Goal: Information Seeking & Learning: Find contact information

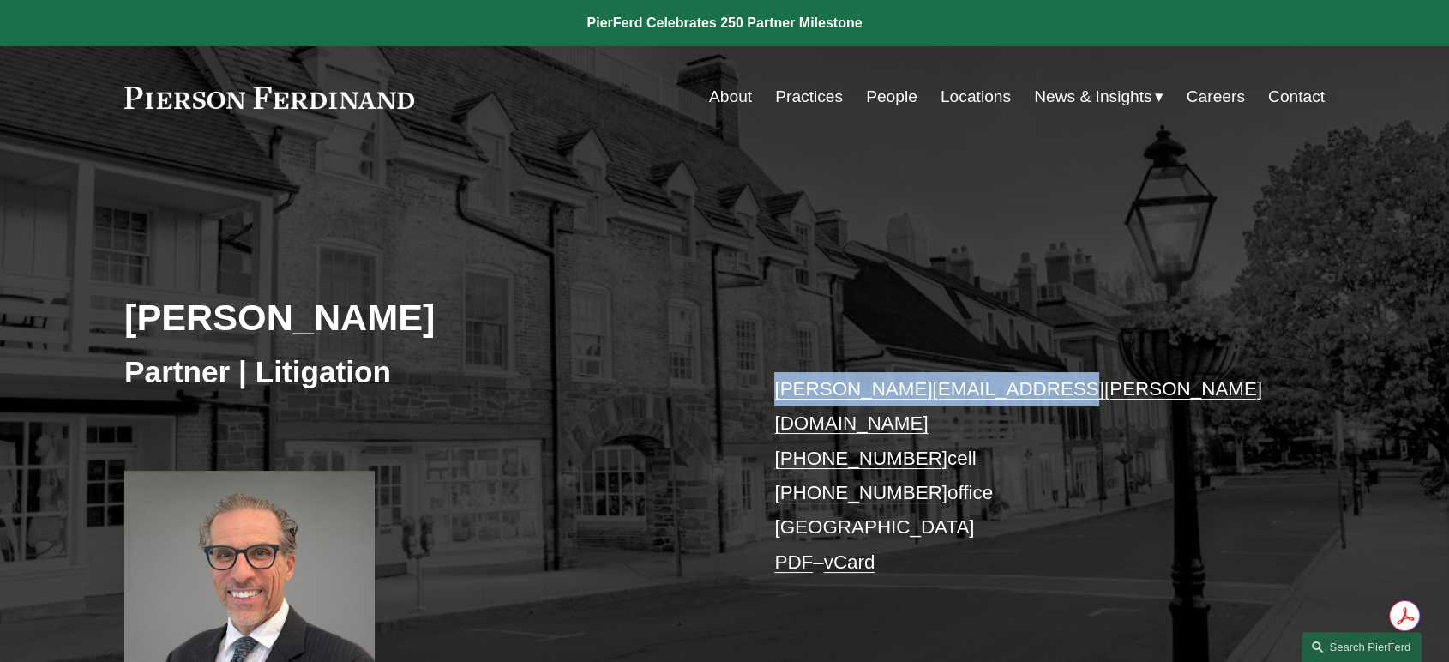
drag, startPoint x: 768, startPoint y: 398, endPoint x: 1016, endPoint y: 394, distance: 247.8
click at [1016, 394] on div "[PERSON_NAME] Partner | Litigation [PERSON_NAME][EMAIL_ADDRESS][PERSON_NAME][DO…" at bounding box center [724, 449] width 1449 height 517
copy link "david.restaino@pierferd.com"
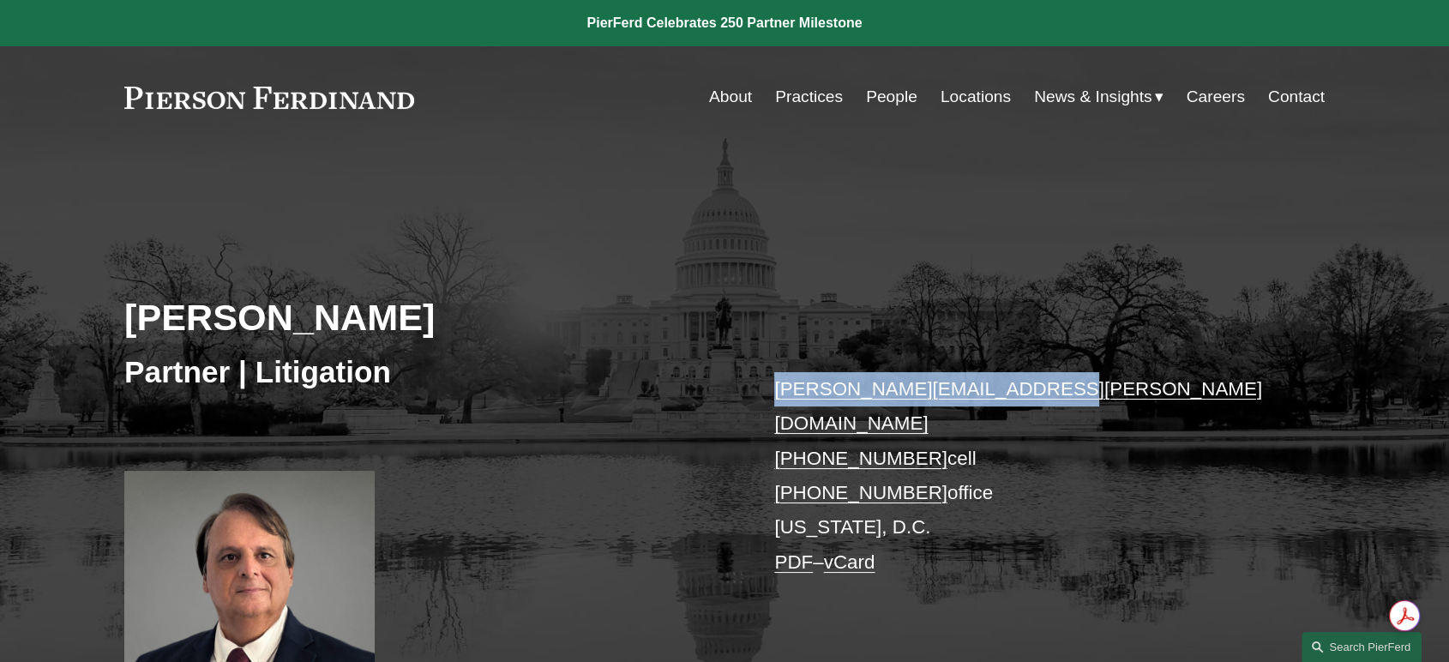
drag, startPoint x: 768, startPoint y: 379, endPoint x: 1022, endPoint y: 396, distance: 254.4
click at [1022, 396] on div "Gary Rinkerman Partner | Litigation gary.rinkerman@pierferd.com +1.202.321.9179…" at bounding box center [724, 449] width 1449 height 517
copy link "gary.rinkerman@pierferd.com"
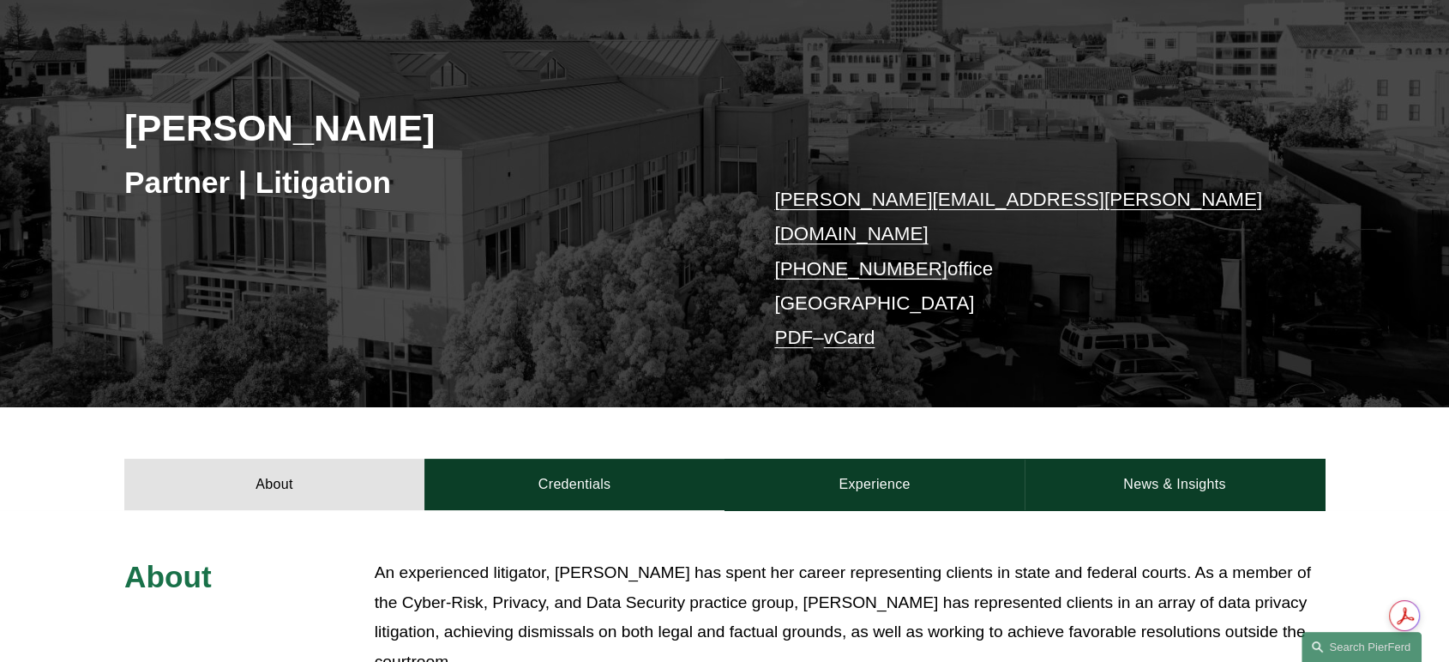
scroll to position [190, 0]
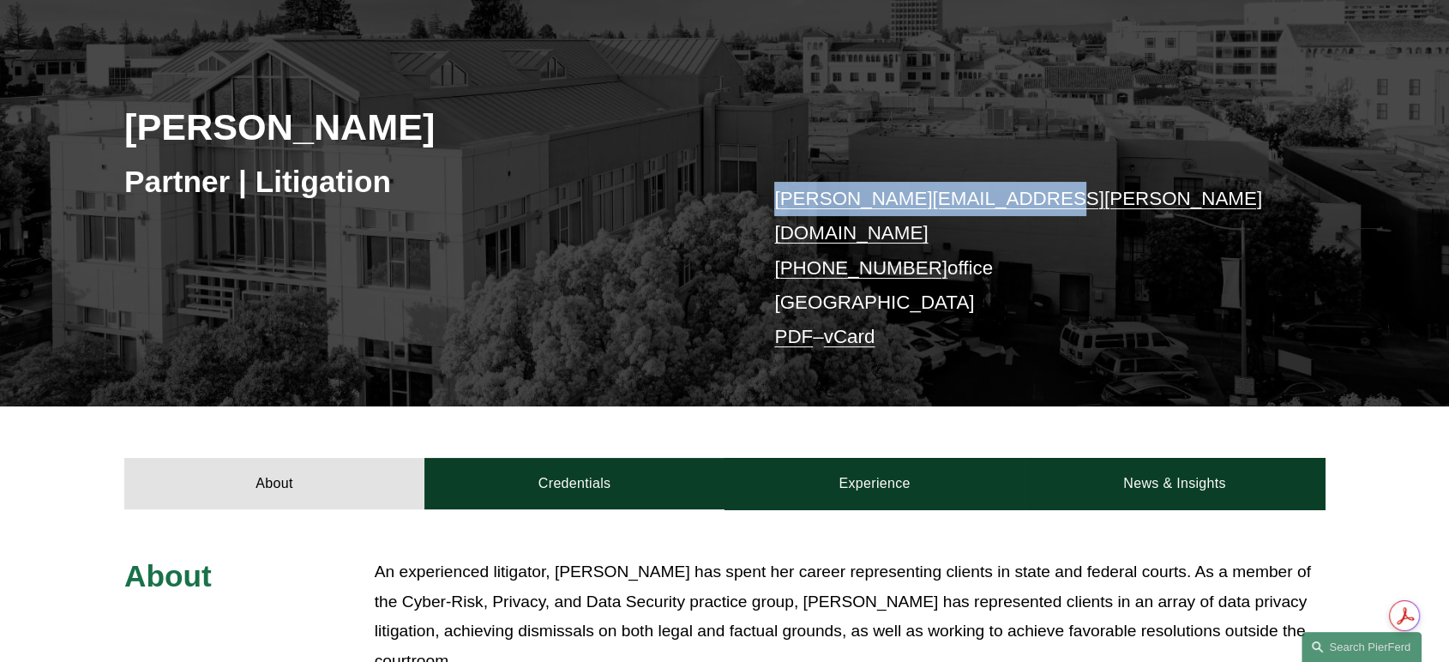
drag, startPoint x: 816, startPoint y: 202, endPoint x: 1002, endPoint y: 201, distance: 186.1
click at [1002, 201] on div "Rachel N. Rivers Partner | Litigation rachel.rivers@pierferd.com +1.415.907.497…" at bounding box center [724, 203] width 1449 height 405
copy link "rachel.rivers@pierferd.com"
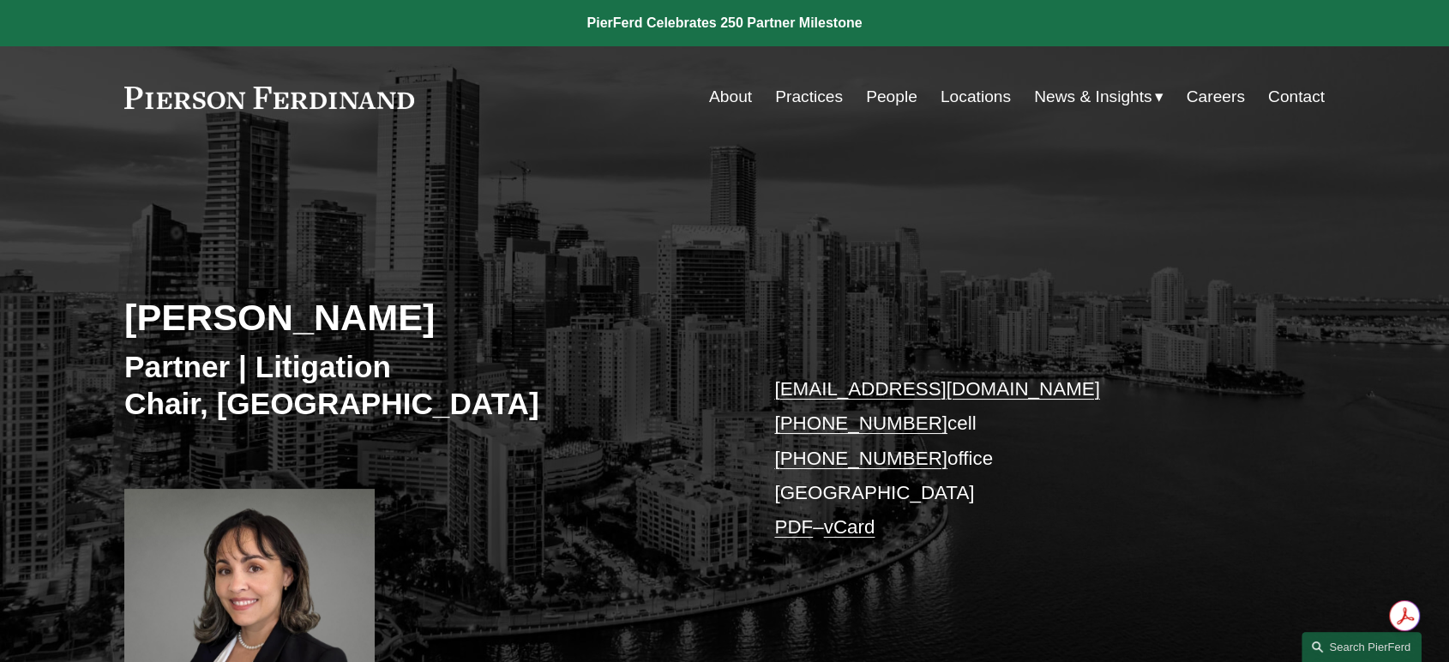
drag, startPoint x: 759, startPoint y: 389, endPoint x: 1070, endPoint y: 394, distance: 311.3
click at [1070, 394] on div "Yine Rodríguez Pérez Partner | Litigation Chair, Latin America yine.rodriguezpe…" at bounding box center [724, 449] width 1449 height 516
copy link "yine.rodriguezperez@pierferd.com"
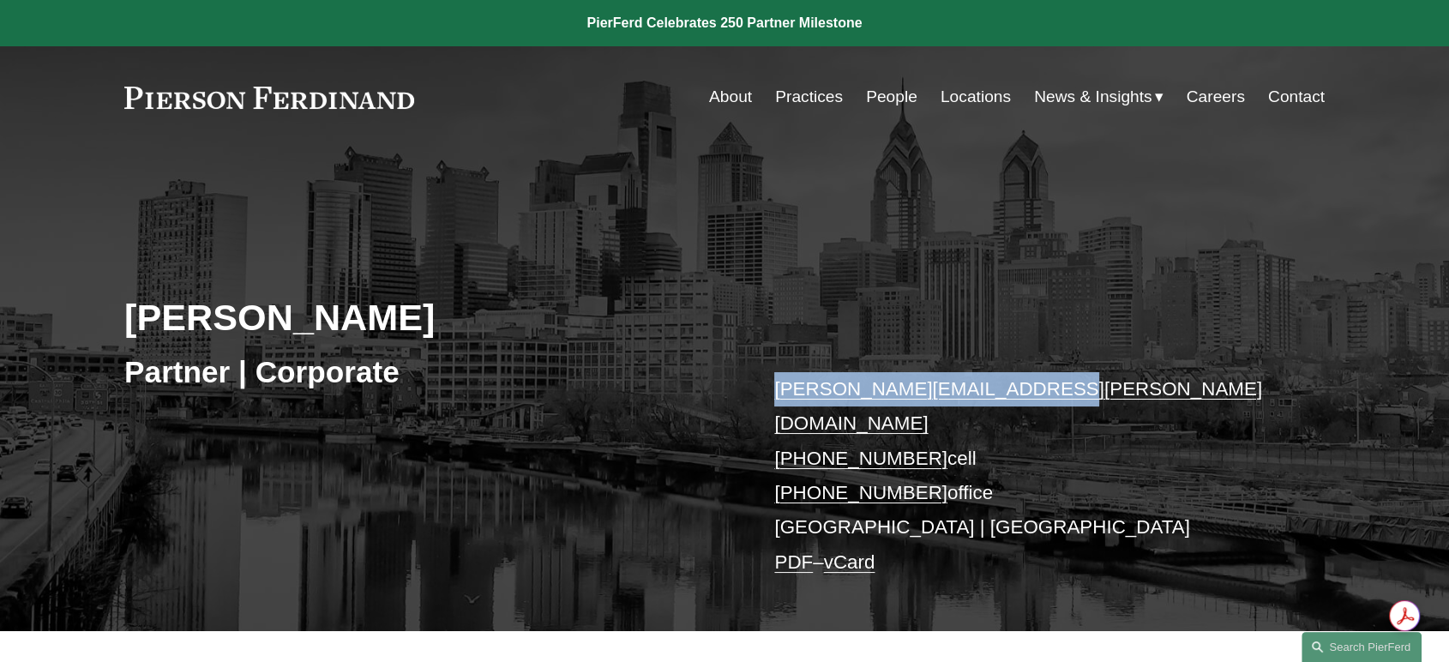
drag, startPoint x: 761, startPoint y: 397, endPoint x: 1022, endPoint y: 384, distance: 261.0
click at [1022, 384] on div "Jonathan Rosan Partner | Corporate jonathan.rosan@pierferd.com +1.610.952.5708 …" at bounding box center [724, 411] width 1449 height 440
copy link "jonathan.rosan@pierferd.com"
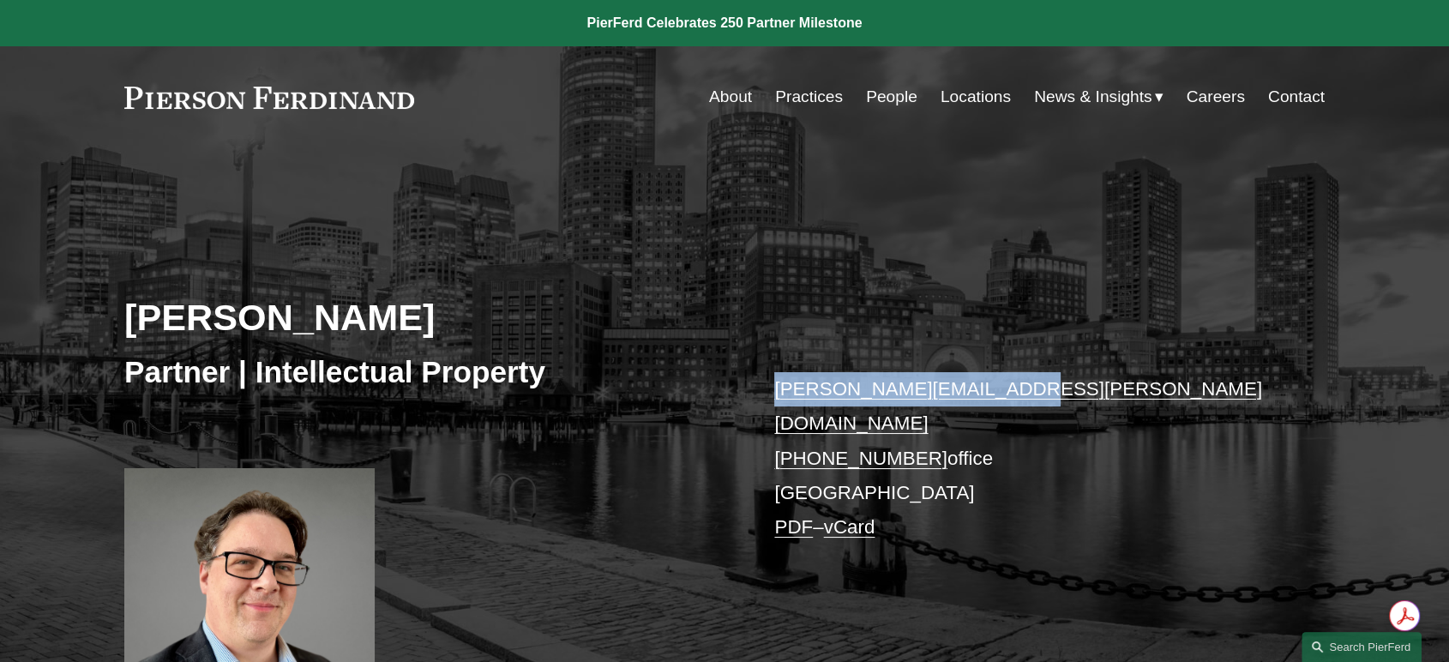
drag, startPoint x: 763, startPoint y: 386, endPoint x: 996, endPoint y: 396, distance: 233.5
click at [996, 396] on div "Daniel Rose Partner | Intellectual Property daniel.rose@pierferd.com +1.617.807…" at bounding box center [724, 445] width 1449 height 508
copy link "daniel.rose@pierferd.com"
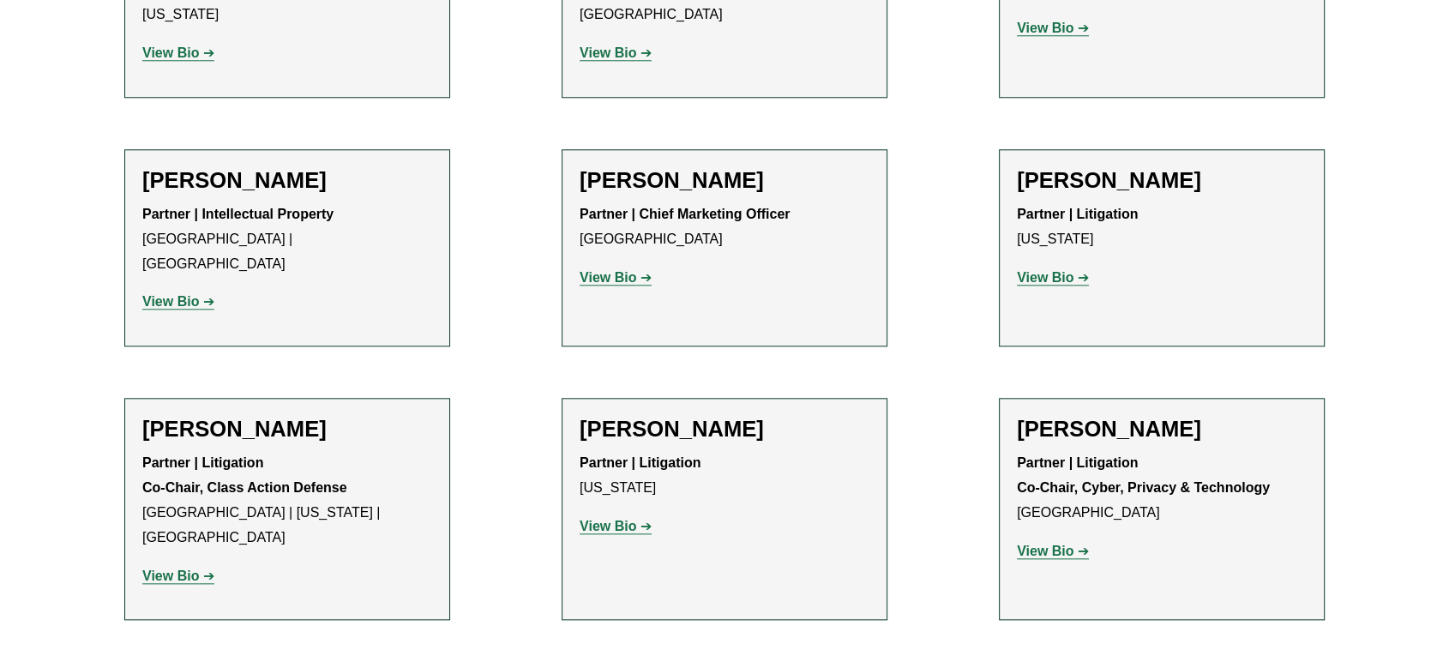
scroll to position [16769, 0]
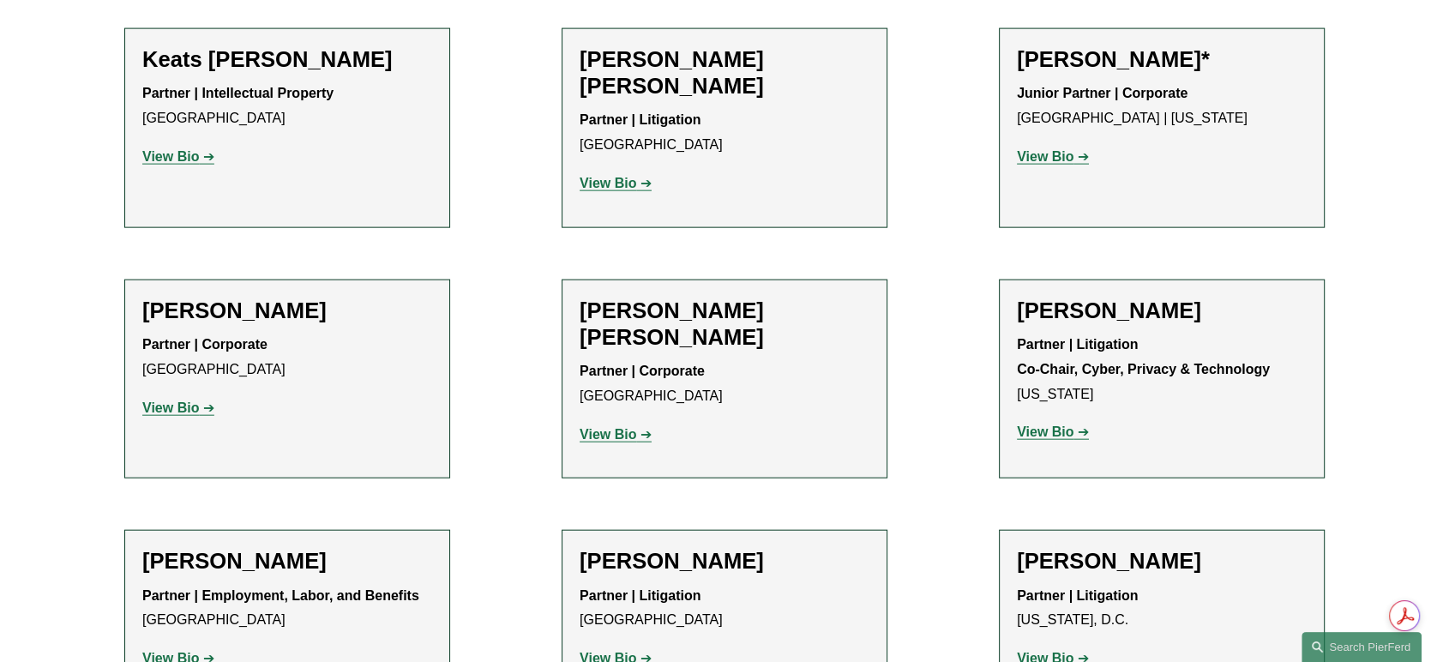
scroll to position [16960, 0]
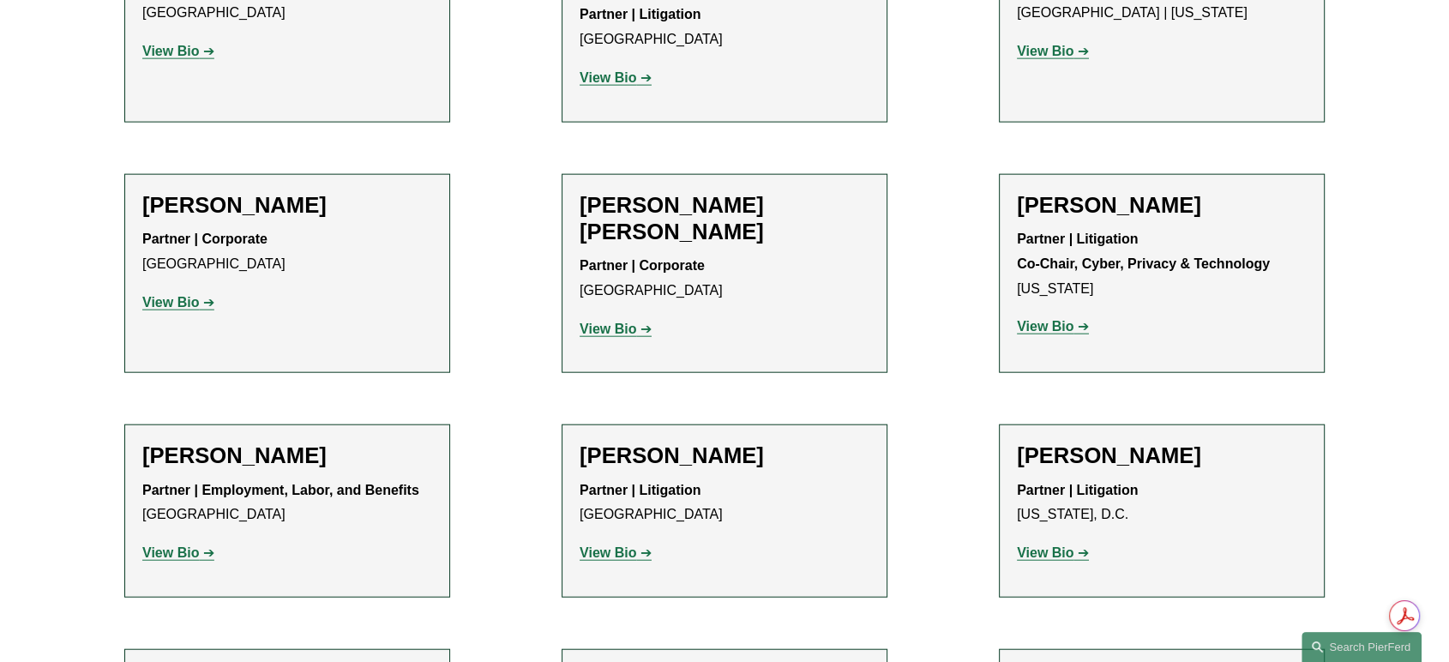
scroll to position [17246, 0]
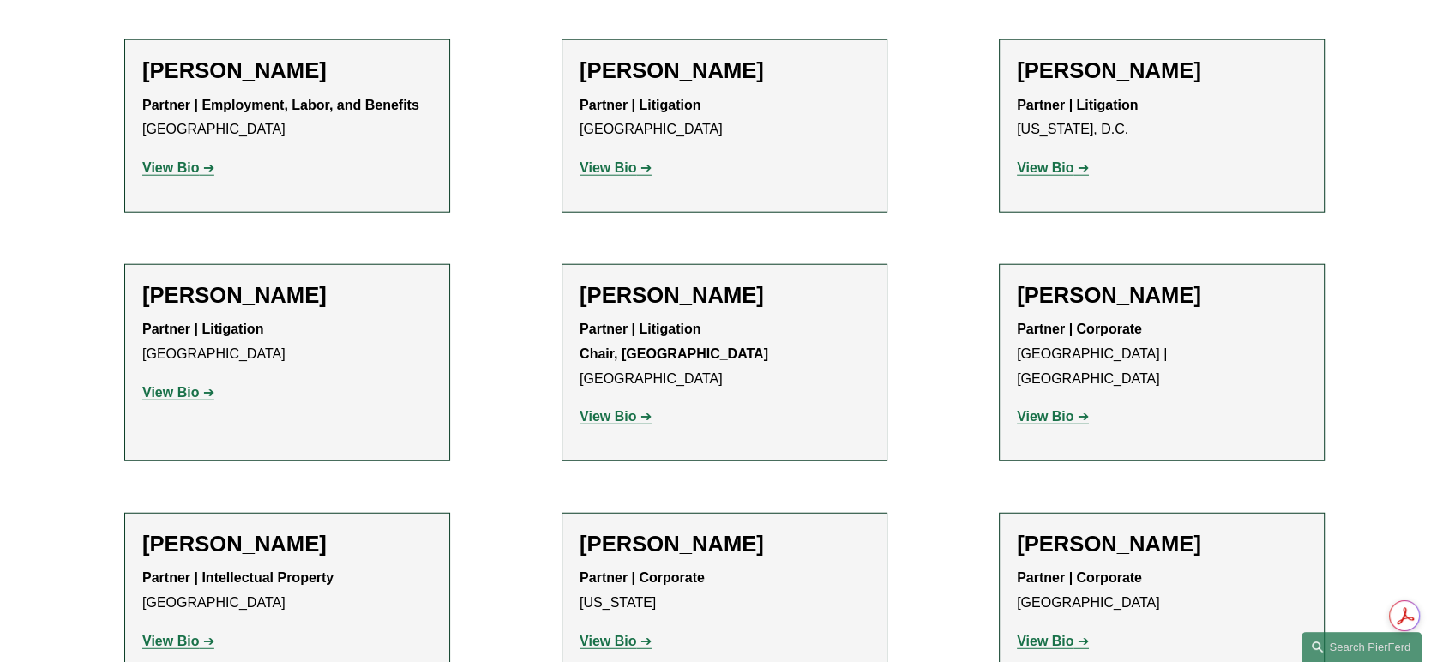
scroll to position [17436, 0]
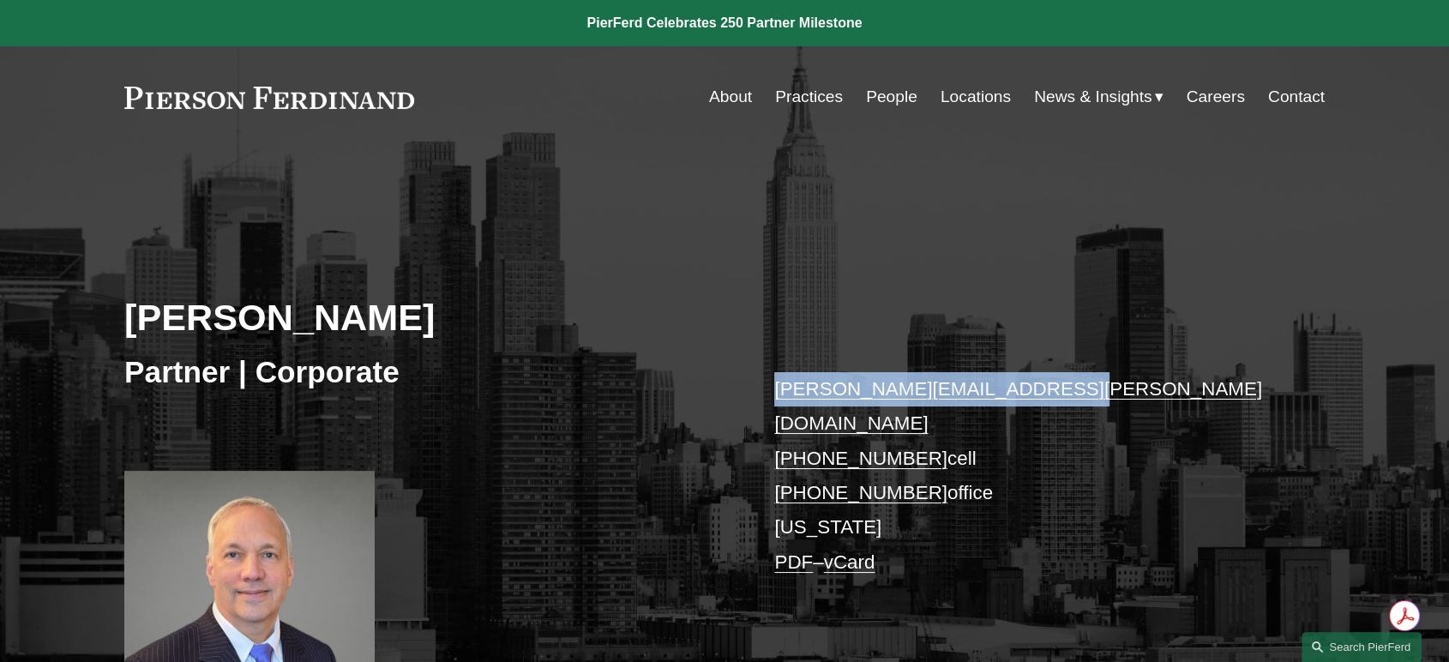
drag, startPoint x: 770, startPoint y: 384, endPoint x: 1045, endPoint y: 394, distance: 275.4
click at [1045, 394] on div "James Rosenbluth Partner | Corporate james.rosenbluth@pierferd.com +1.203.464.2…" at bounding box center [724, 449] width 1449 height 517
copy link "james.rosenbluth@pierferd.com"
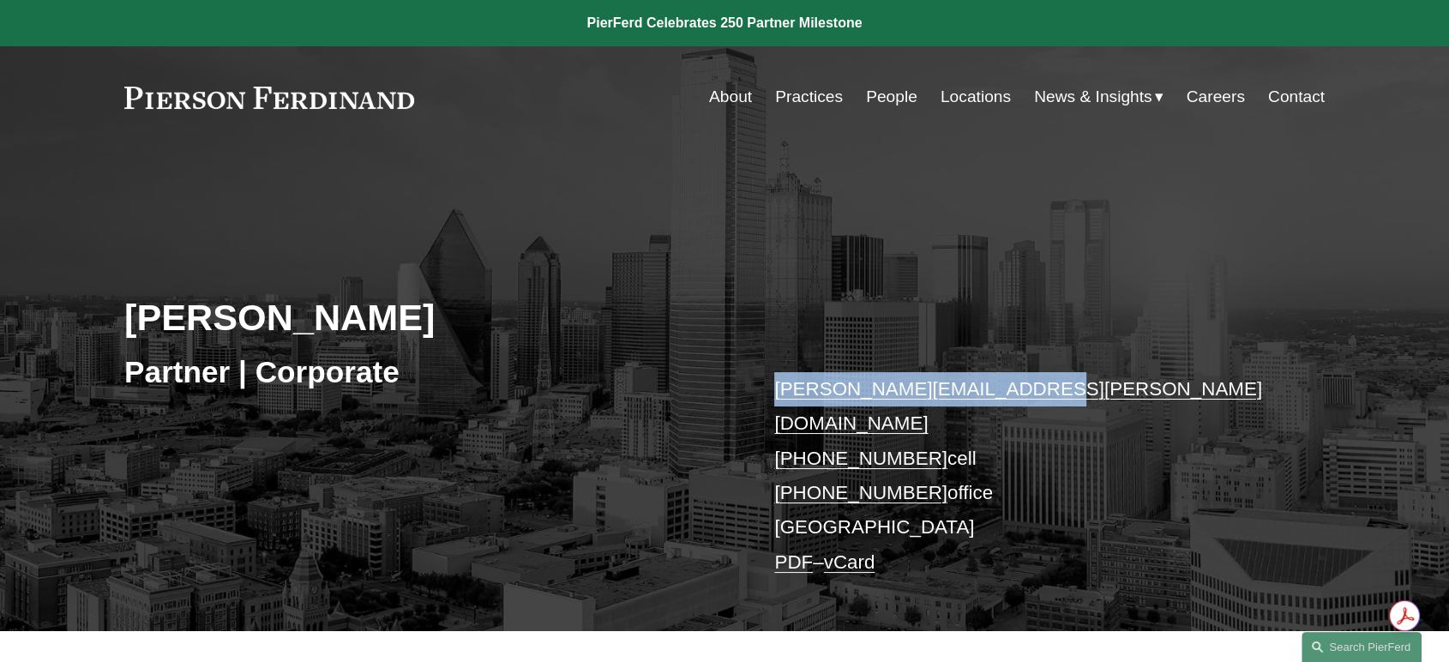
drag, startPoint x: 762, startPoint y: 386, endPoint x: 1011, endPoint y: 385, distance: 248.7
click at [1011, 385] on div "[PERSON_NAME] Partner | Corporate [PERSON_NAME][EMAIL_ADDRESS][PERSON_NAME][DOM…" at bounding box center [724, 411] width 1449 height 440
copy link "[PERSON_NAME][EMAIL_ADDRESS][PERSON_NAME][DOMAIN_NAME]"
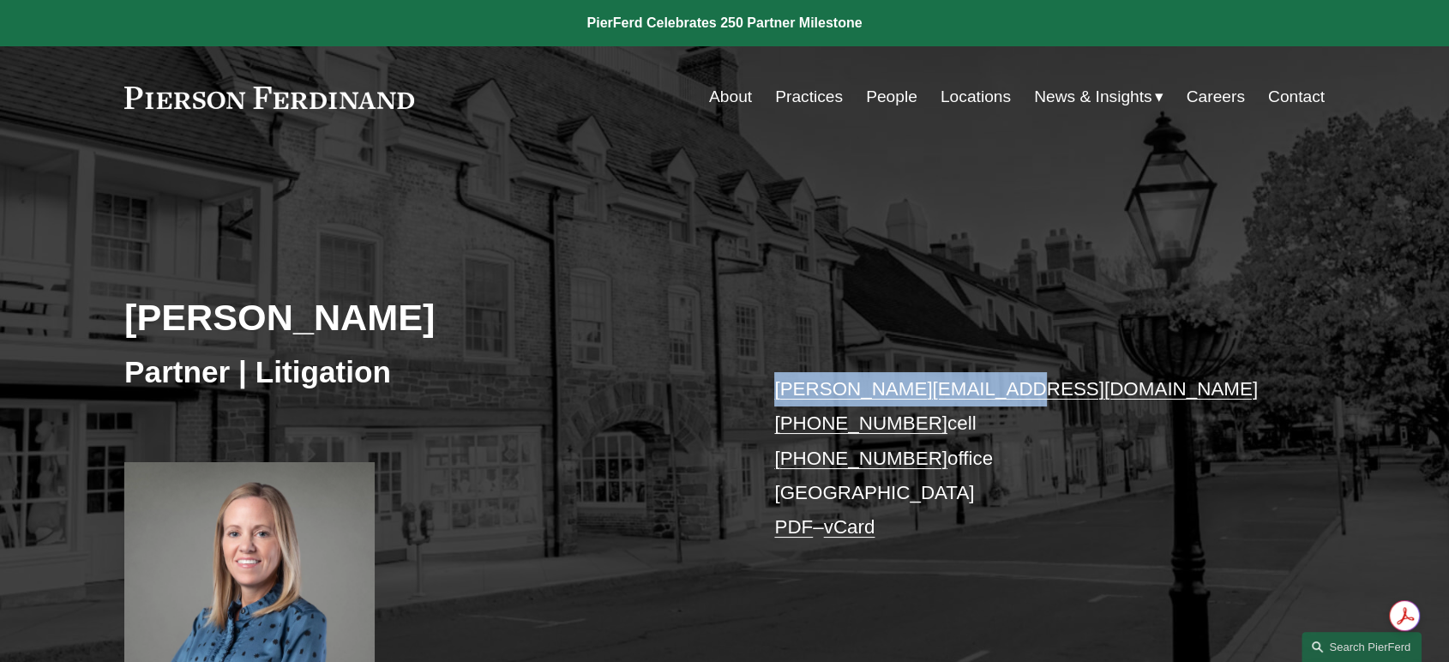
drag, startPoint x: 764, startPoint y: 394, endPoint x: 984, endPoint y: 394, distance: 220.4
click at [984, 394] on div "Karin Sage Partner | Litigation karin.sage@pierferd.com +1.973.902.4615 cell +1…" at bounding box center [724, 436] width 1449 height 490
copy link "karin.sage@pierferd.com"
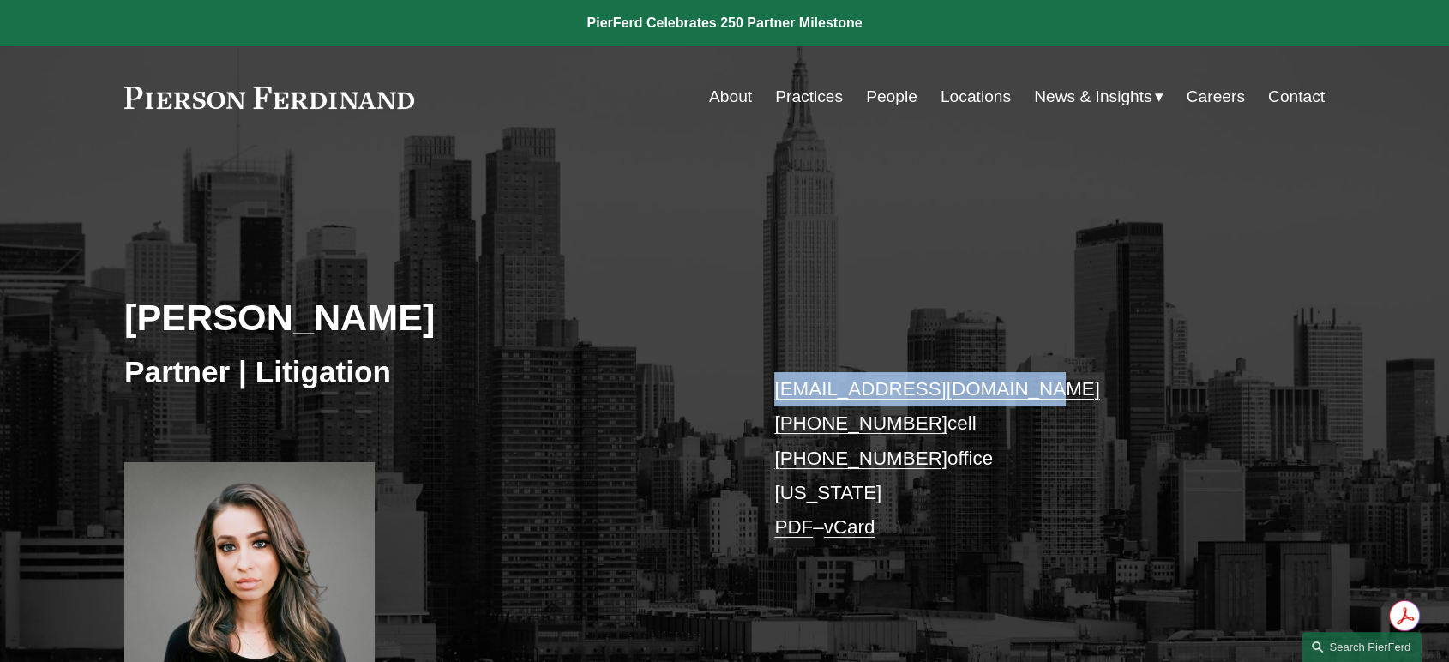
drag, startPoint x: 769, startPoint y: 383, endPoint x: 1035, endPoint y: 394, distance: 266.1
click at [1035, 394] on div "[PERSON_NAME] Partner | Litigation [EMAIL_ADDRESS][DOMAIN_NAME] [PHONE_NUMBER] …" at bounding box center [724, 436] width 1449 height 490
copy link "[EMAIL_ADDRESS][DOMAIN_NAME]"
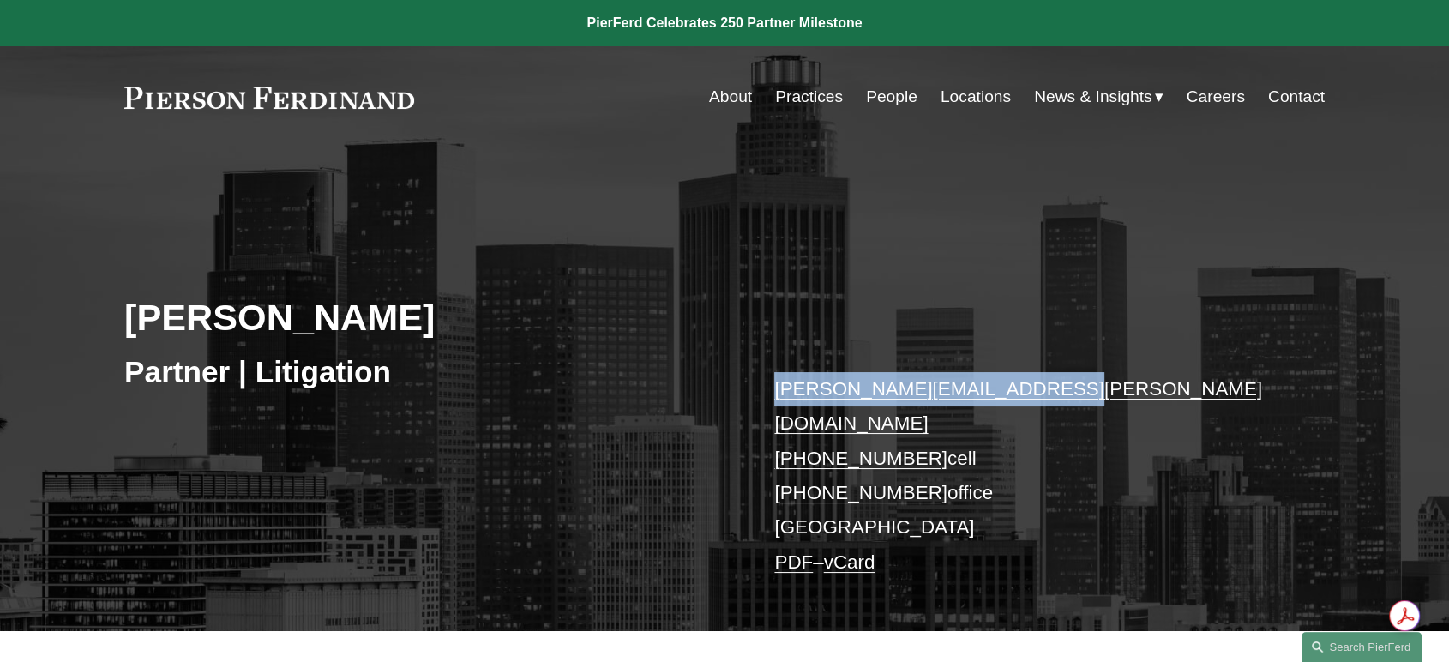
drag, startPoint x: 767, startPoint y: 390, endPoint x: 1036, endPoint y: 390, distance: 269.3
click at [1036, 390] on div "[PERSON_NAME] Partner | Litigation [PERSON_NAME][EMAIL_ADDRESS][PERSON_NAME][DO…" at bounding box center [724, 411] width 1449 height 440
copy link "[PERSON_NAME][EMAIL_ADDRESS][PERSON_NAME][DOMAIN_NAME]"
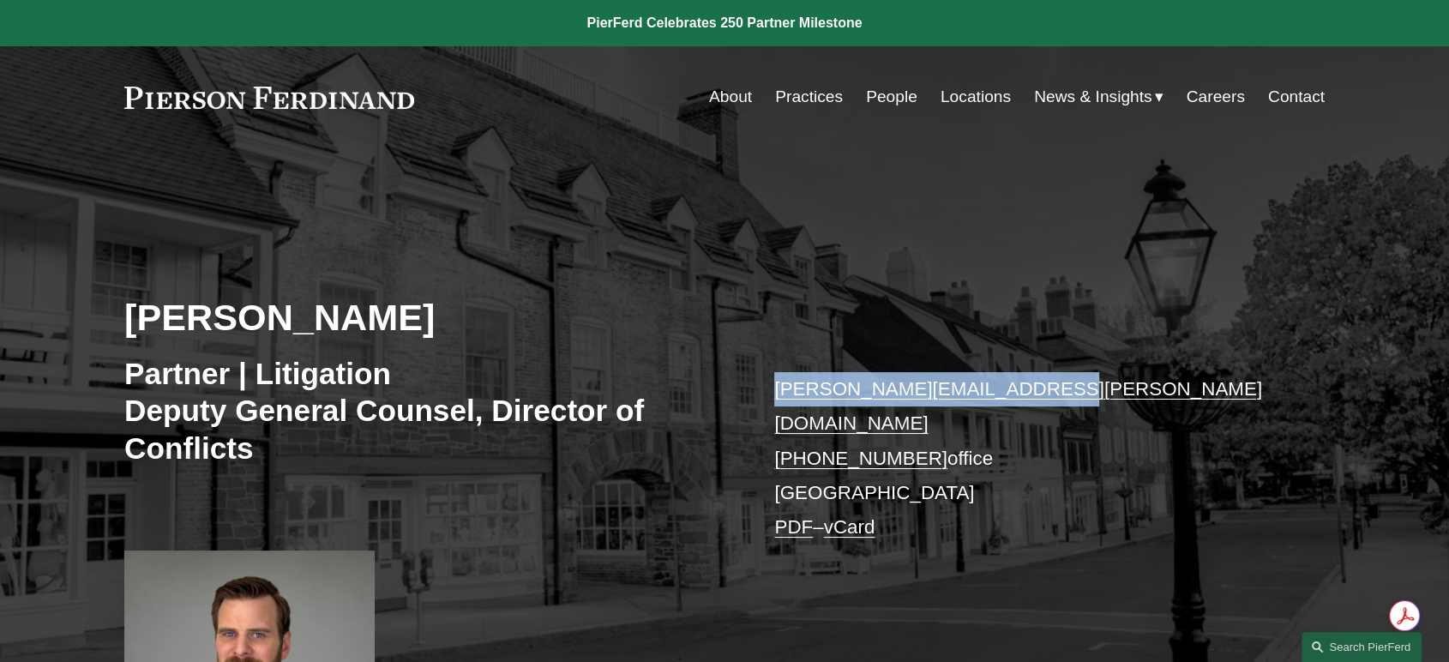
drag, startPoint x: 761, startPoint y: 394, endPoint x: 1063, endPoint y: 389, distance: 301.9
click at [1063, 389] on div "Joseph Schramm Partner | Litigation Deputy General Counsel, Director of Conflic…" at bounding box center [724, 484] width 1449 height 586
copy link "joseph.schramm@pierferd.com"
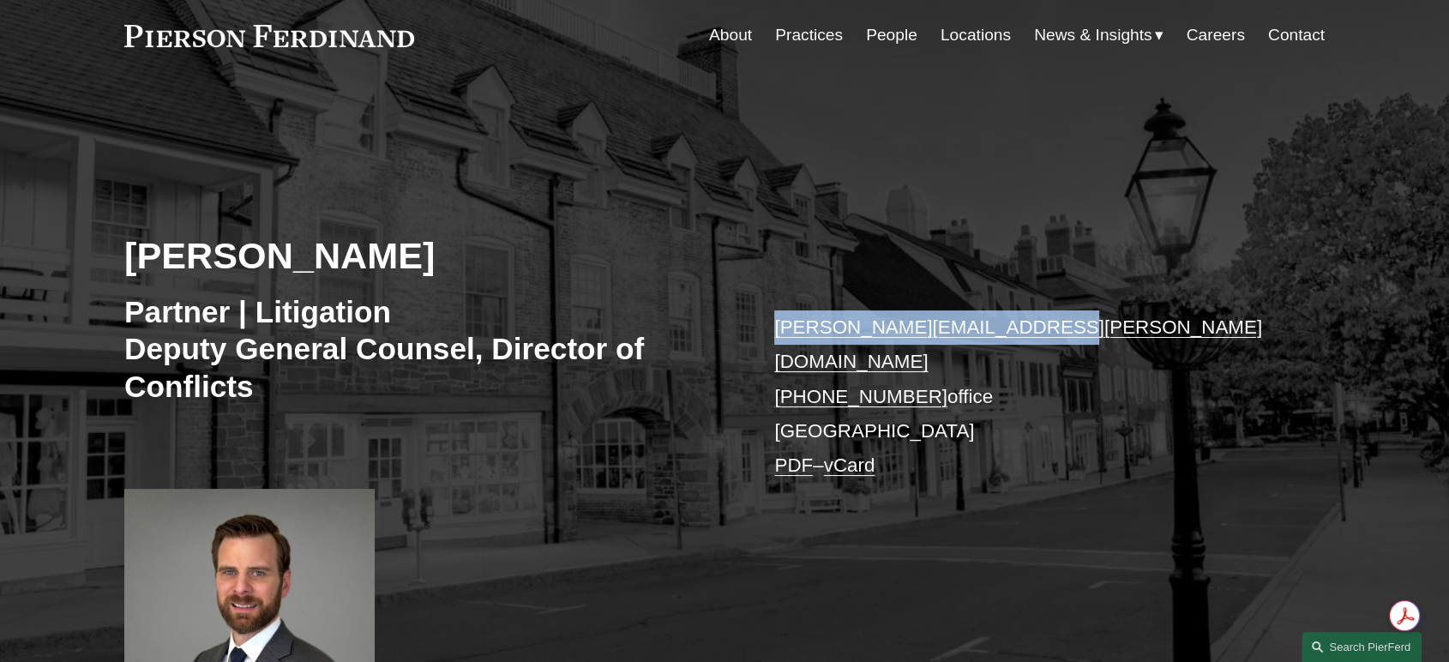
scroll to position [95, 0]
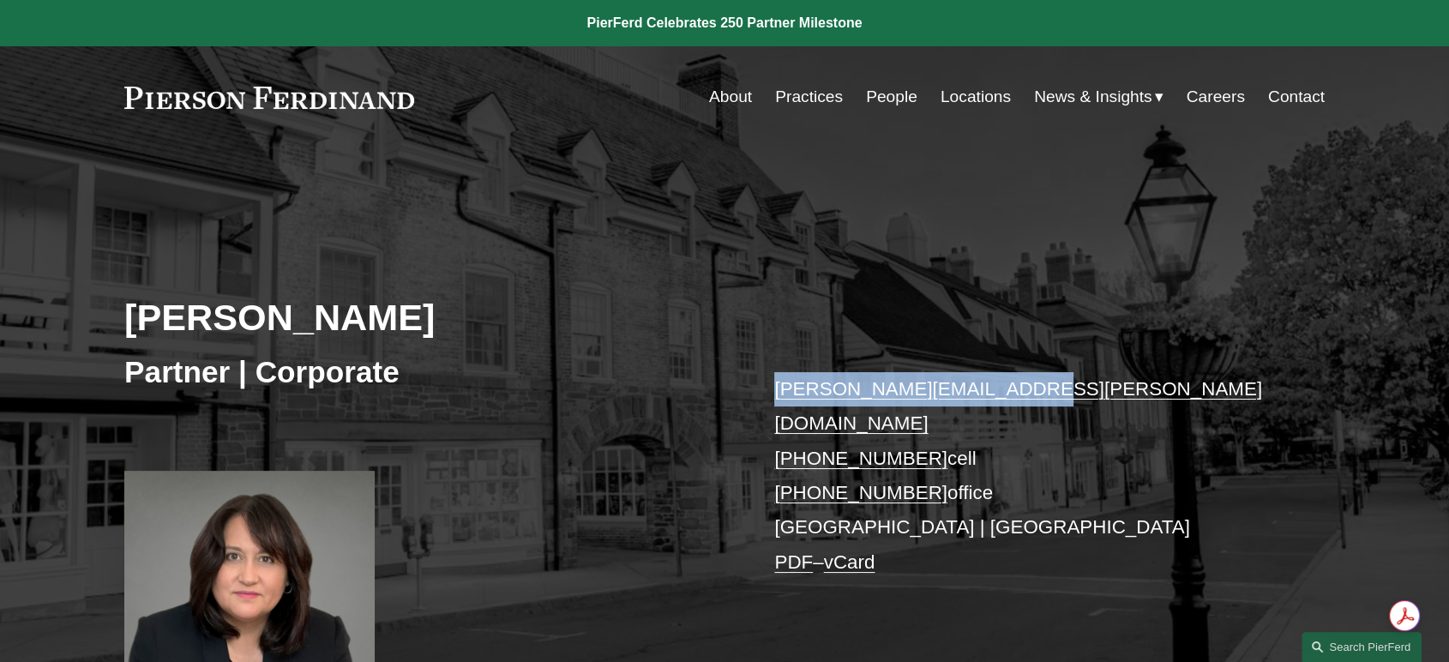
drag, startPoint x: 768, startPoint y: 391, endPoint x: 1008, endPoint y: 391, distance: 240.1
click at [1008, 391] on div "Lisa Schubel Partner | Corporate lisa.schubel@pierferd.com +1.267.443.0472 cell…" at bounding box center [724, 449] width 1449 height 517
copy link "lisa.schubel@pierferd.com"
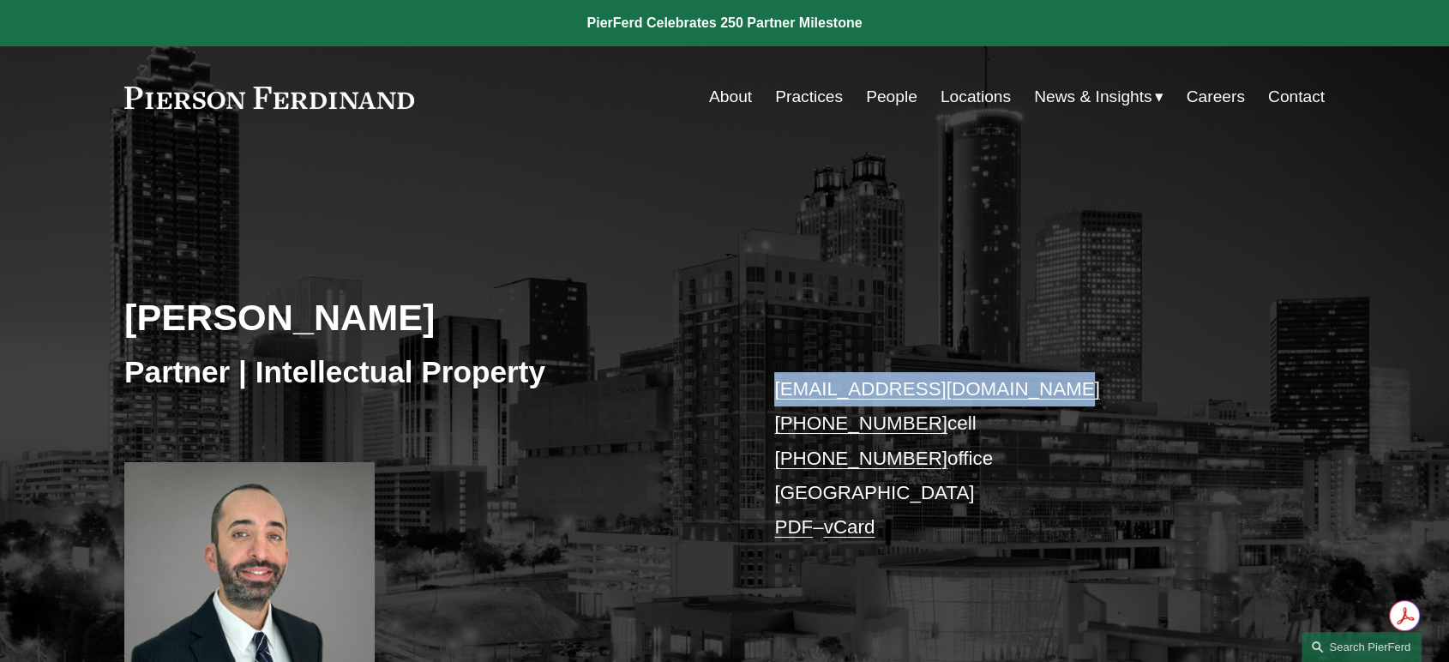
drag, startPoint x: 759, startPoint y: 400, endPoint x: 1034, endPoint y: 389, distance: 275.4
click at [1034, 389] on div "[PERSON_NAME] Partner | Intellectual Property [EMAIL_ADDRESS][DOMAIN_NAME] [PHO…" at bounding box center [724, 436] width 1449 height 490
copy link "[EMAIL_ADDRESS][DOMAIN_NAME]"
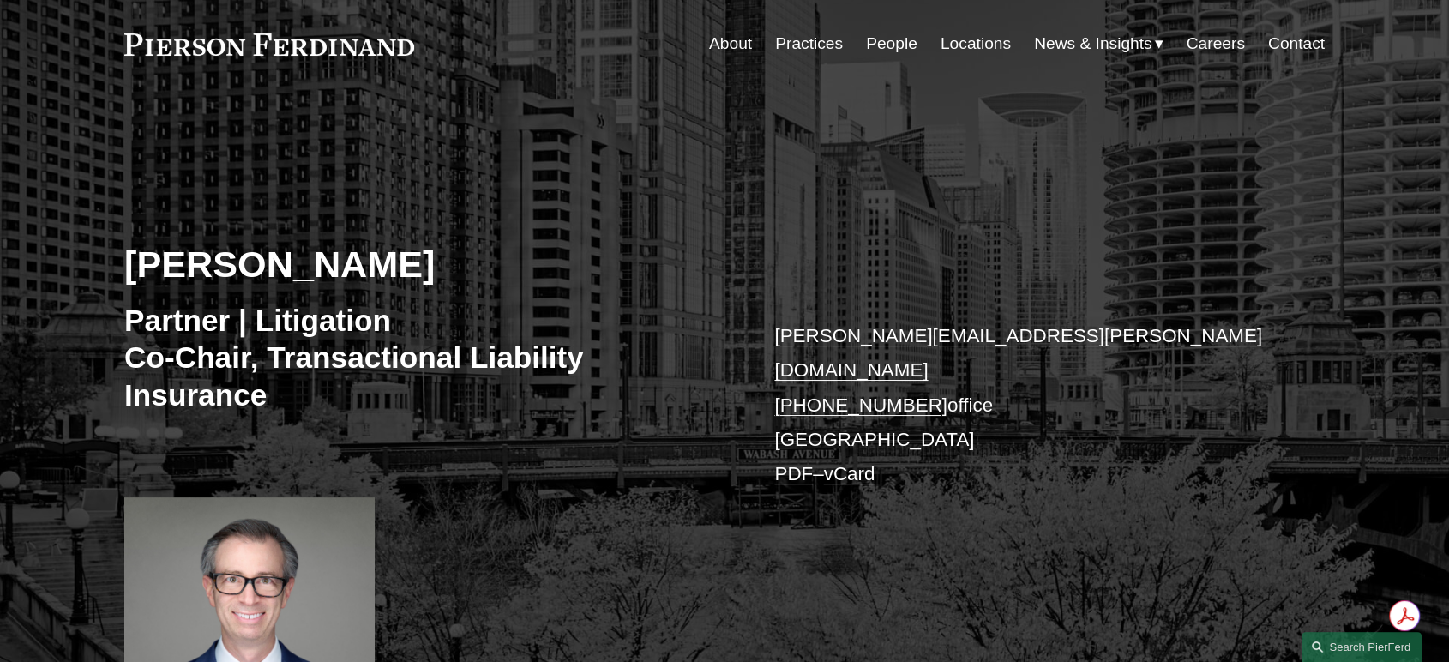
scroll to position [95, 0]
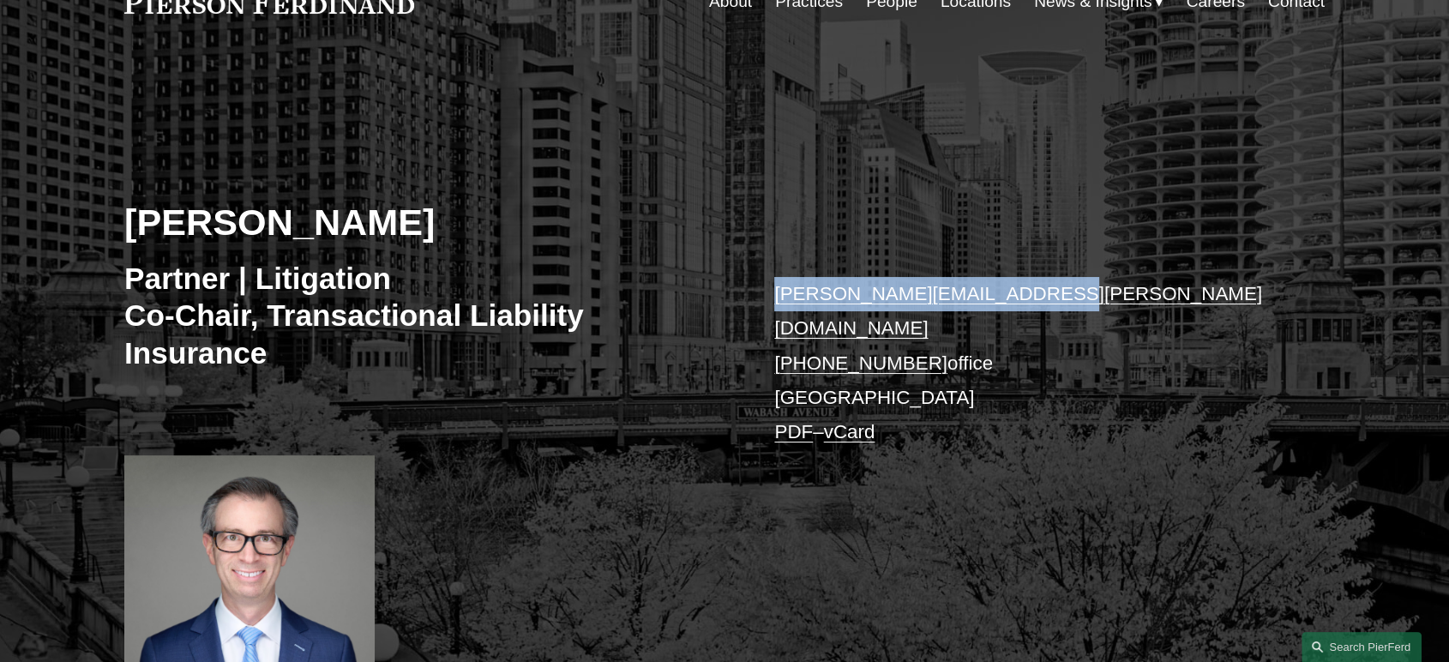
drag, startPoint x: 768, startPoint y: 292, endPoint x: 1029, endPoint y: 292, distance: 260.7
click at [1029, 292] on div "Andrew Shapiro Partner | Litigation Co-Chair, Transactional Liability Insurance…" at bounding box center [724, 389] width 1449 height 586
copy link "andrew.shapiro@pierferd.com"
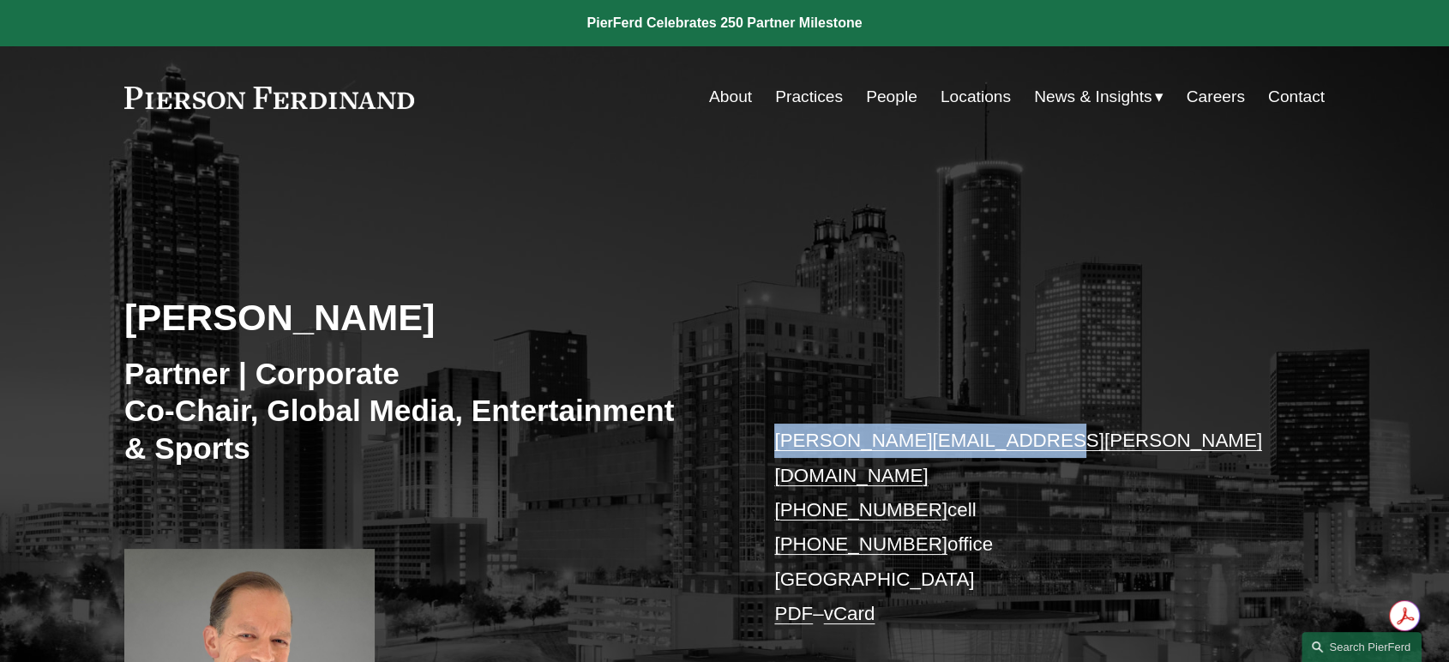
drag, startPoint x: 770, startPoint y: 441, endPoint x: 1018, endPoint y: 442, distance: 247.8
click at [1018, 442] on div "[PERSON_NAME] Partner | Corporate Co-Chair, Global Media, Entertainment & Sport…" at bounding box center [724, 488] width 1449 height 594
copy link "steven.sidman@pierferd.com"
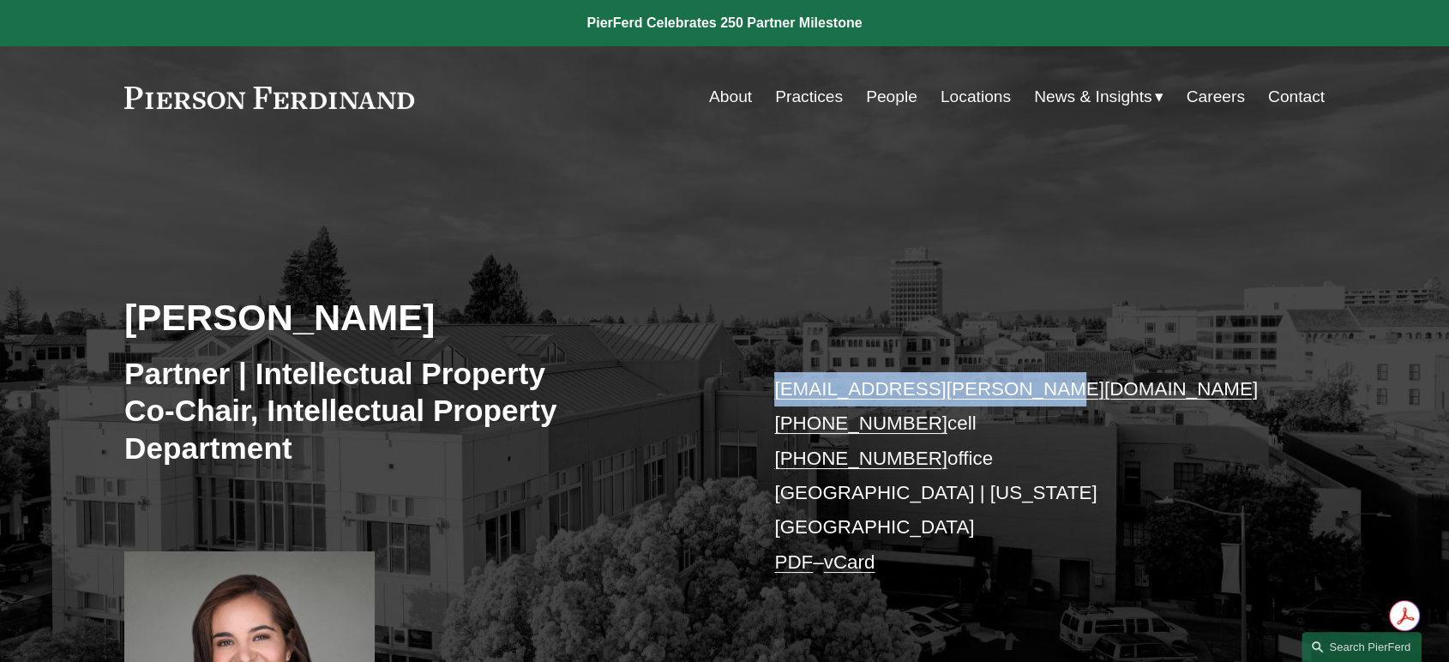
drag, startPoint x: 773, startPoint y: 384, endPoint x: 1022, endPoint y: 384, distance: 249.5
click at [1022, 384] on div "[PERSON_NAME] Partner | Intellectual Property Co-Chair, Intellectual Property D…" at bounding box center [724, 488] width 1449 height 594
copy link "[EMAIL_ADDRESS][PERSON_NAME][DOMAIN_NAME]"
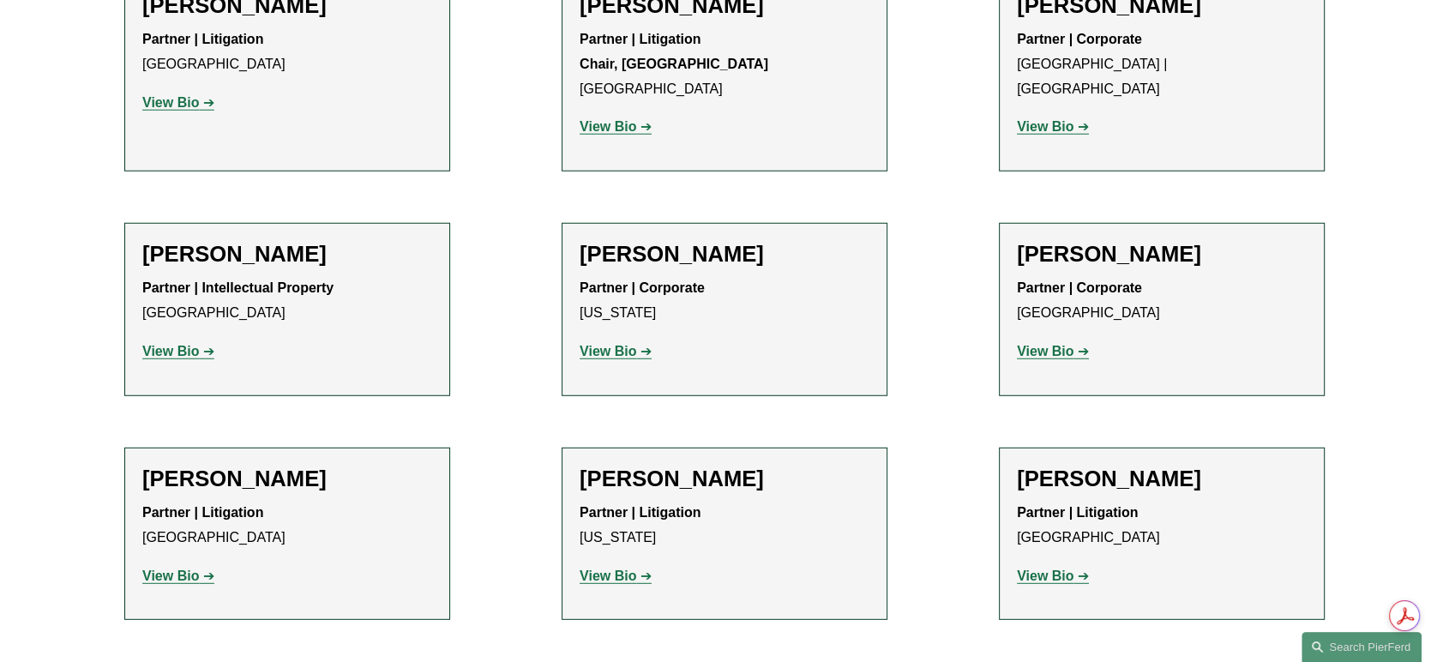
scroll to position [17722, 0]
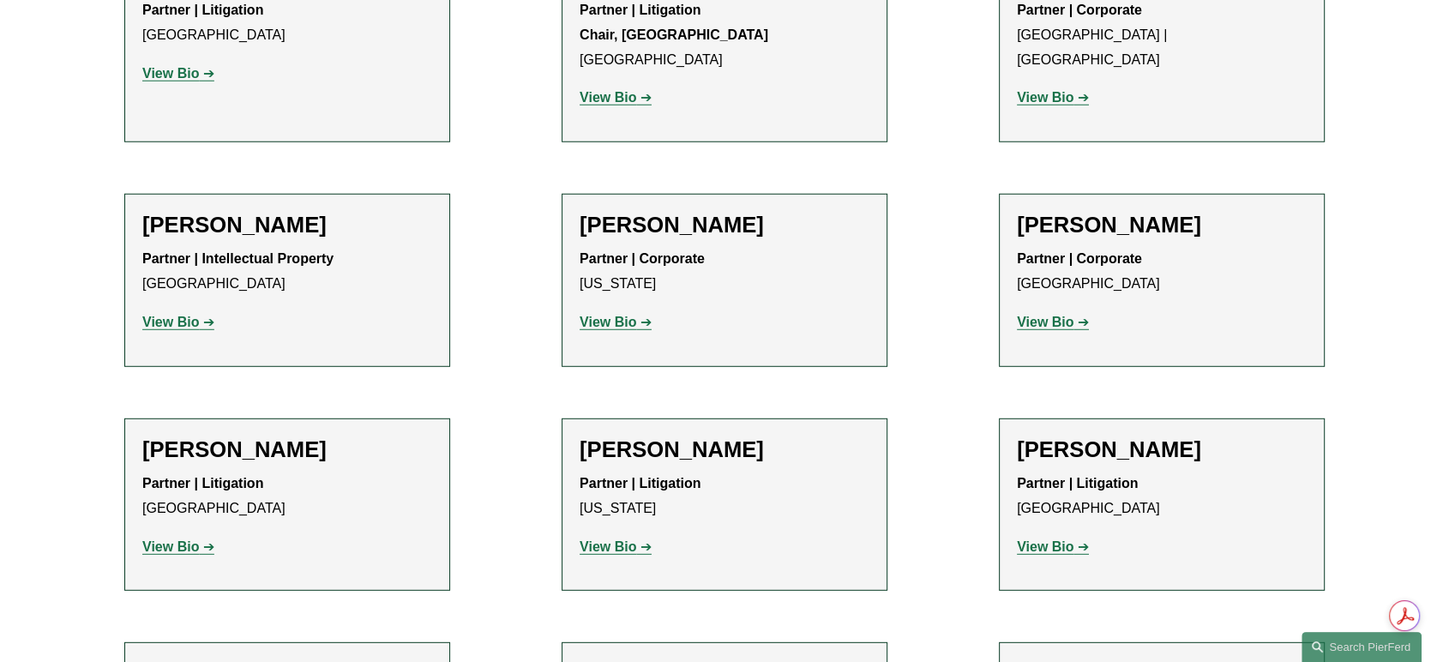
scroll to position [17817, 0]
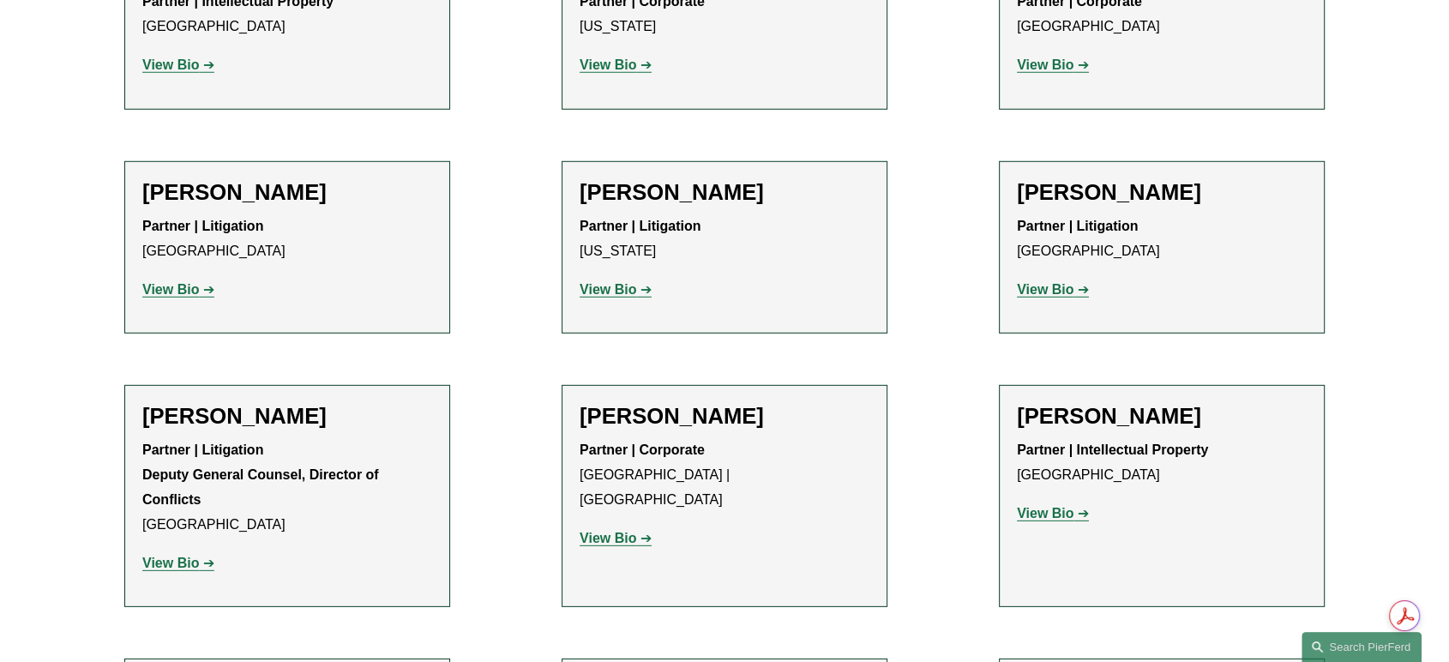
scroll to position [18007, 0]
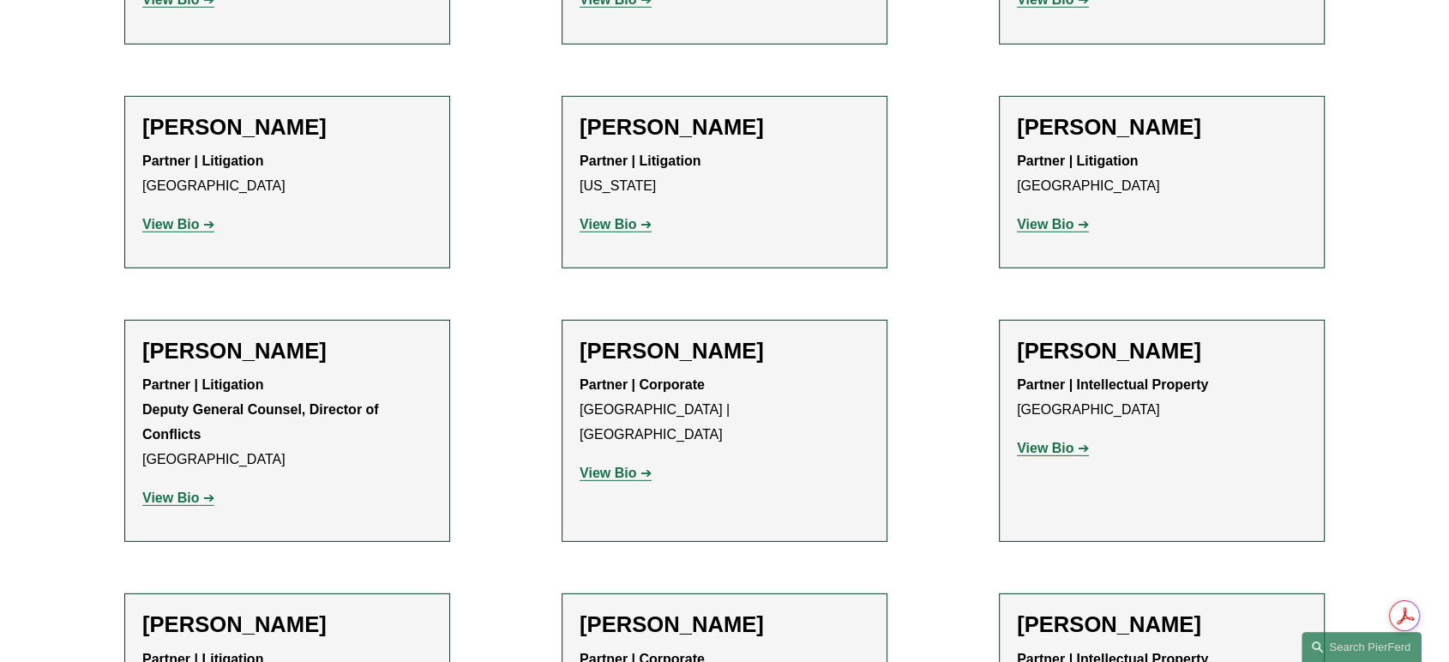
scroll to position [18103, 0]
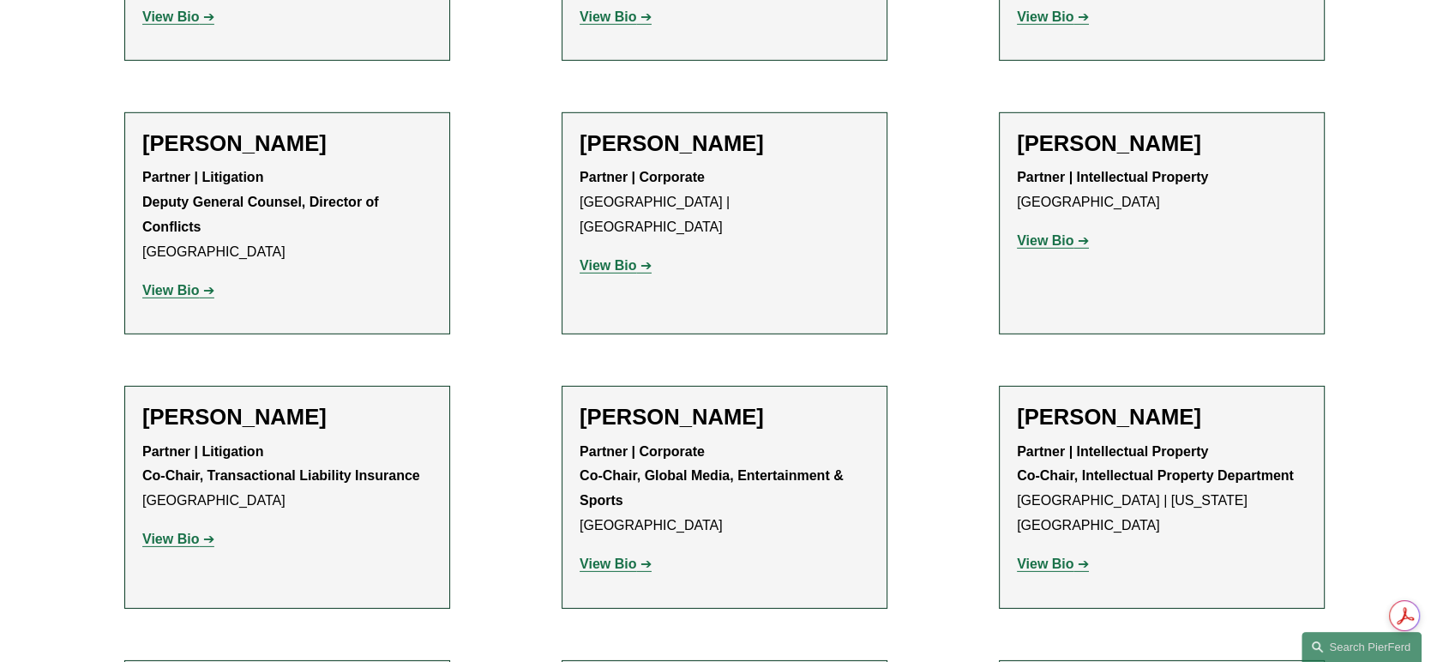
scroll to position [18294, 0]
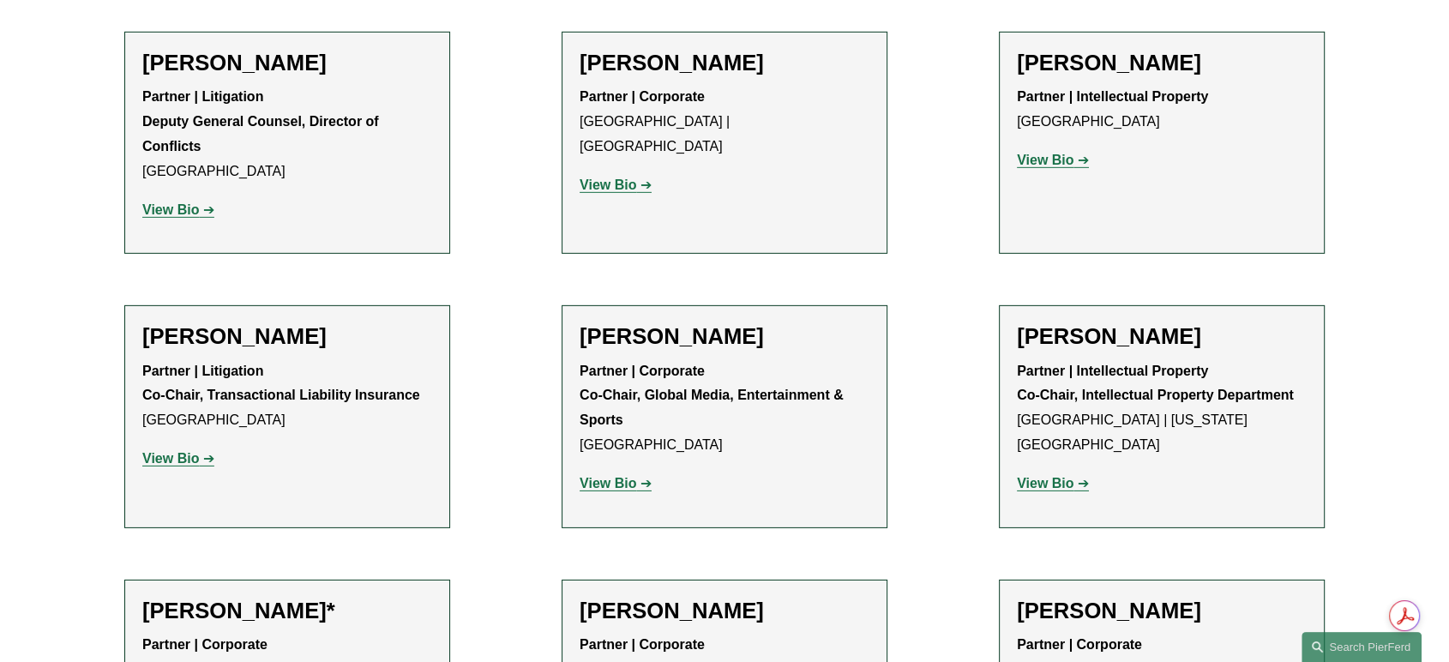
scroll to position [18389, 0]
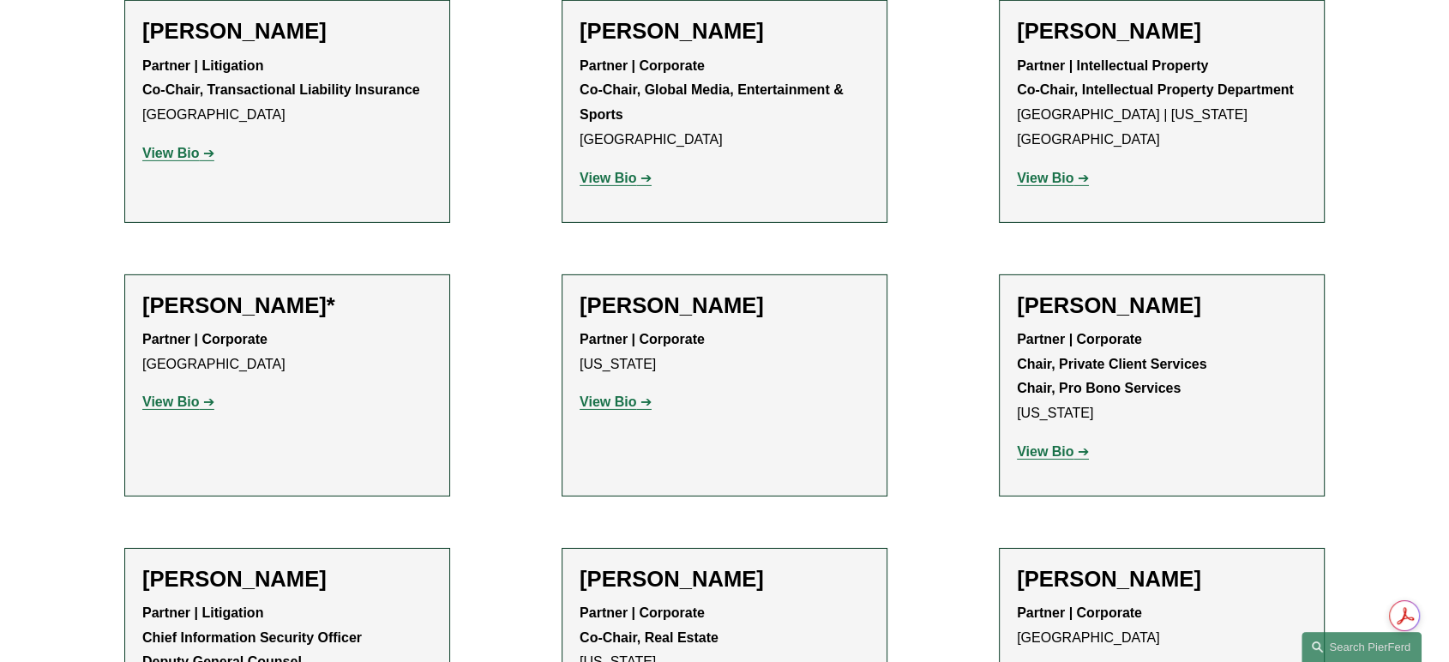
scroll to position [18675, 0]
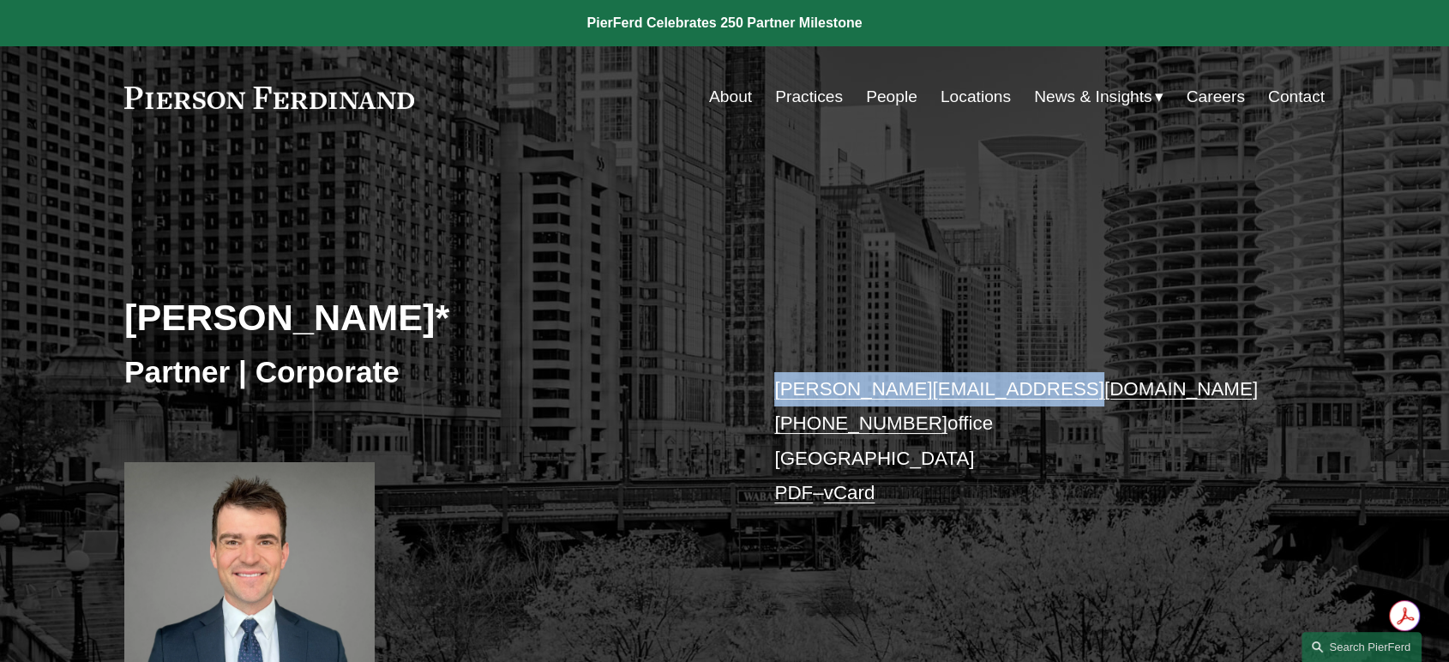
drag, startPoint x: 818, startPoint y: 389, endPoint x: 1030, endPoint y: 389, distance: 211.8
click at [1030, 389] on div "Connor Slivocka* Partner | Corporate connor.slivocka@pierferd.com +1.262.829.74…" at bounding box center [724, 436] width 1449 height 490
copy link "connor.slivocka@pierferd.com"
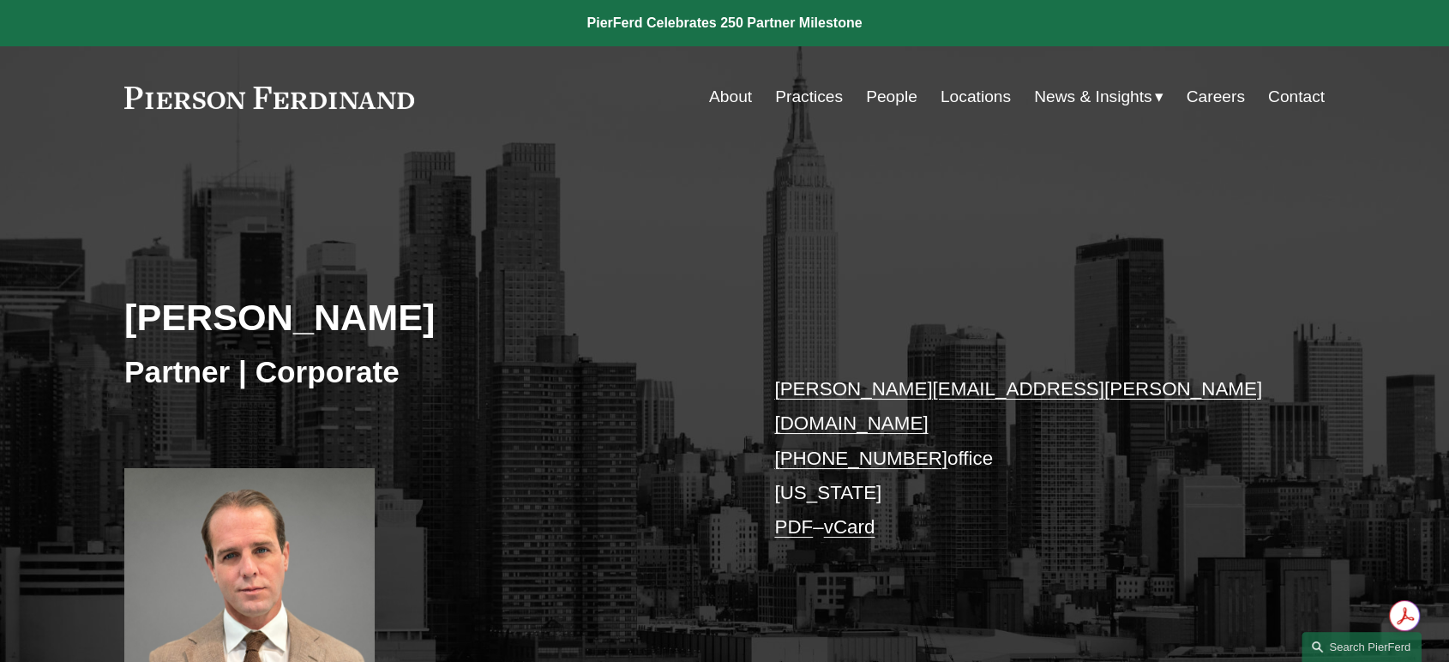
click at [755, 382] on div "[PERSON_NAME] Partner | Corporate [PERSON_NAME][EMAIL_ADDRESS][PERSON_NAME][DOM…" at bounding box center [724, 445] width 1449 height 508
click at [751, 376] on div "[PERSON_NAME] Partner | Corporate [PERSON_NAME][EMAIL_ADDRESS][PERSON_NAME][DOM…" at bounding box center [724, 445] width 1449 height 508
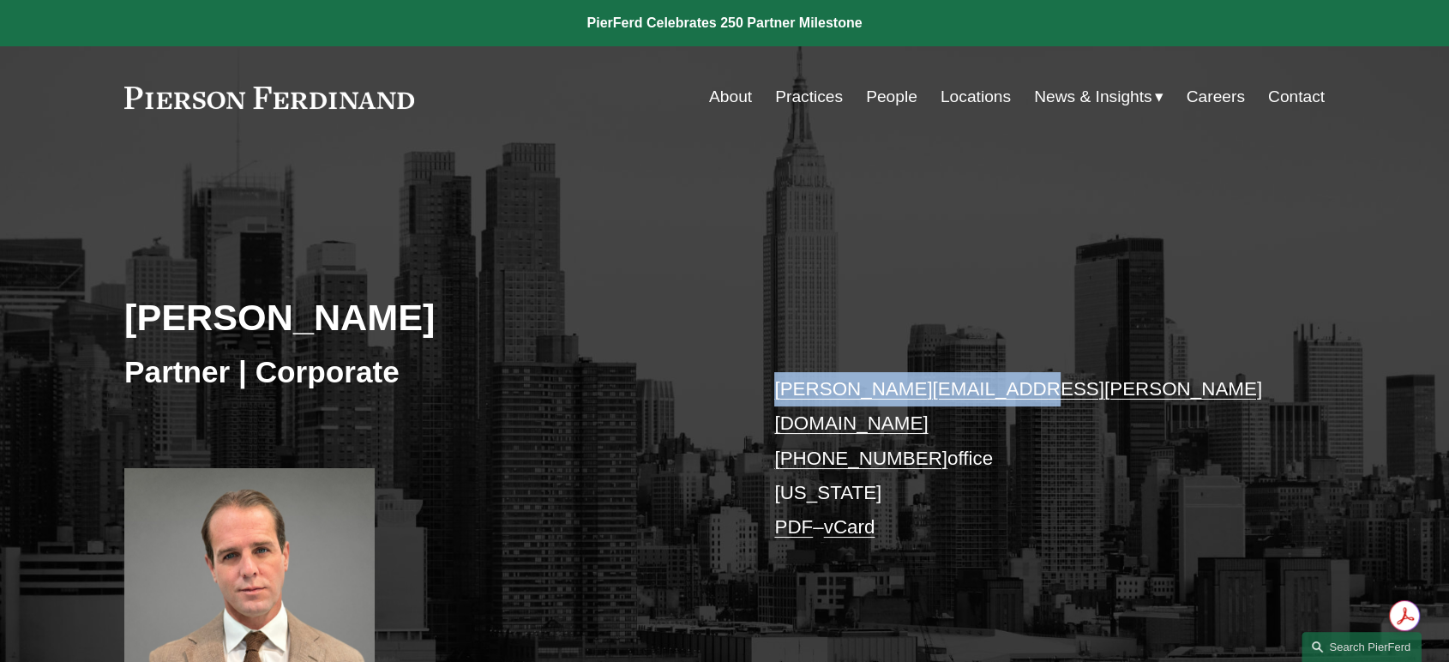
drag, startPoint x: 773, startPoint y: 397, endPoint x: 995, endPoint y: 395, distance: 222.1
click at [995, 395] on div "Peter Smith Partner | Corporate peter.smith@pierferd.com +1.203.350.3159 office…" at bounding box center [724, 445] width 1449 height 508
copy link "peter.smith@pierferd.com"
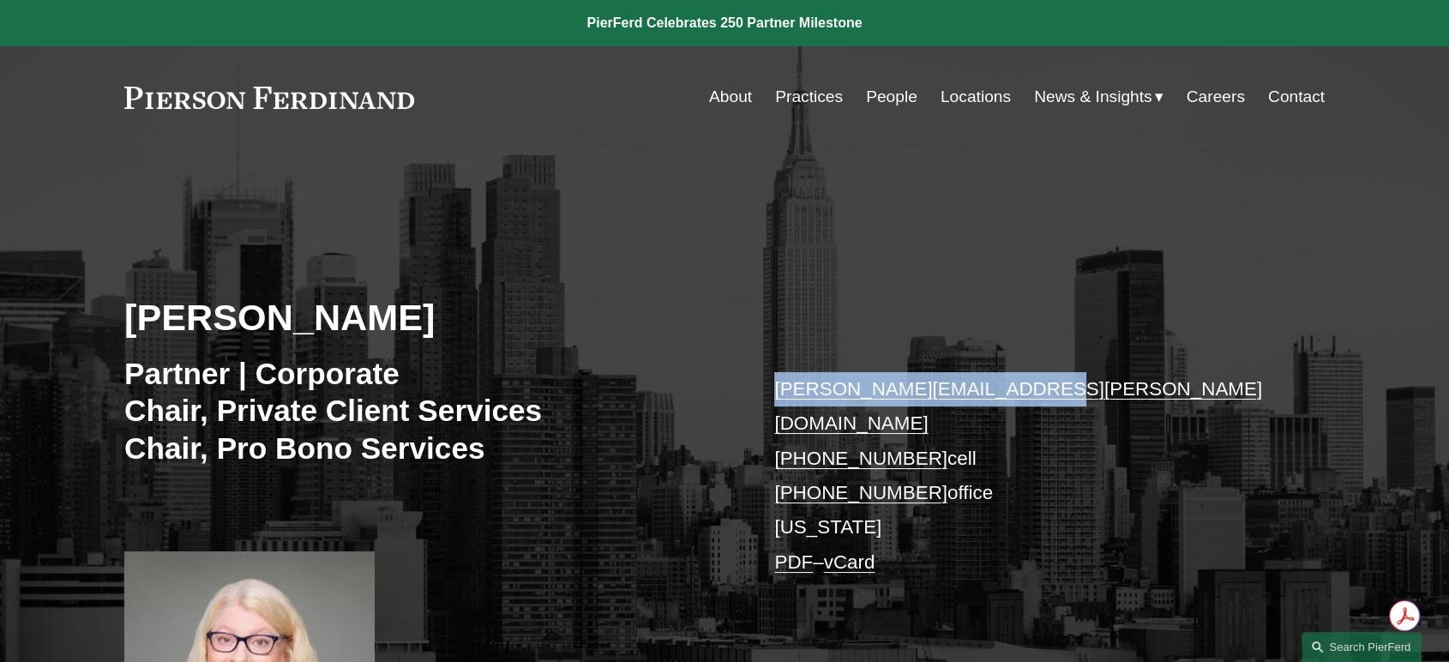
drag, startPoint x: 769, startPoint y: 394, endPoint x: 1008, endPoint y: 394, distance: 239.2
click at [1008, 394] on div "[PERSON_NAME] Partner | Corporate Chair, Private Client Services Chair, Pro [PE…" at bounding box center [724, 488] width 1449 height 594
copy link "[PERSON_NAME][EMAIL_ADDRESS][PERSON_NAME][DOMAIN_NAME]"
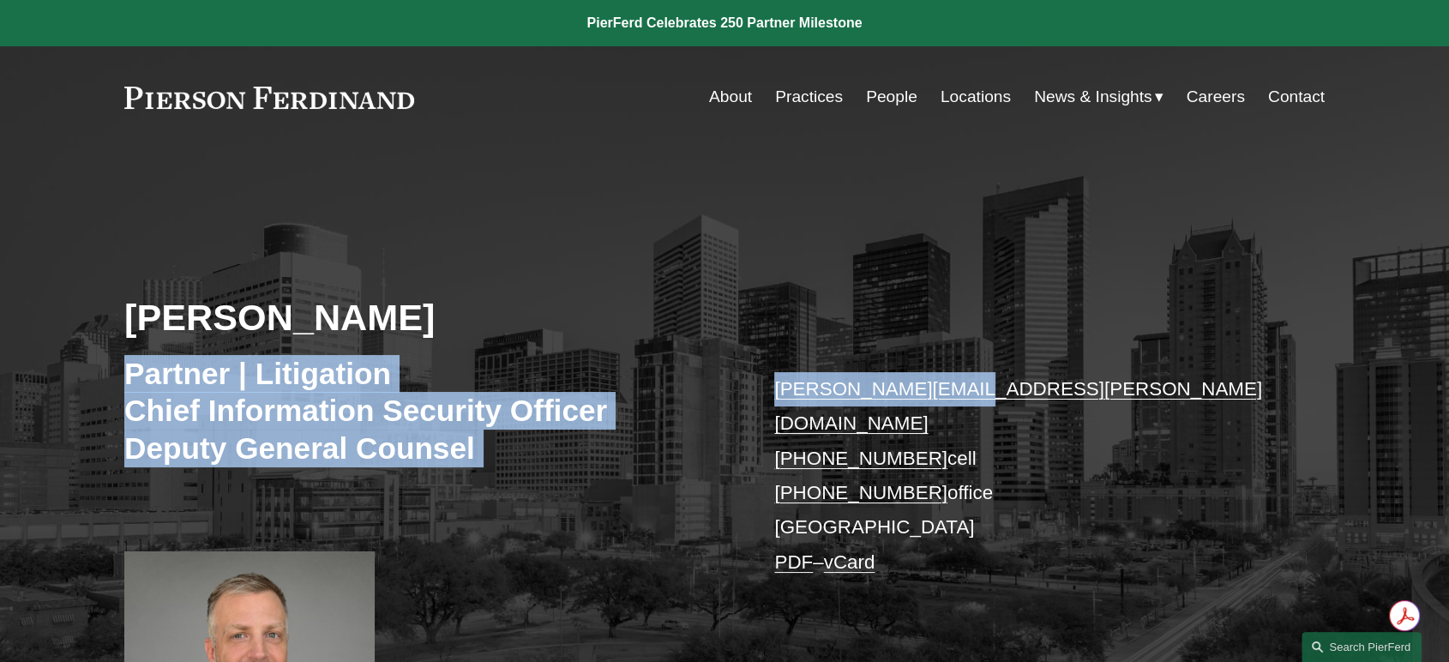
drag, startPoint x: 744, startPoint y: 388, endPoint x: 957, endPoint y: 382, distance: 212.7
click at [957, 382] on div "Landon Speights Partner | Litigation Chief Information Security Officer Deputy …" at bounding box center [724, 488] width 1449 height 594
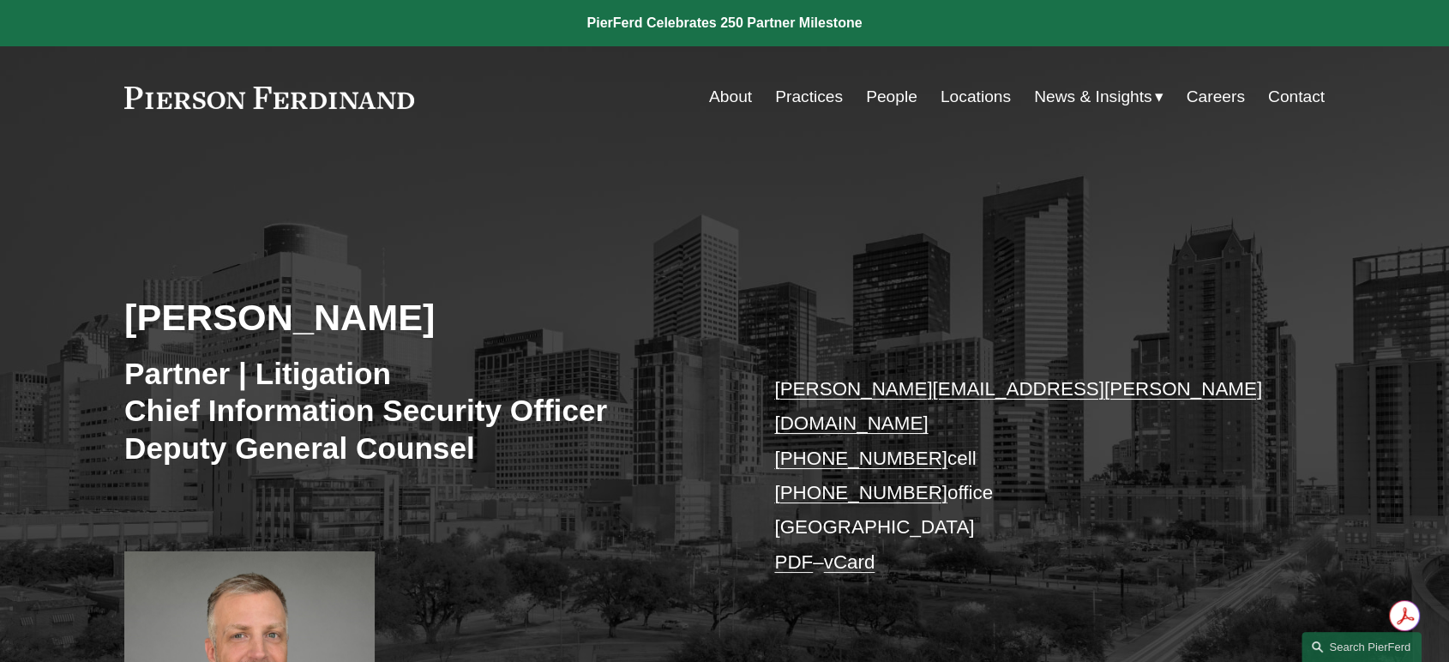
click at [740, 341] on div "Landon Speights Partner | Litigation Chief Information Security Officer Deputy …" at bounding box center [724, 488] width 1449 height 594
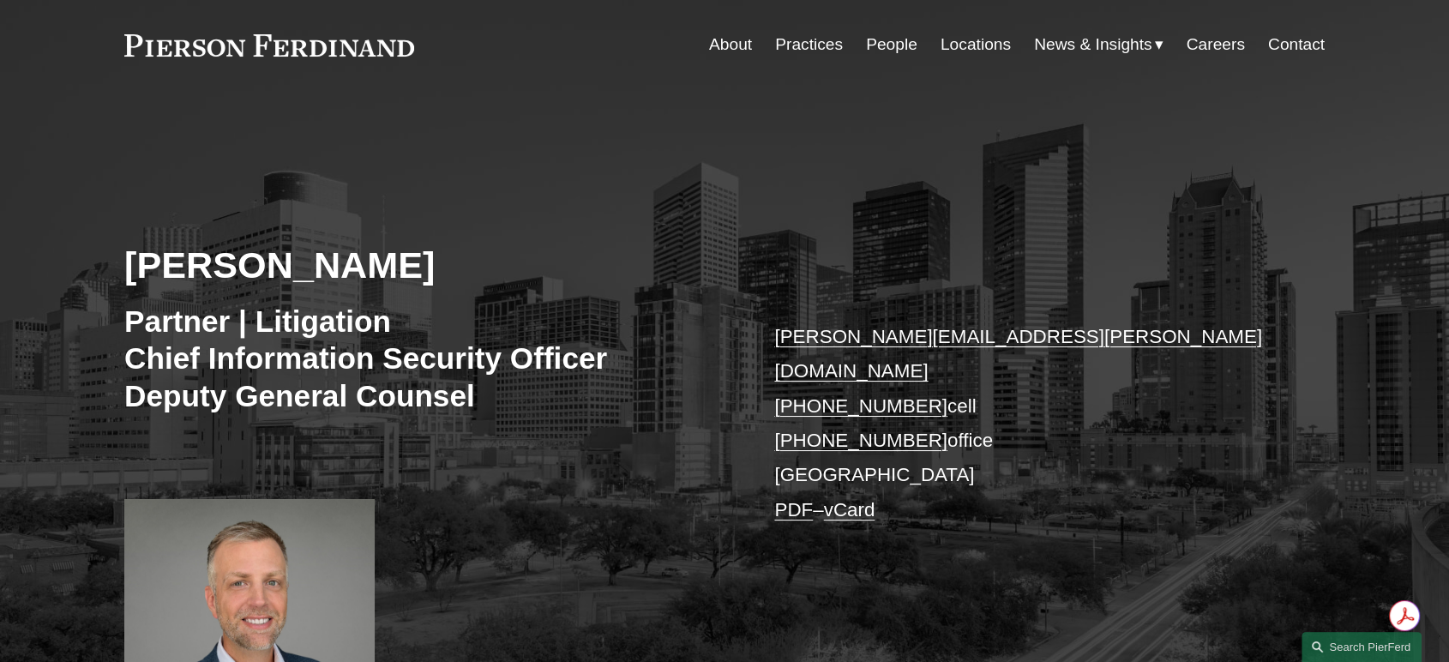
scroll to position [95, 0]
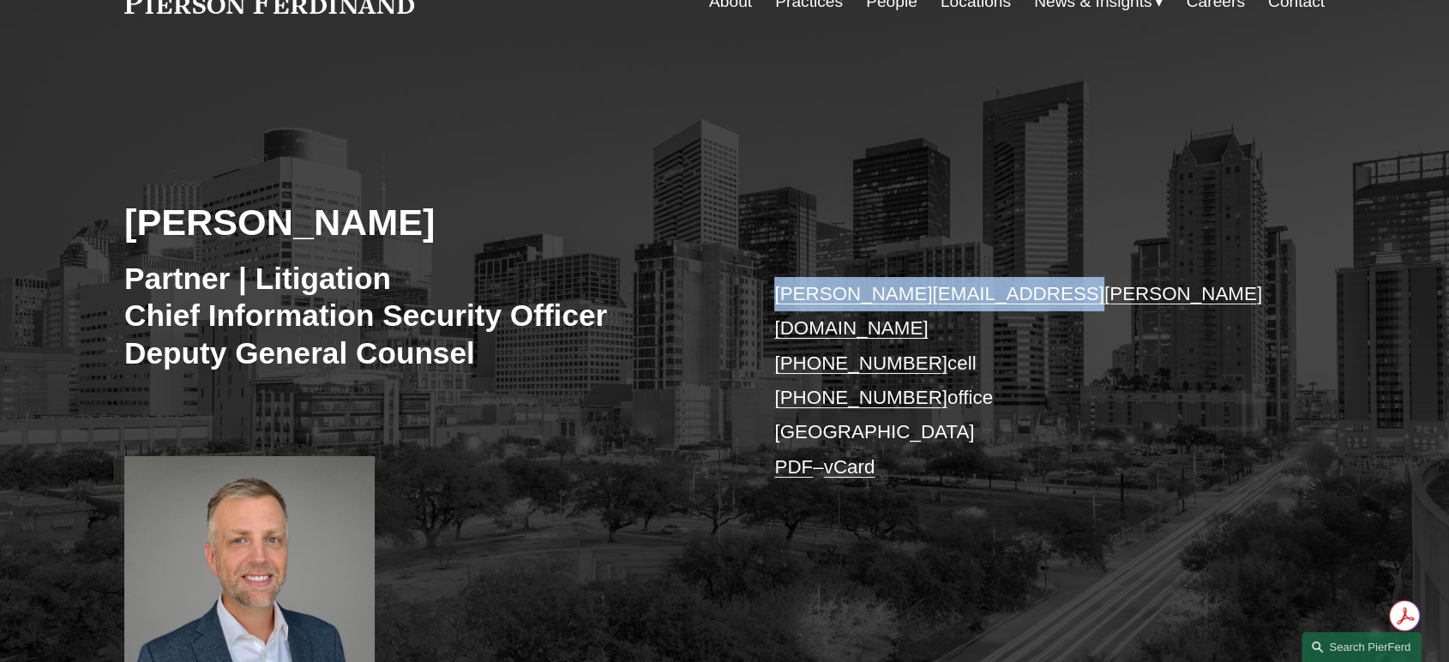
drag, startPoint x: 770, startPoint y: 298, endPoint x: 1032, endPoint y: 298, distance: 262.4
click at [1032, 298] on div "Landon Speights Partner | Litigation Chief Information Security Officer Deputy …" at bounding box center [724, 393] width 1449 height 594
copy link "landon.speights@pierferd.com"
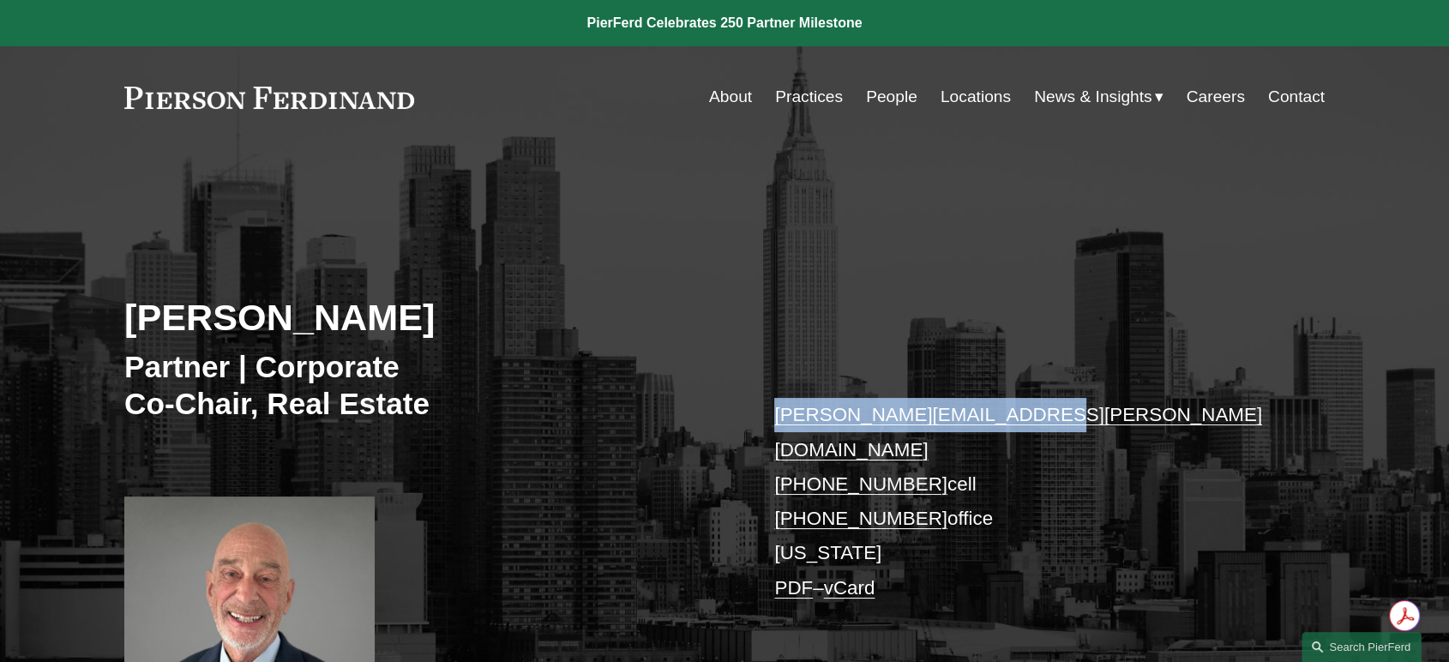
drag, startPoint x: 770, startPoint y: 414, endPoint x: 1019, endPoint y: 413, distance: 248.7
click at [1019, 413] on div "[PERSON_NAME] Partner | Corporate Co-Chair, Real Estate [PERSON_NAME][EMAIL_ADD…" at bounding box center [724, 462] width 1449 height 543
copy link "james.spitzer@pierferd.com"
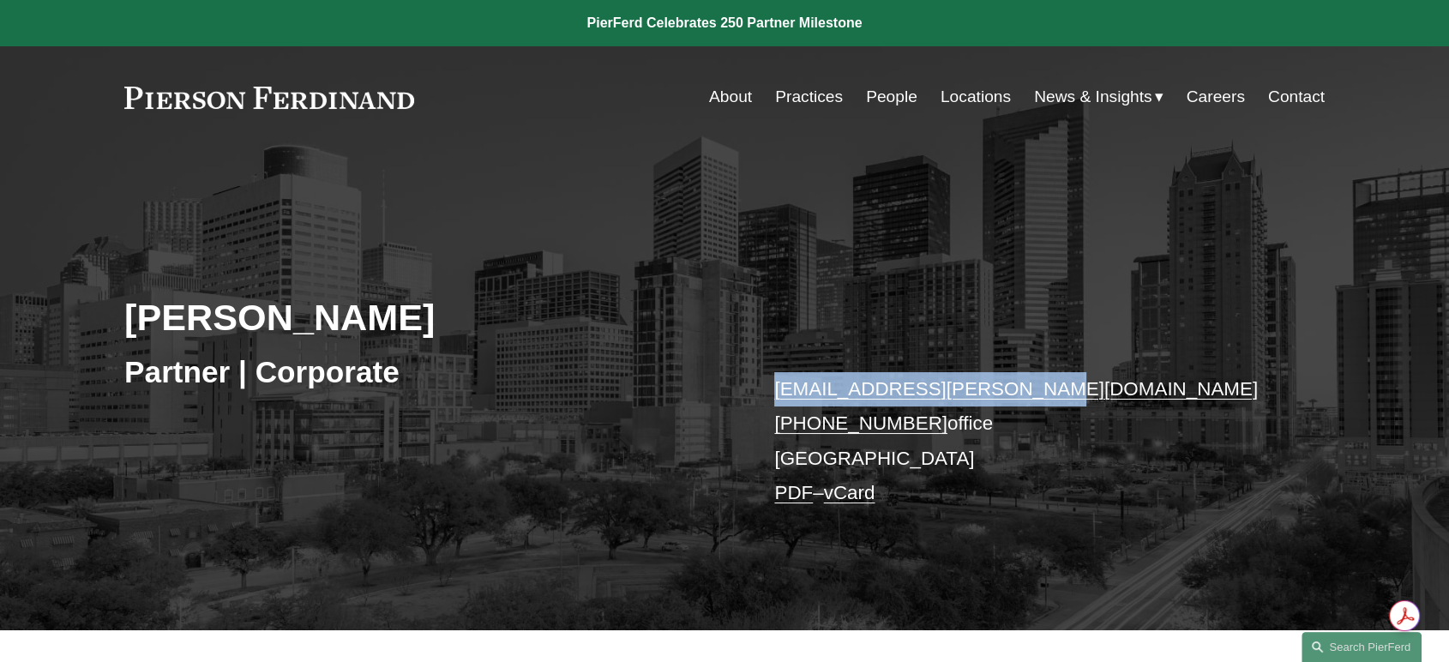
drag, startPoint x: 768, startPoint y: 392, endPoint x: 989, endPoint y: 391, distance: 220.4
click at [989, 391] on div "[PERSON_NAME] Partner | Corporate [EMAIL_ADDRESS][PERSON_NAME][DOMAIN_NAME] [PH…" at bounding box center [724, 410] width 1449 height 439
copy link "[EMAIL_ADDRESS][PERSON_NAME][DOMAIN_NAME]"
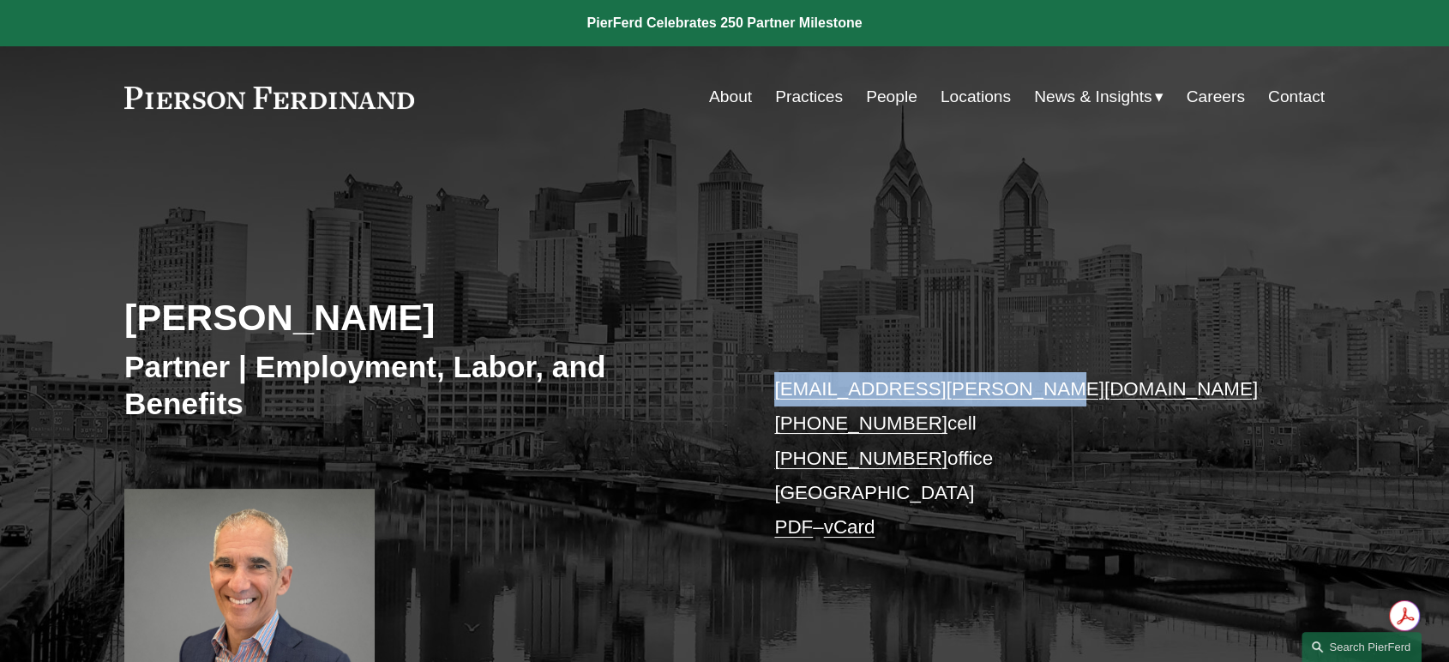
drag, startPoint x: 767, startPoint y: 386, endPoint x: 1004, endPoint y: 395, distance: 237.7
click at [1004, 395] on div "[PERSON_NAME] Partner | Employment, Labor, and Benefits [EMAIL_ADDRESS][PERSON_…" at bounding box center [724, 449] width 1449 height 516
copy link "[EMAIL_ADDRESS][PERSON_NAME][DOMAIN_NAME]"
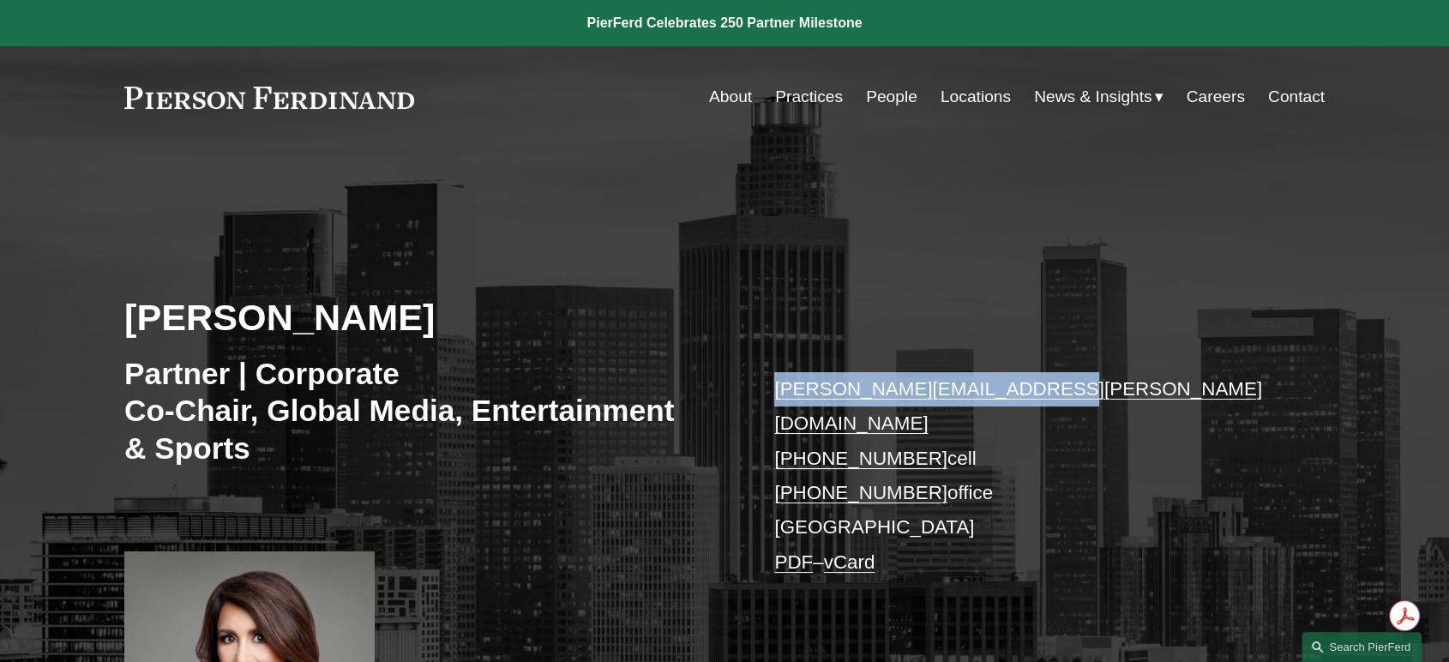
drag, startPoint x: 765, startPoint y: 390, endPoint x: 1035, endPoint y: 390, distance: 270.1
click at [1035, 390] on div "Denise M. Stevens Partner | Corporate Co-Chair, Global Media, Entertainment & S…" at bounding box center [724, 488] width 1449 height 594
copy link "denise.stevens@pierferd.com"
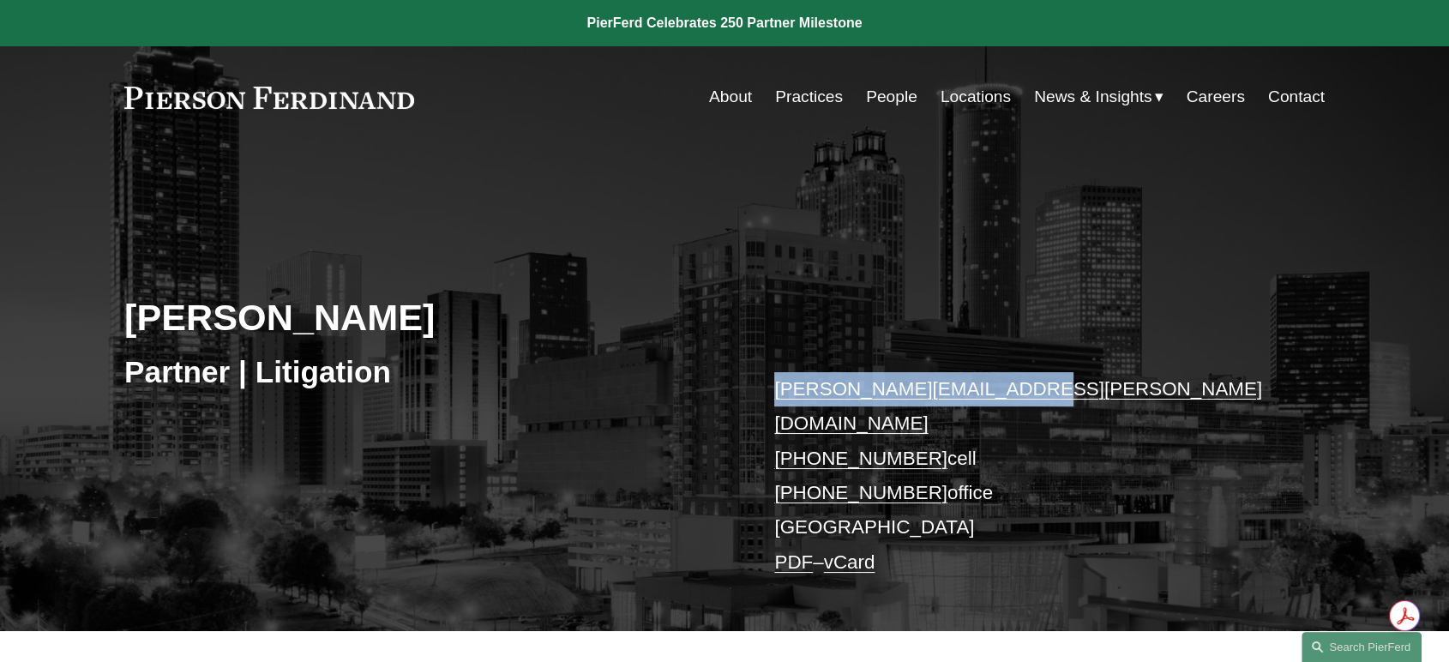
drag, startPoint x: 747, startPoint y: 383, endPoint x: 989, endPoint y: 392, distance: 242.0
click at [989, 392] on div "Brian D. Stoltz Partner | Litigation brian.stoltz@pierferd.com +1.404.210.2312 …" at bounding box center [724, 411] width 1449 height 440
drag, startPoint x: 764, startPoint y: 388, endPoint x: 991, endPoint y: 389, distance: 227.2
click at [991, 389] on div "[PERSON_NAME] Partner | Litigation [PERSON_NAME][EMAIL_ADDRESS][PERSON_NAME][DO…" at bounding box center [724, 411] width 1449 height 440
copy link "[PERSON_NAME][EMAIL_ADDRESS][PERSON_NAME][DOMAIN_NAME]"
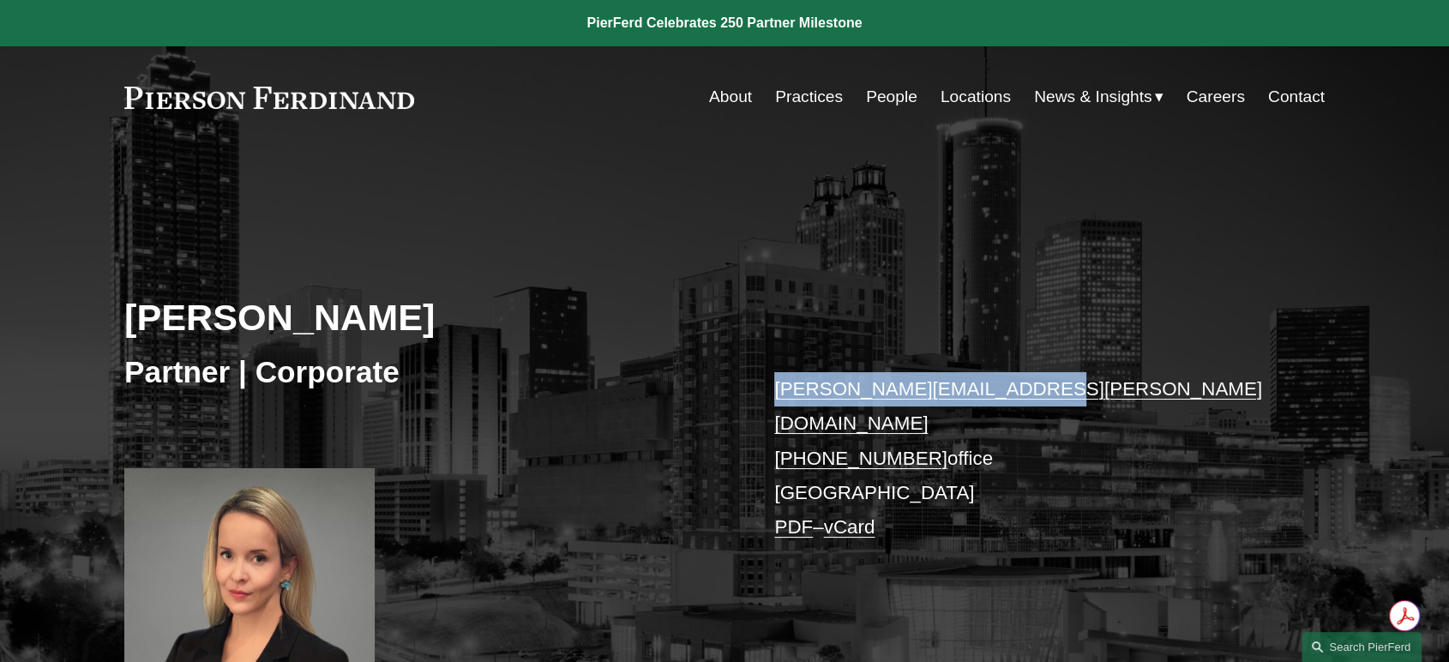
drag, startPoint x: 769, startPoint y: 393, endPoint x: 1008, endPoint y: 392, distance: 239.2
click at [1008, 392] on div "[PERSON_NAME] Partner | Corporate [PERSON_NAME][EMAIL_ADDRESS][PERSON_NAME][DOM…" at bounding box center [724, 445] width 1449 height 508
copy link "ellenor.stone@pierferd.com"
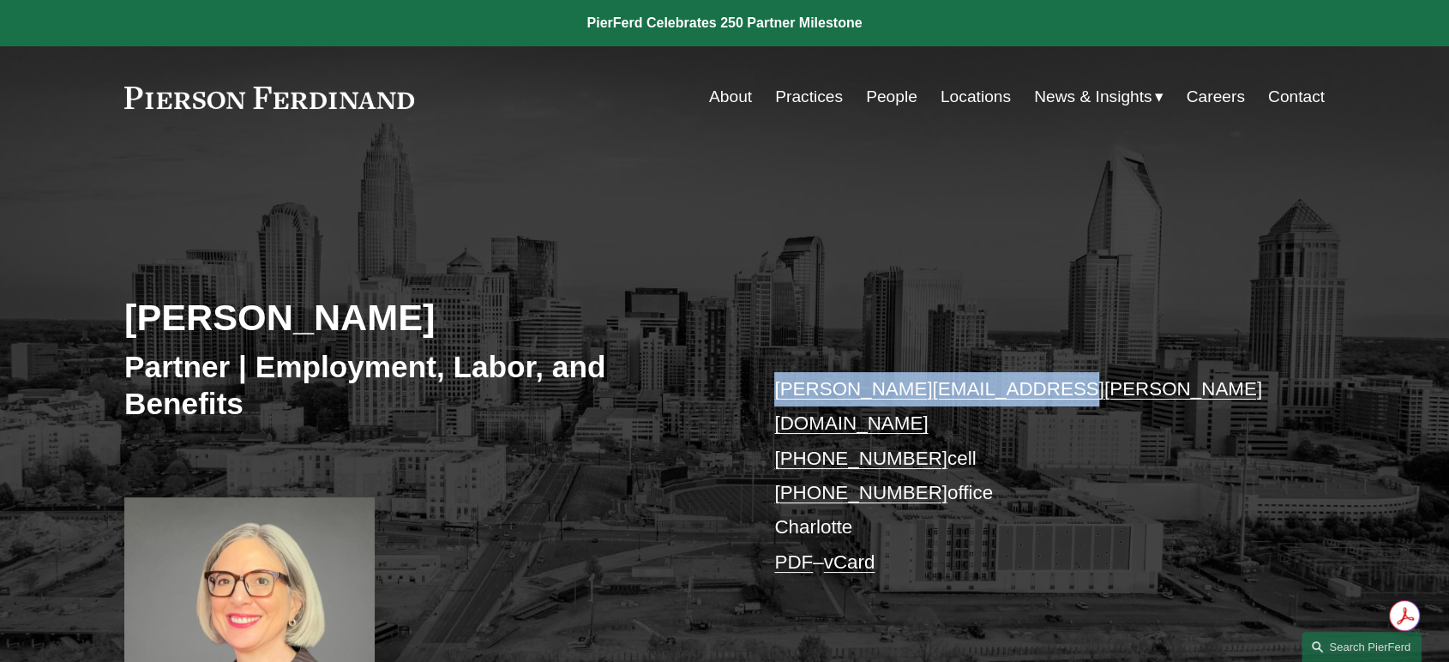
drag, startPoint x: 761, startPoint y: 385, endPoint x: 981, endPoint y: 390, distance: 219.6
click at [981, 390] on div "[PERSON_NAME] Partner | Employment, Labor, and Benefits [PERSON_NAME][EMAIL_ADD…" at bounding box center [724, 462] width 1449 height 543
copy link "[PERSON_NAME][EMAIL_ADDRESS][PERSON_NAME][DOMAIN_NAME]"
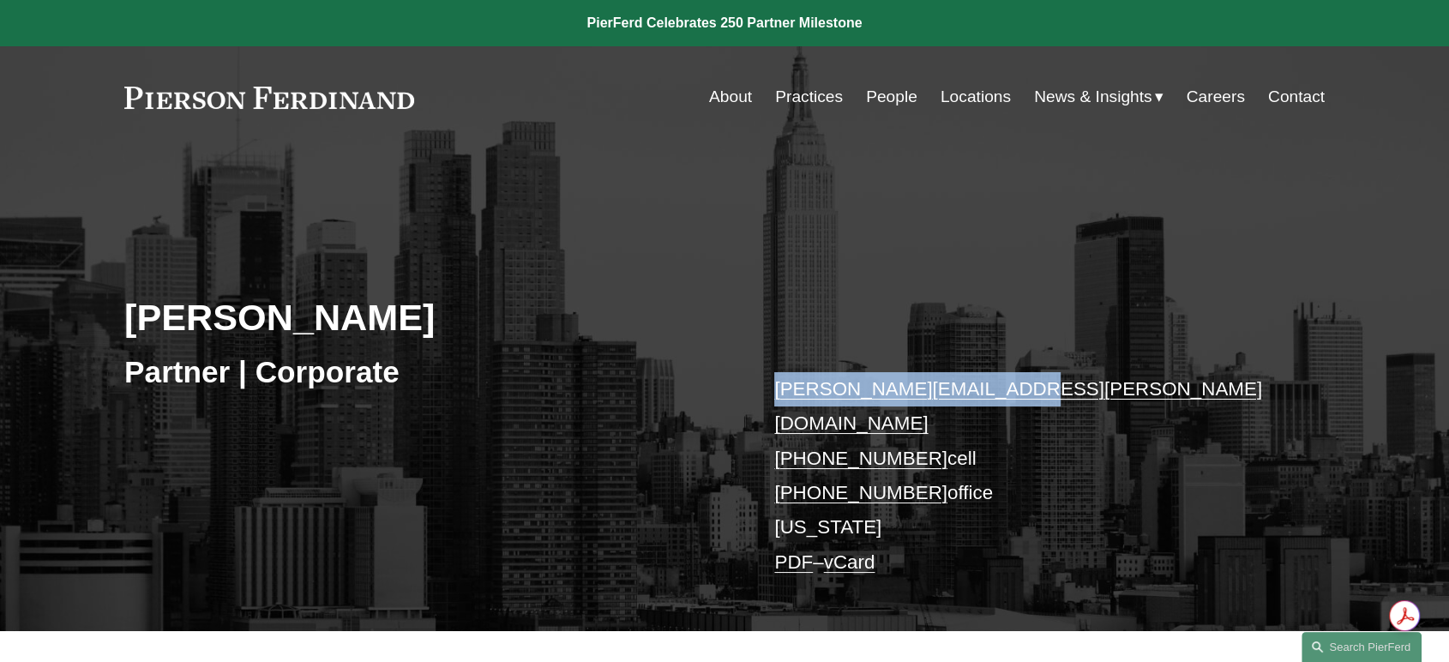
drag, startPoint x: 761, startPoint y: 394, endPoint x: 995, endPoint y: 390, distance: 234.1
click at [995, 390] on div "Jeff Symons Partner | Corporate jeff.symons@pierferd.com +1.917.499.0818 cell +…" at bounding box center [724, 411] width 1449 height 440
copy link "jeff.symons@pierferd.com"
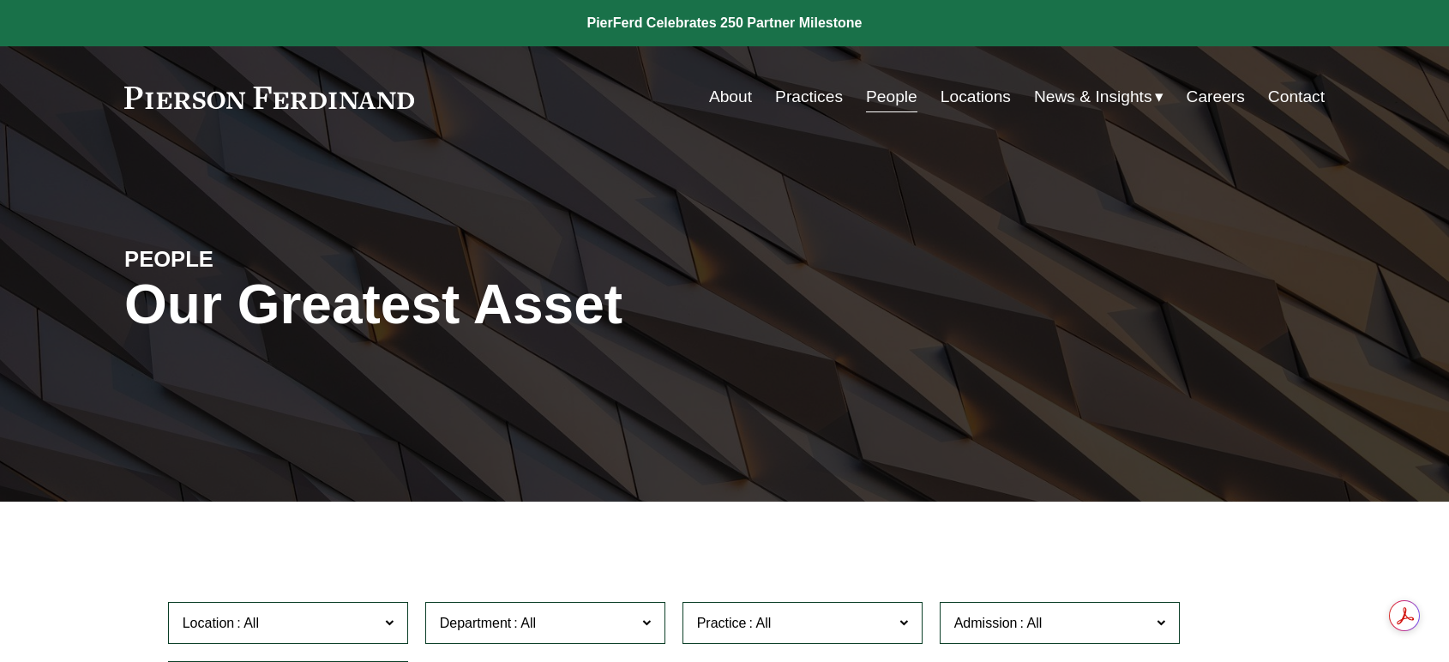
scroll to position [18675, 0]
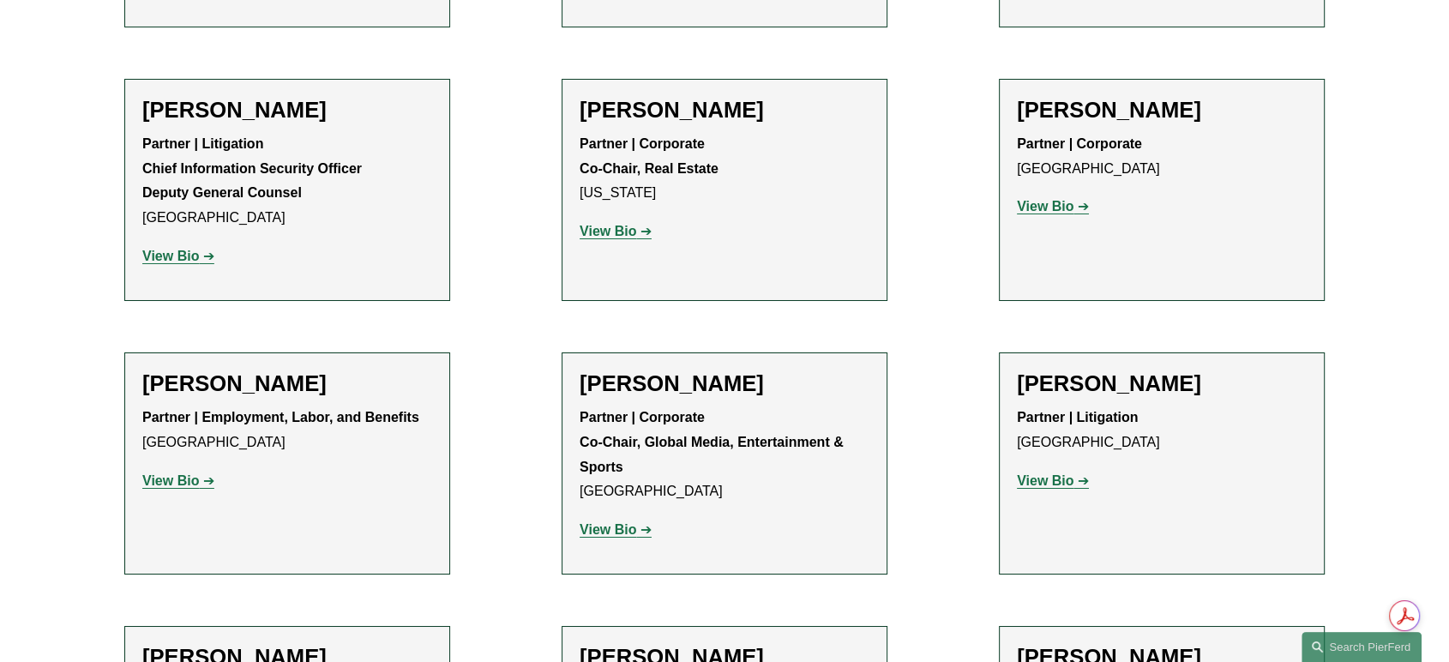
scroll to position [19151, 0]
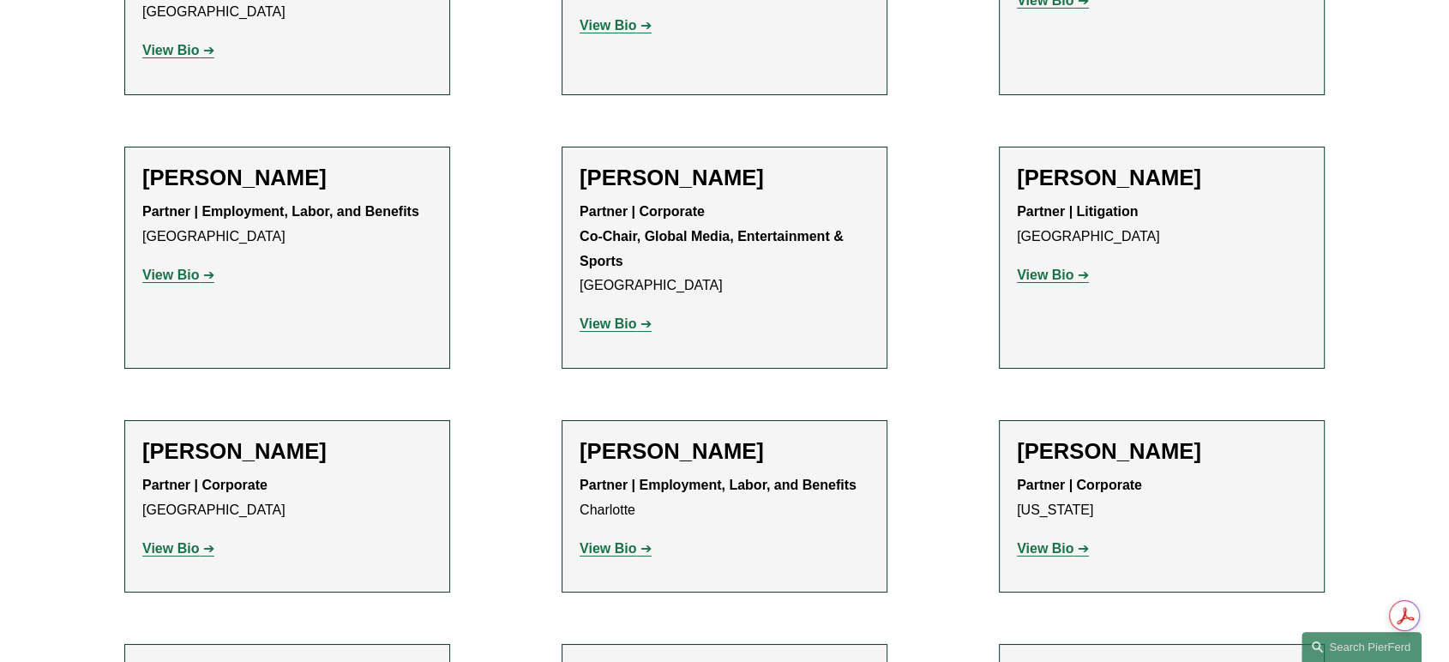
scroll to position [19342, 0]
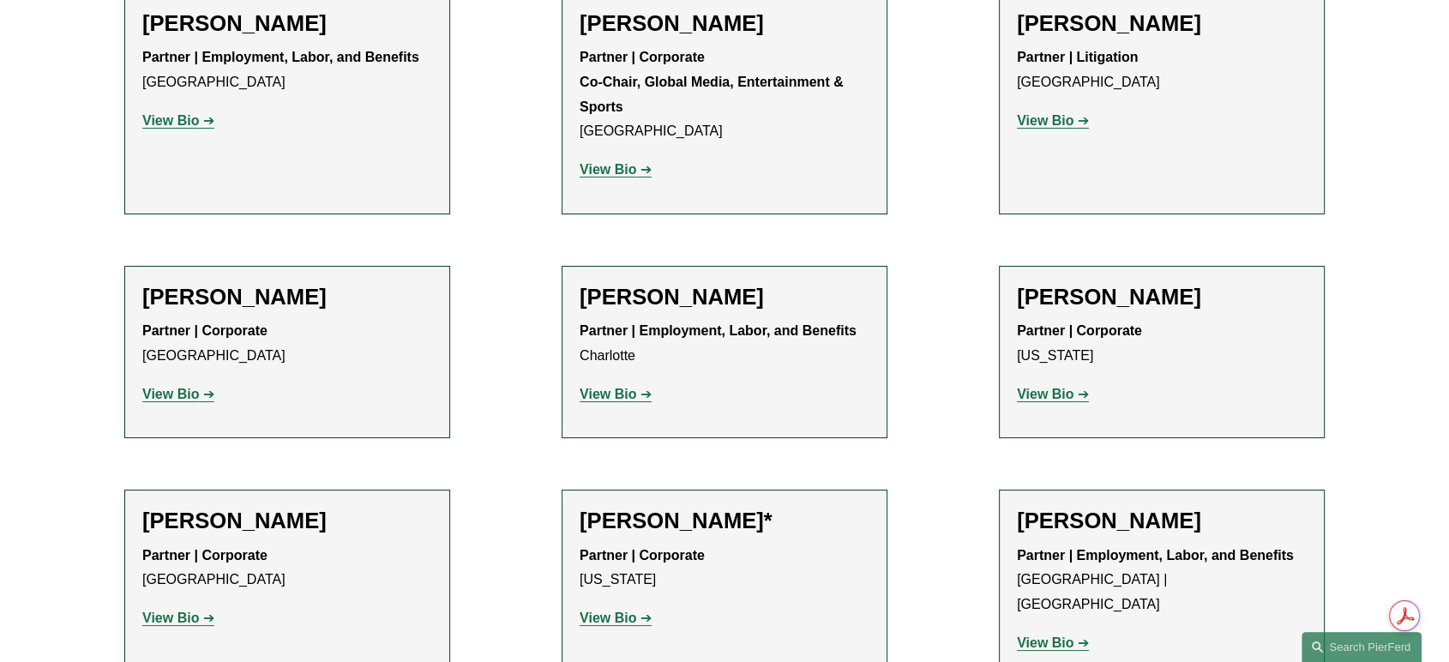
scroll to position [19532, 0]
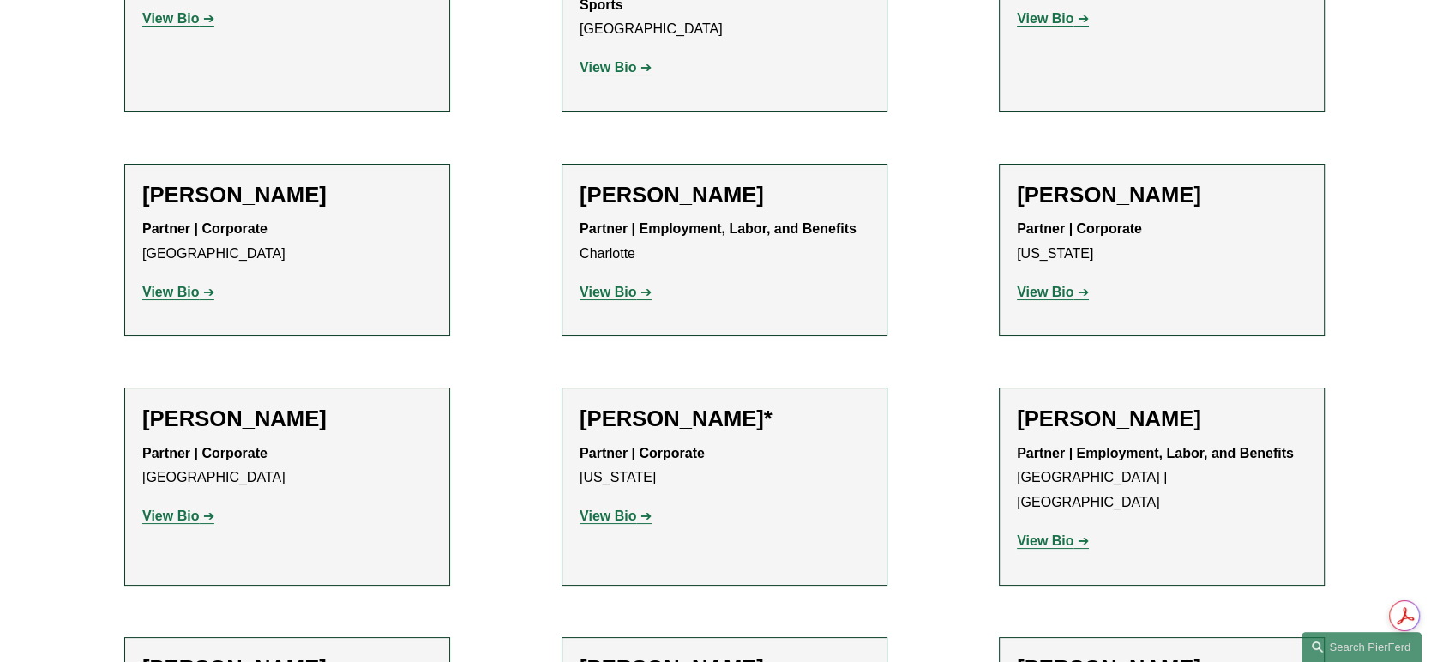
scroll to position [19627, 0]
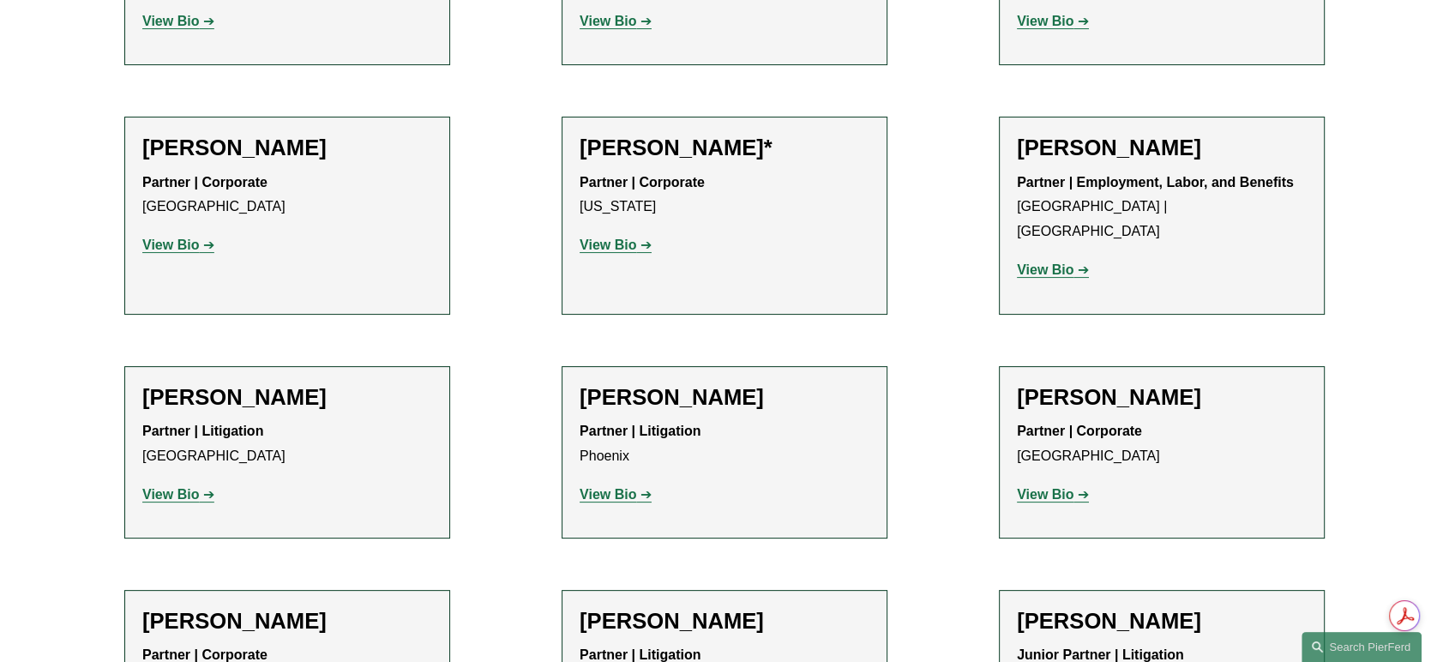
scroll to position [19914, 0]
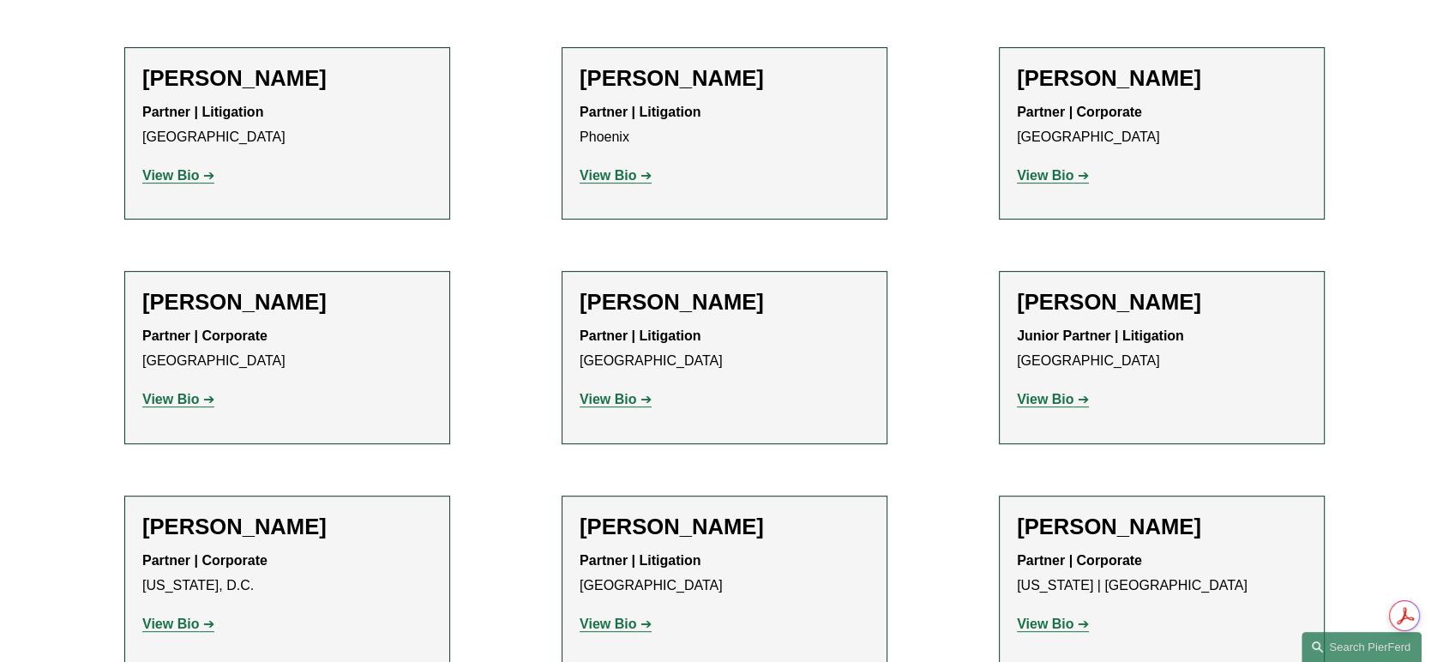
scroll to position [20199, 0]
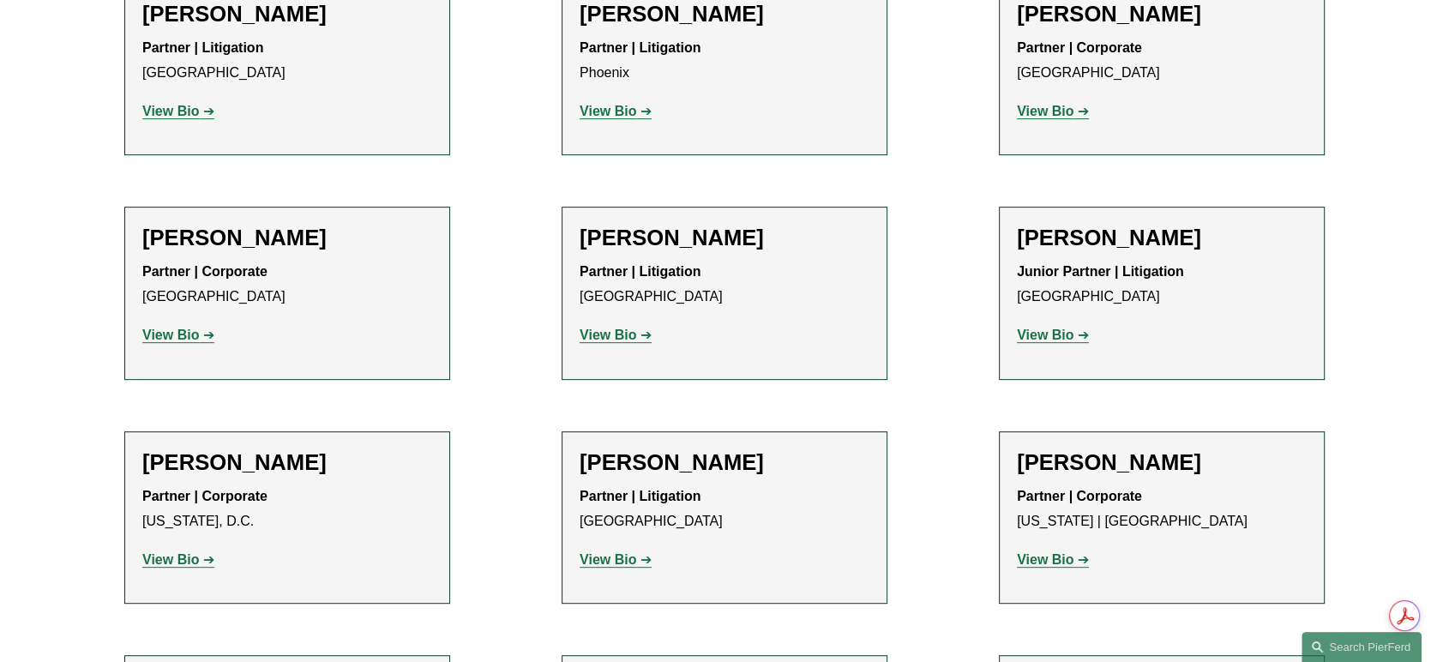
scroll to position [20294, 0]
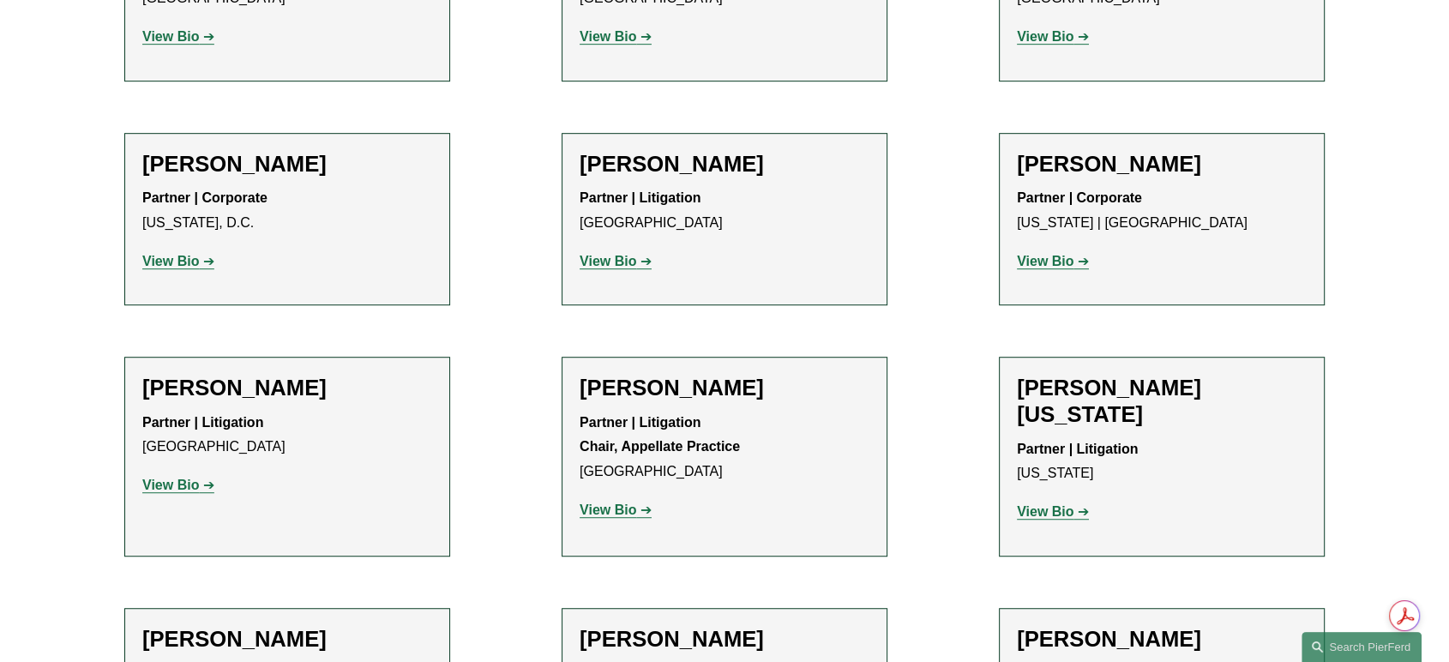
scroll to position [20580, 0]
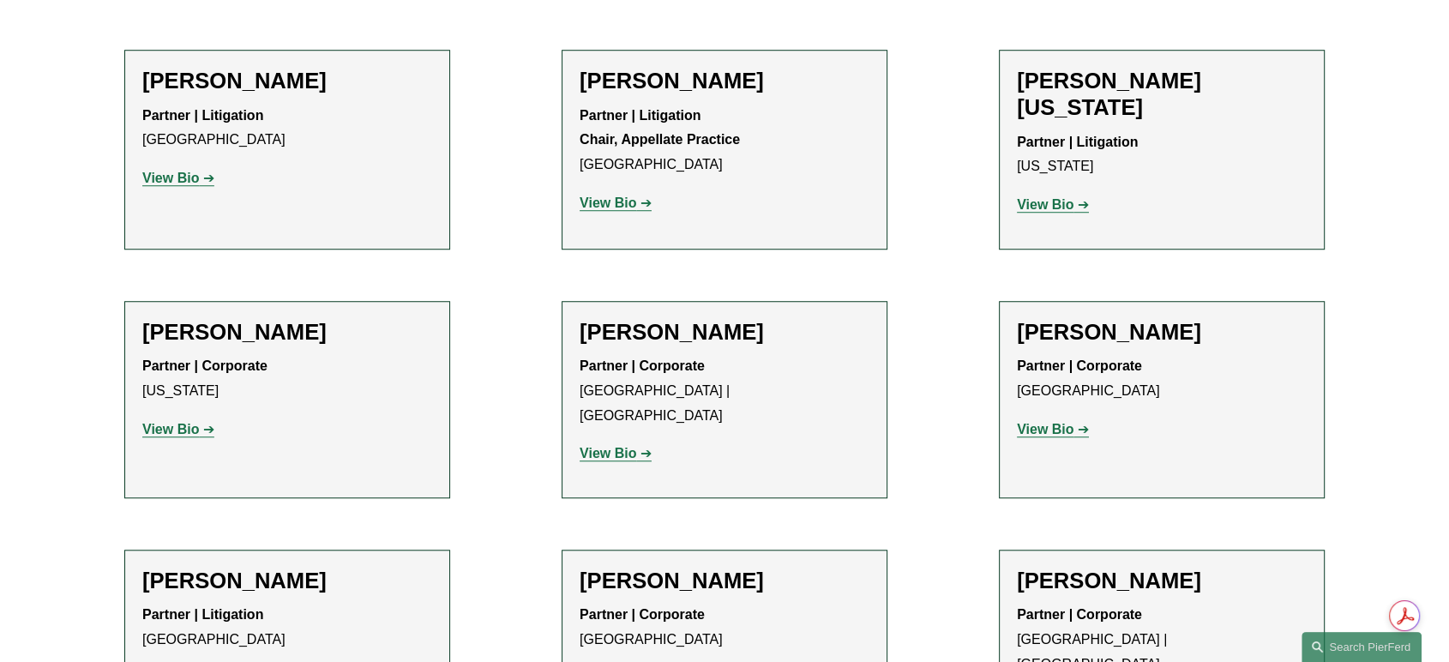
scroll to position [20866, 0]
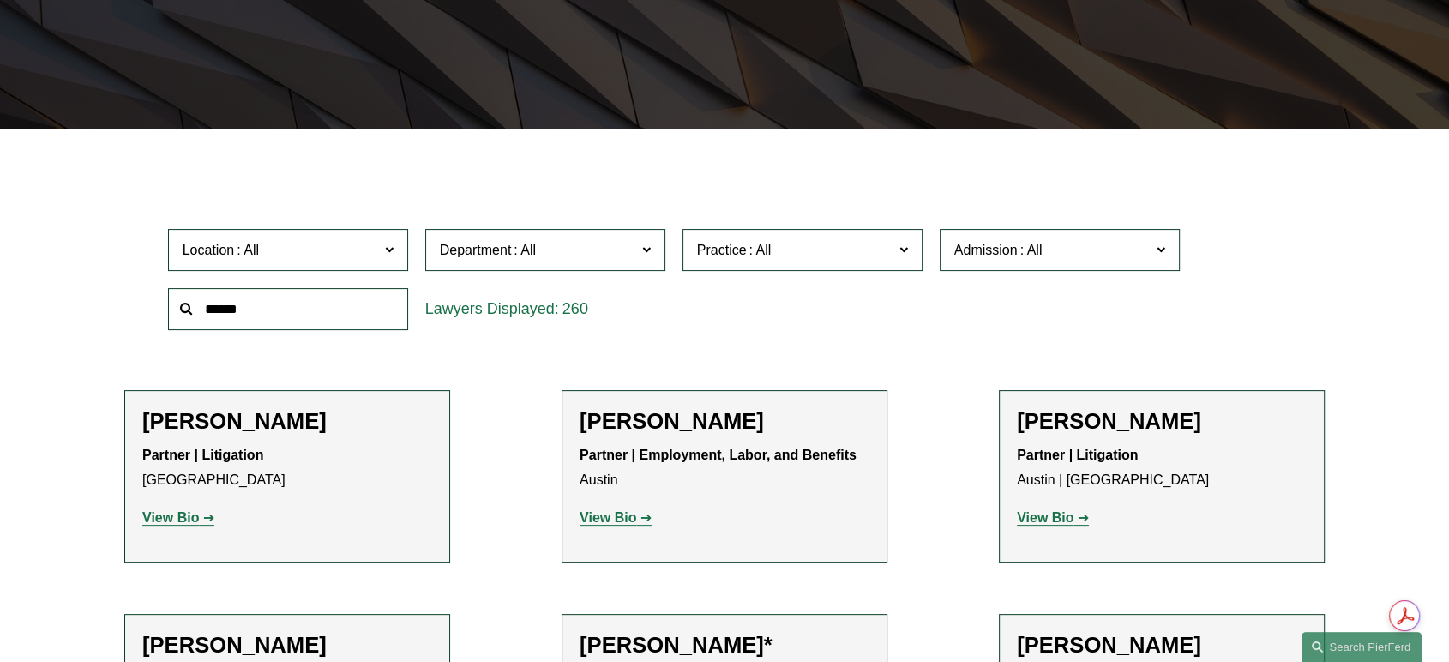
scroll to position [381, 0]
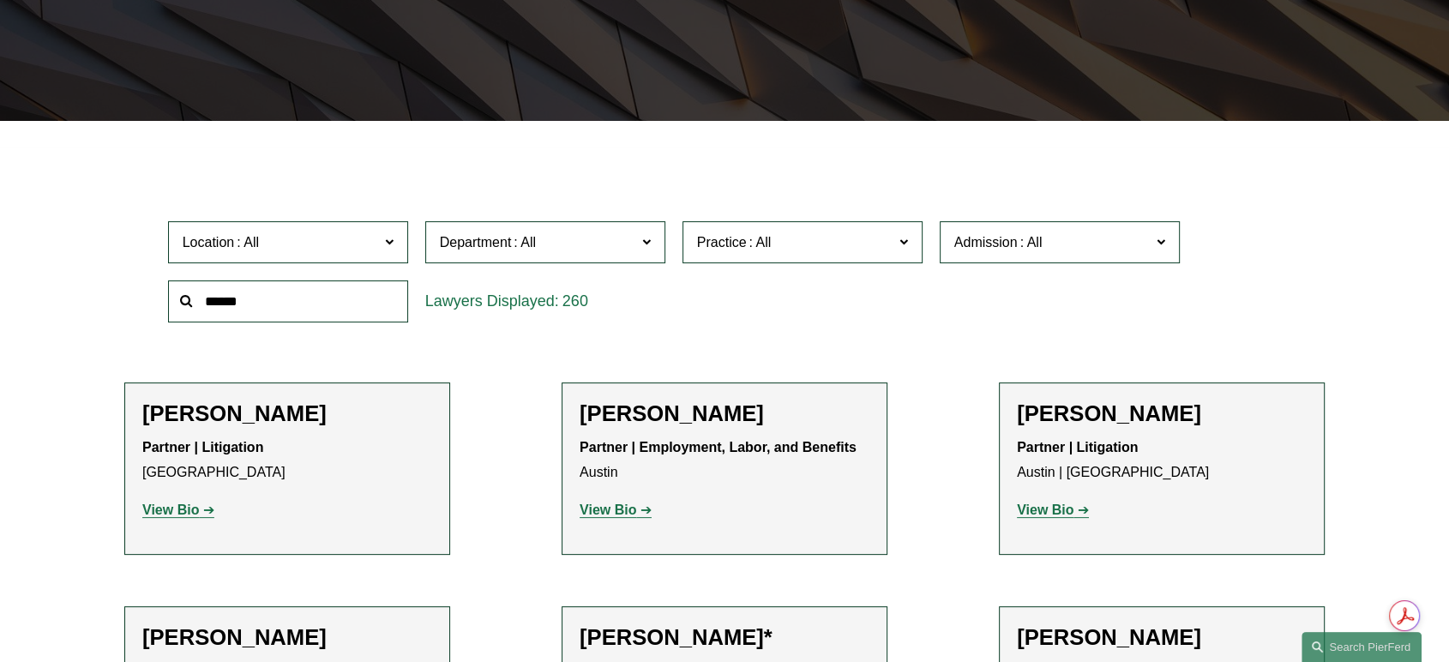
click at [226, 300] on input "text" at bounding box center [288, 301] width 240 height 42
type input "*******"
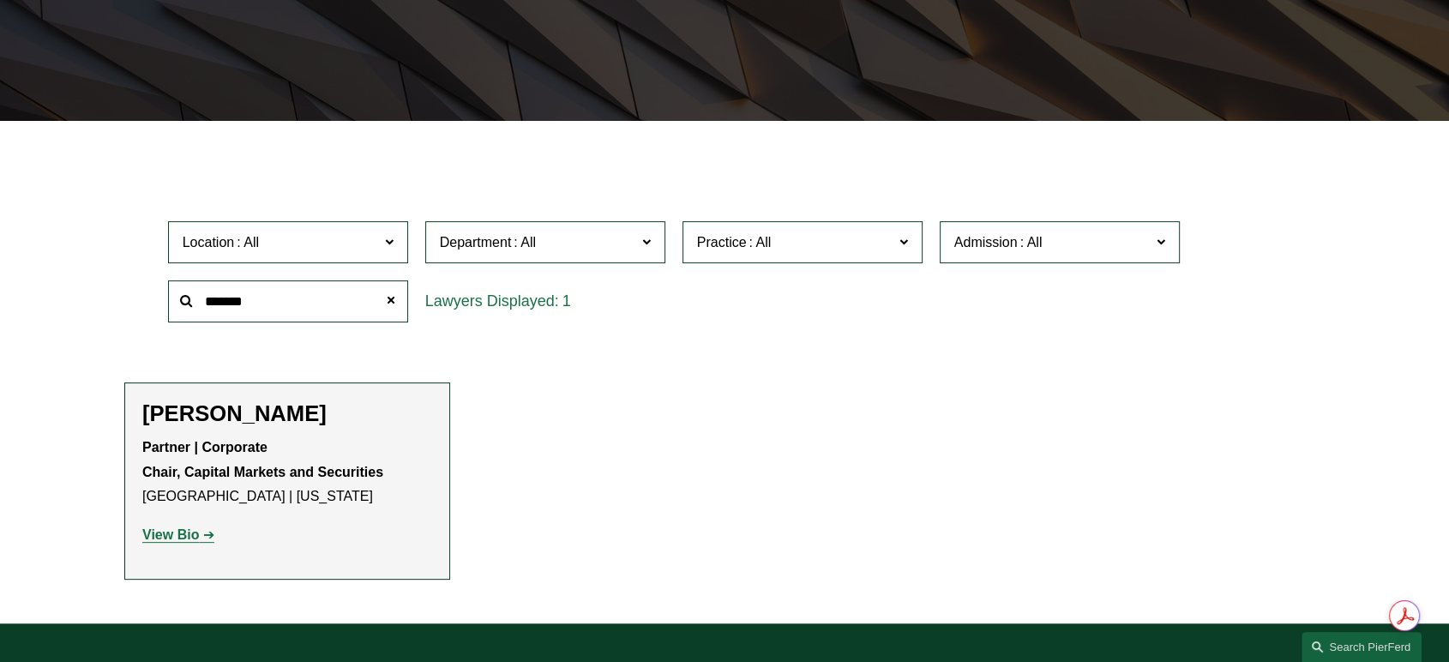
click at [171, 536] on strong "View Bio" at bounding box center [170, 534] width 57 height 15
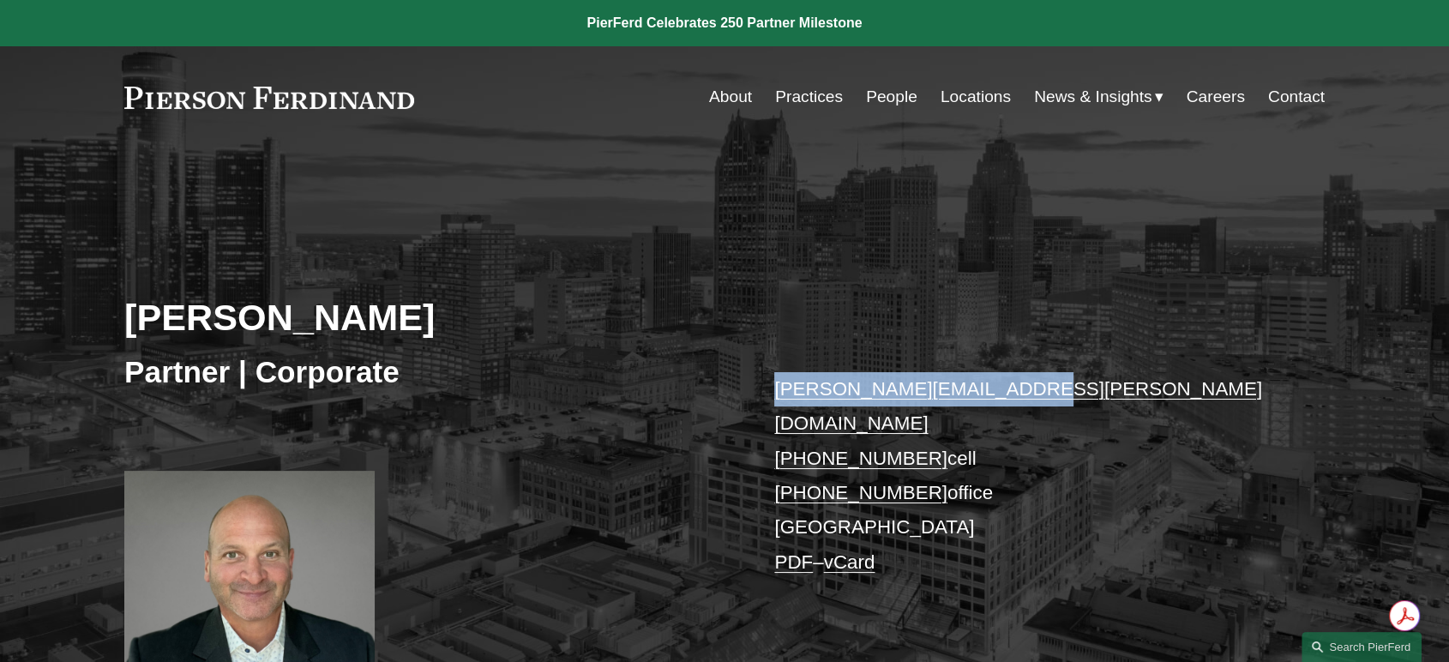
drag, startPoint x: 772, startPoint y: 396, endPoint x: 1007, endPoint y: 397, distance: 235.0
click at [1007, 397] on div "[PERSON_NAME] Partner | Corporate [PERSON_NAME][EMAIL_ADDRESS][PERSON_NAME][DOM…" at bounding box center [724, 449] width 1449 height 517
copy link "[PERSON_NAME][EMAIL_ADDRESS][PERSON_NAME][DOMAIN_NAME]"
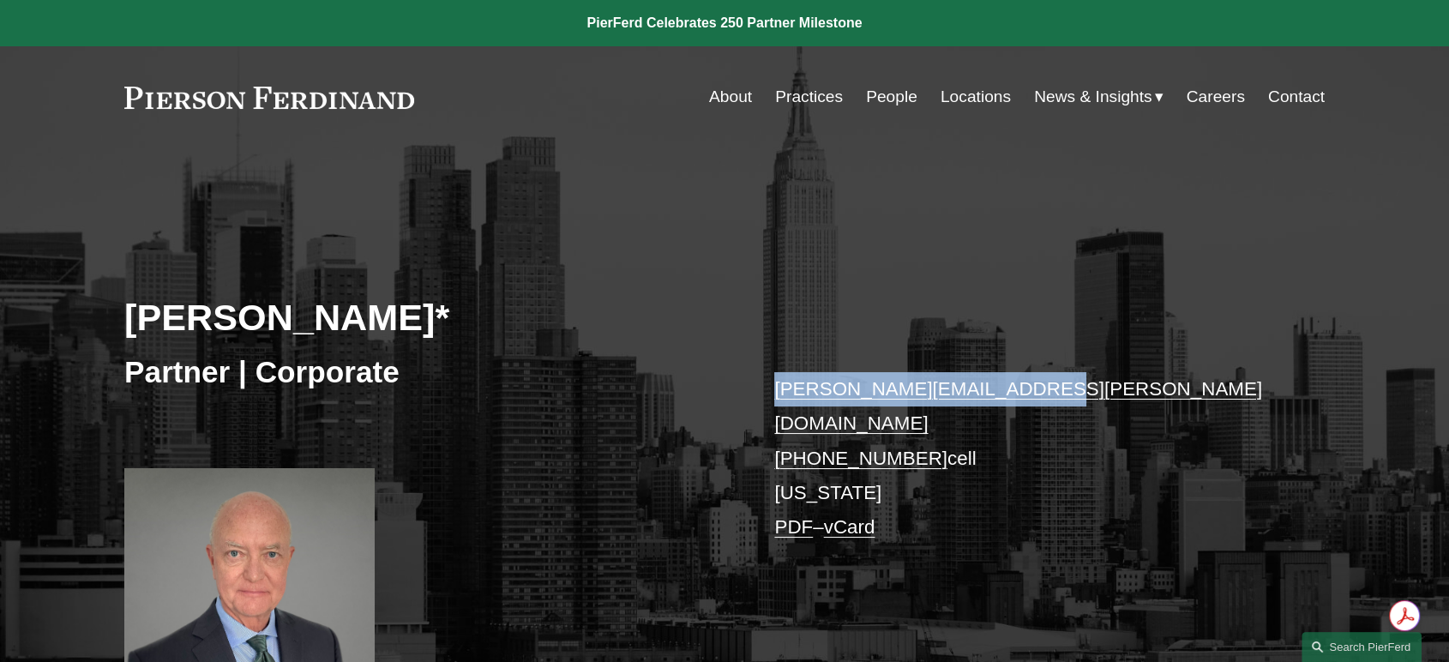
drag, startPoint x: 771, startPoint y: 389, endPoint x: 1002, endPoint y: 388, distance: 230.7
click at [1002, 388] on div "[PERSON_NAME]* Partner | Corporate [PERSON_NAME][EMAIL_ADDRESS][PERSON_NAME][DO…" at bounding box center [724, 445] width 1449 height 508
copy link "[PERSON_NAME][EMAIL_ADDRESS][PERSON_NAME][DOMAIN_NAME]"
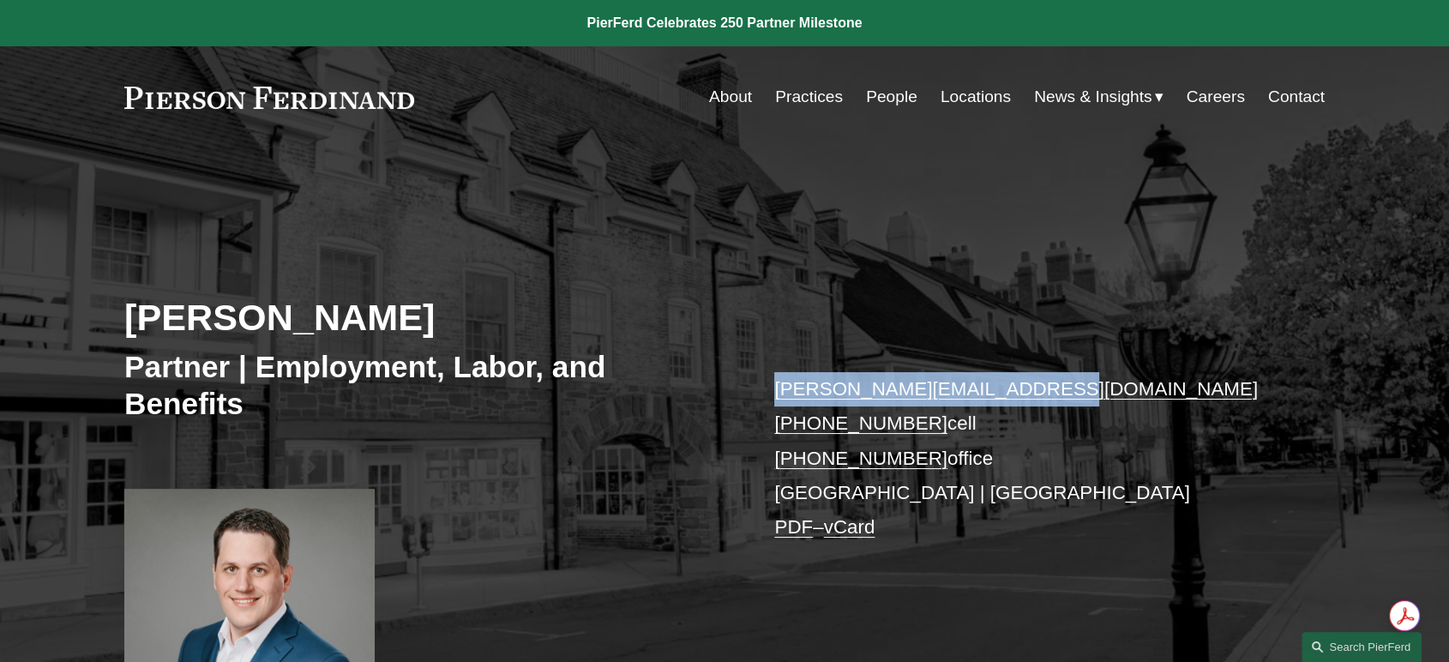
drag, startPoint x: 762, startPoint y: 389, endPoint x: 1015, endPoint y: 390, distance: 253.0
click at [1015, 390] on div "[PERSON_NAME] Partner | Employment, Labor, and Benefits [PERSON_NAME][EMAIL_ADD…" at bounding box center [724, 449] width 1449 height 516
copy link "[PERSON_NAME][EMAIL_ADDRESS][DOMAIN_NAME]"
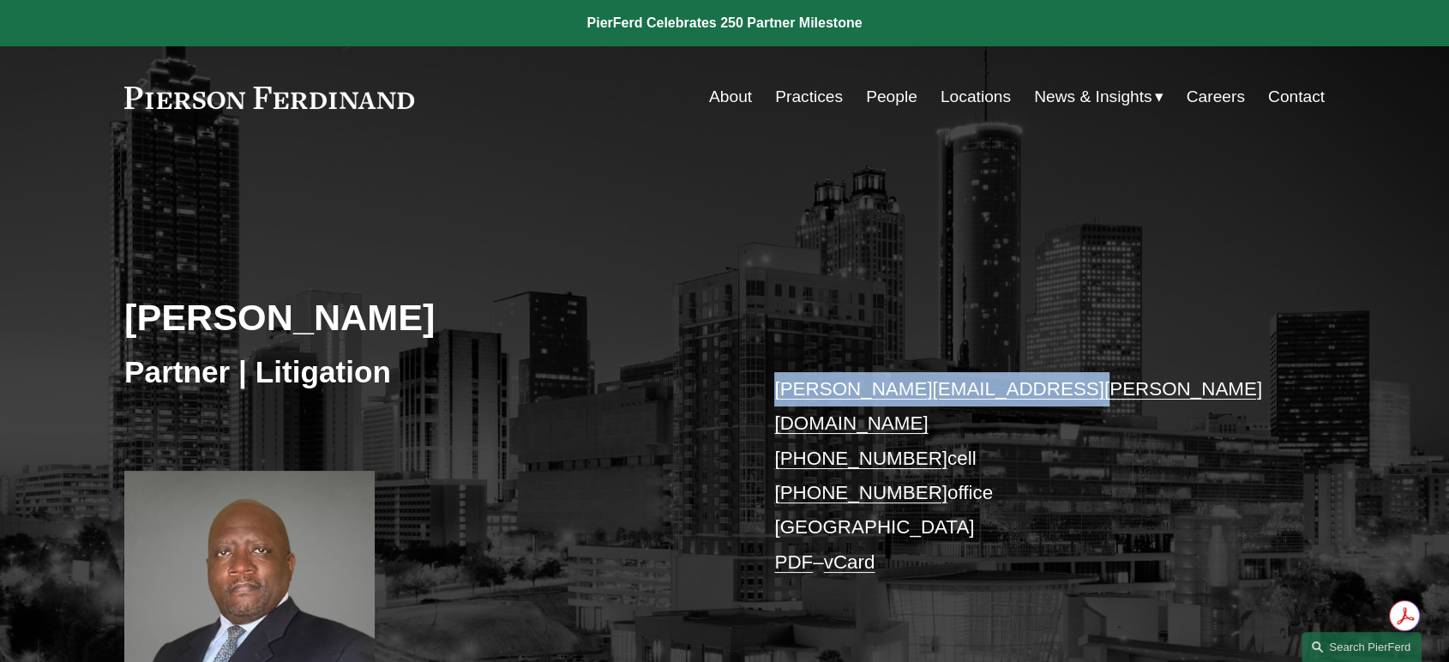
drag, startPoint x: 768, startPoint y: 385, endPoint x: 1056, endPoint y: 398, distance: 288.4
click at [1056, 398] on div "Kenneth Thompson Partner | Litigation kenneth.thompson@pierferd.com +1.770.722.…" at bounding box center [724, 449] width 1449 height 517
copy link "kenneth.thompson@pierferd.com"
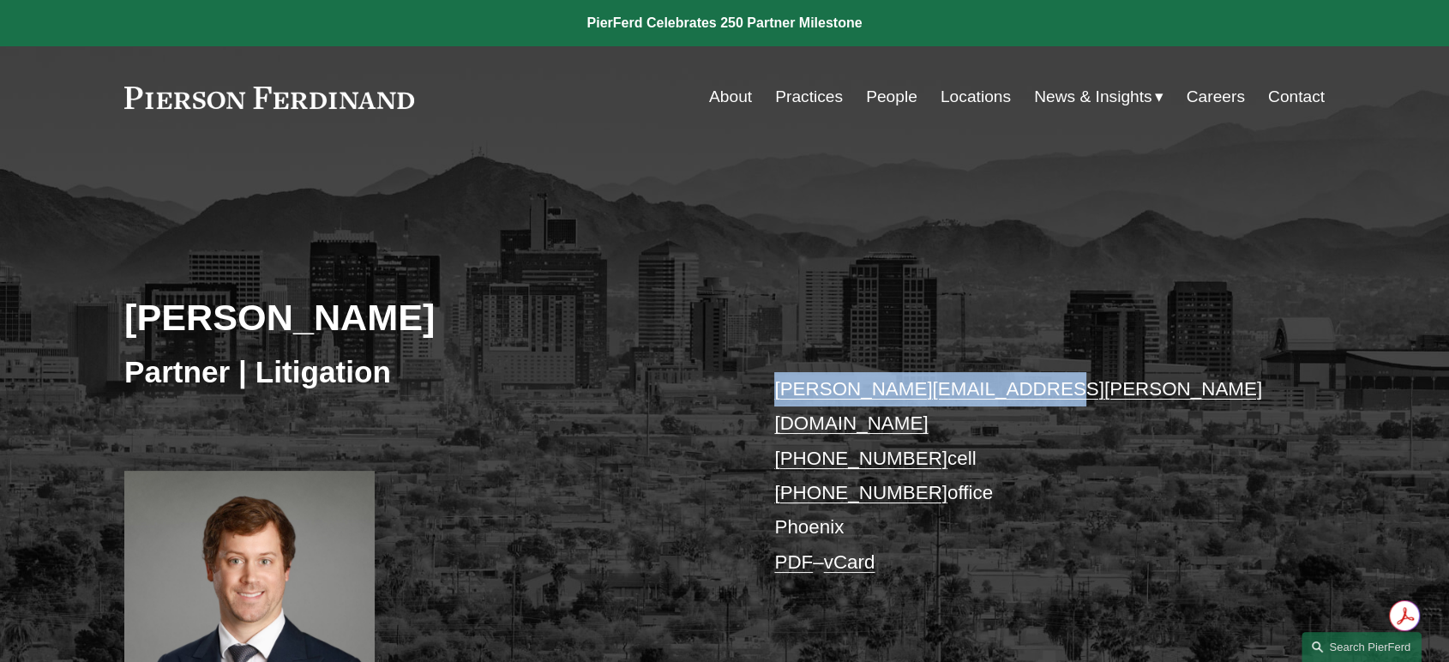
drag, startPoint x: 765, startPoint y: 382, endPoint x: 1013, endPoint y: 391, distance: 248.0
click at [1013, 391] on div "David Andrew Timchak Partner | Litigation david.timchak@pierferd.com +1.480.223…" at bounding box center [724, 449] width 1449 height 517
copy link "david.timchak@pierferd.com"
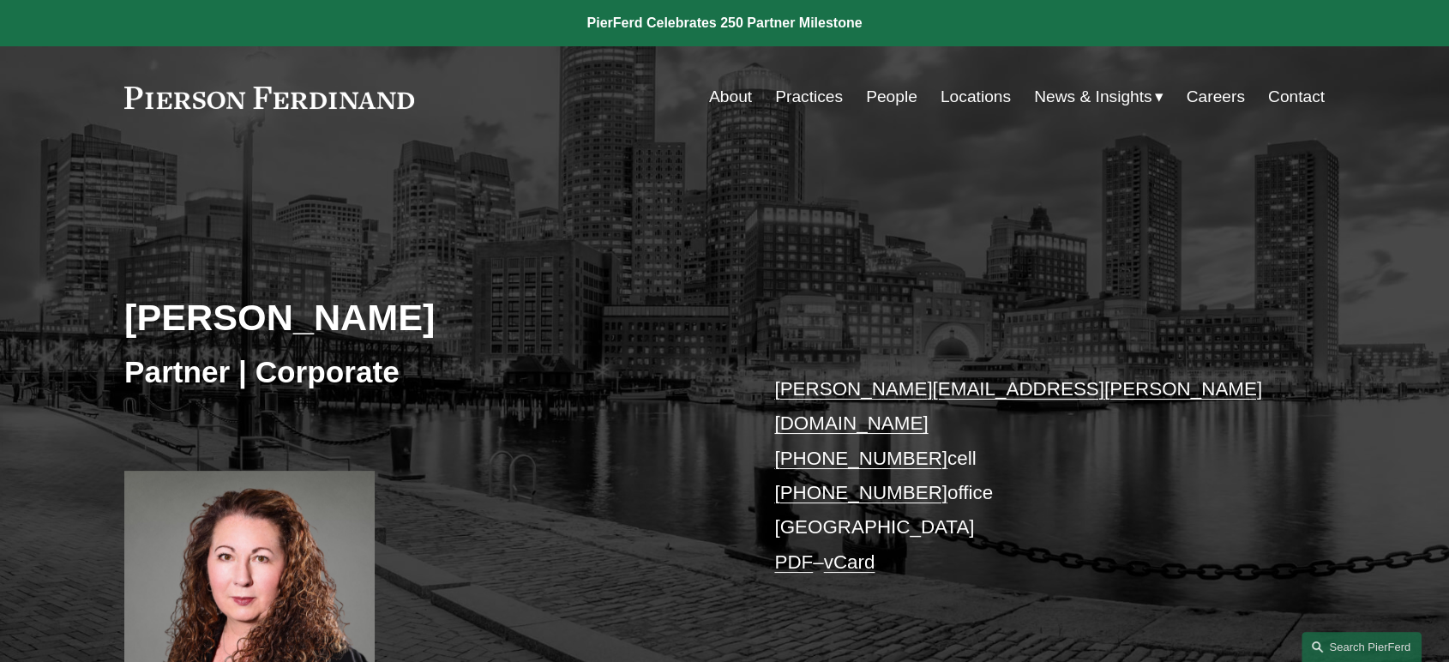
scroll to position [95, 0]
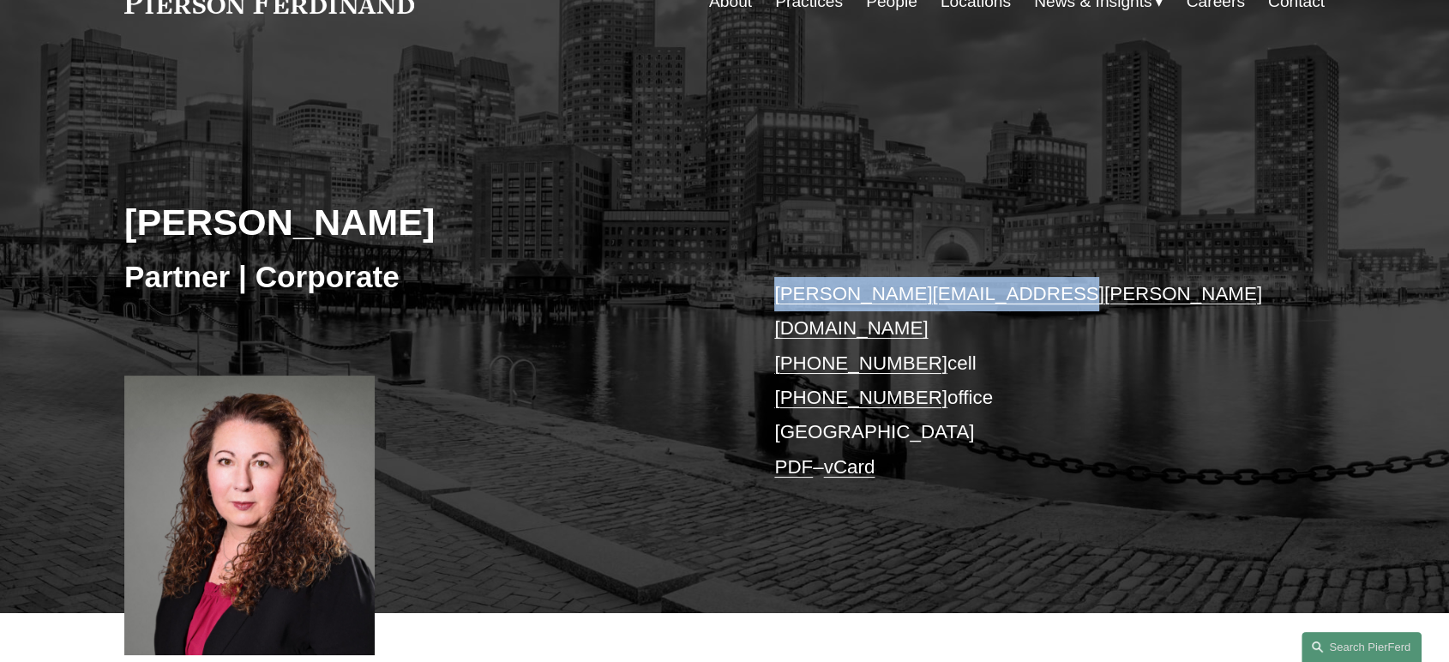
drag, startPoint x: 761, startPoint y: 288, endPoint x: 1012, endPoint y: 291, distance: 250.4
click at [1012, 291] on div "[PERSON_NAME] Partner | Corporate [PERSON_NAME][EMAIL_ADDRESS][PERSON_NAME][DOM…" at bounding box center [724, 354] width 1449 height 517
copy link "[PERSON_NAME][EMAIL_ADDRESS][PERSON_NAME][DOMAIN_NAME]"
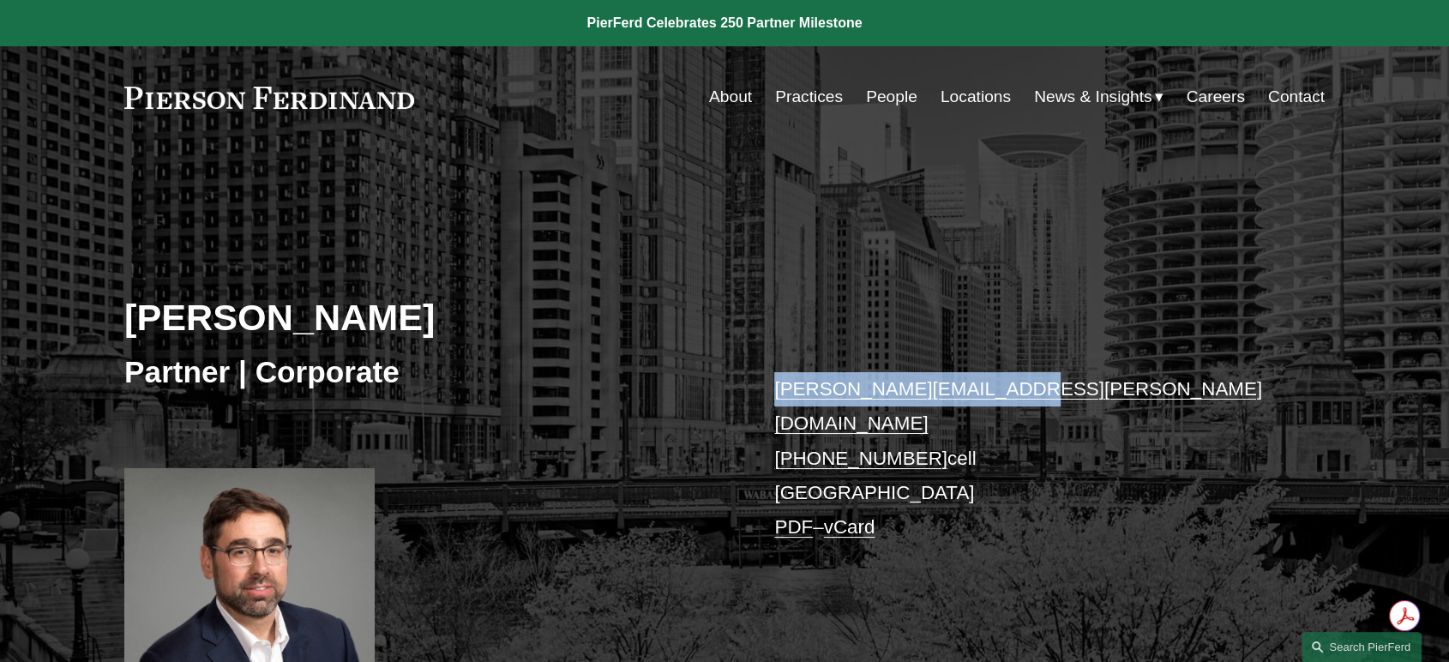
drag, startPoint x: 750, startPoint y: 389, endPoint x: 992, endPoint y: 388, distance: 241.8
click at [992, 388] on div "[PERSON_NAME] Partner | Corporate [PERSON_NAME][EMAIL_ADDRESS][PERSON_NAME][DOM…" at bounding box center [724, 445] width 1449 height 508
copy link "[PERSON_NAME][EMAIL_ADDRESS][PERSON_NAME][DOMAIN_NAME]"
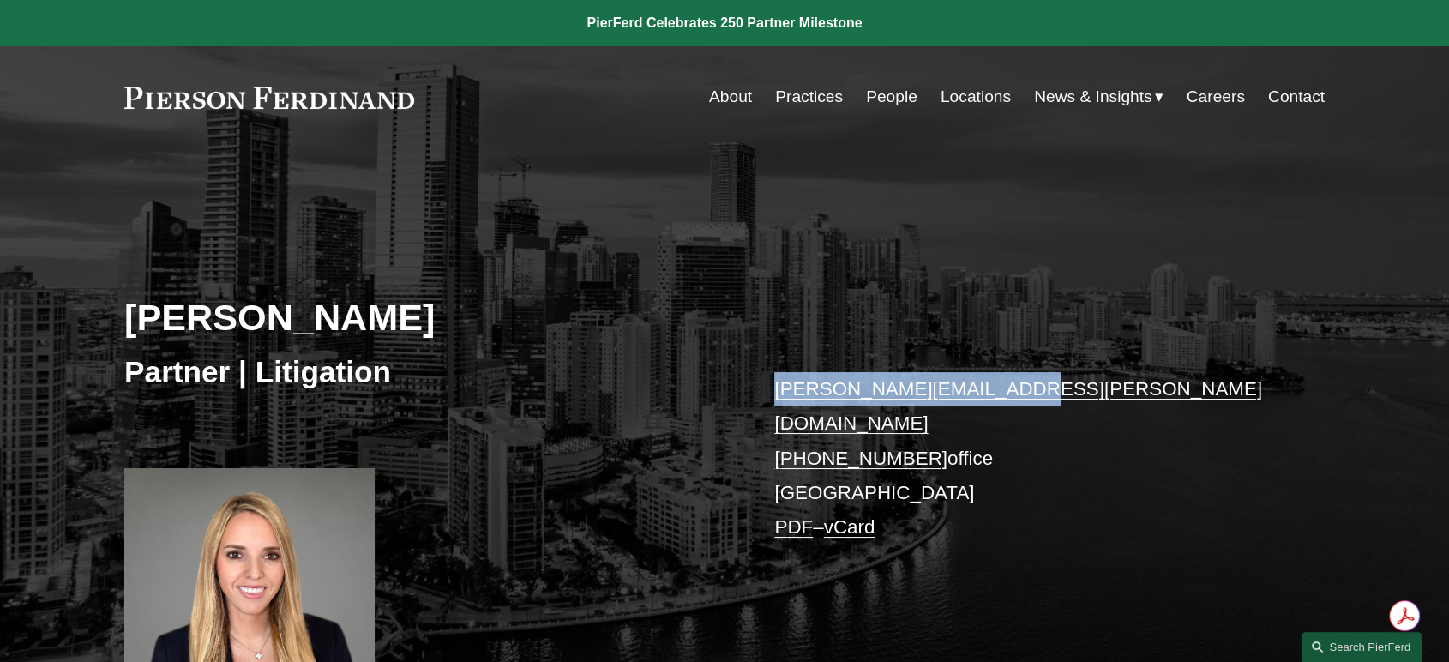
drag, startPoint x: 761, startPoint y: 389, endPoint x: 984, endPoint y: 389, distance: 222.9
click at [984, 389] on div "Tara A. Turner Partner | Litigation tara.turner@pierferd.com +1.786.558.2100 of…" at bounding box center [724, 445] width 1449 height 508
copy link "tara.turner@pierferd.com"
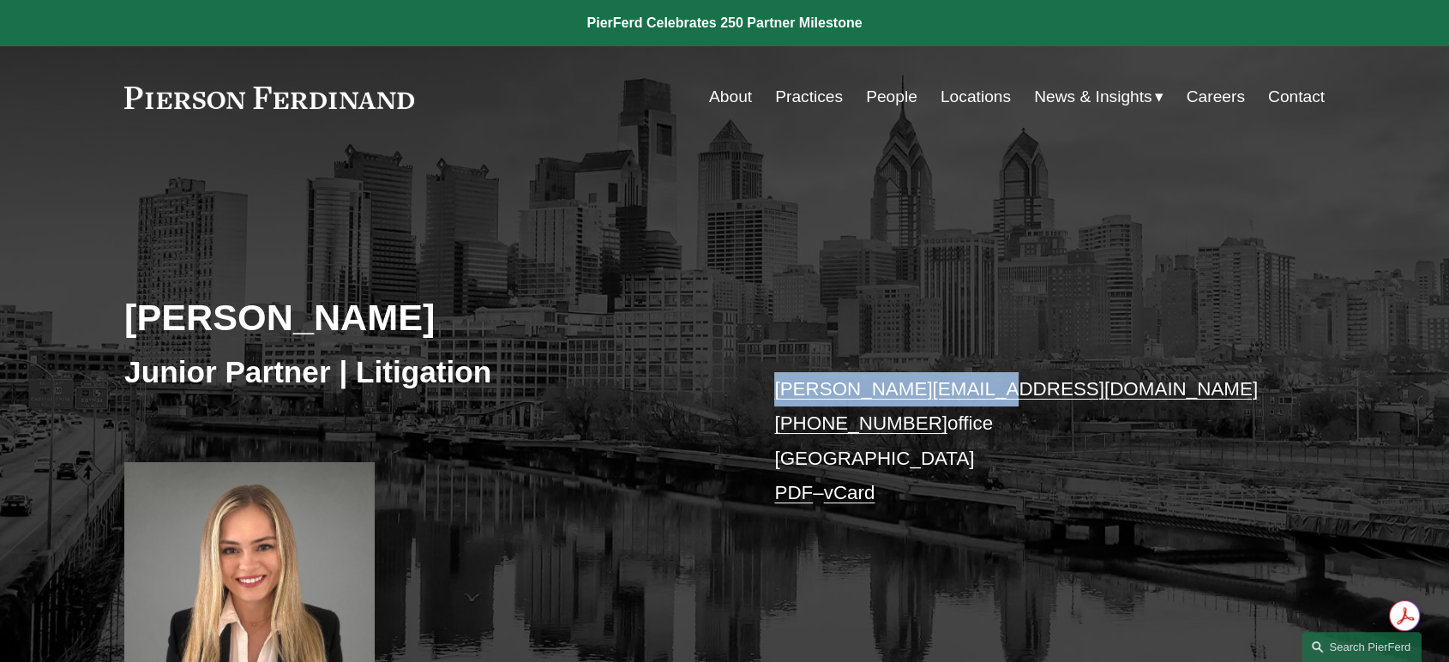
drag, startPoint x: 755, startPoint y: 388, endPoint x: 961, endPoint y: 386, distance: 206.7
click at [961, 386] on div "[PERSON_NAME] Junior Partner | Litigation [PERSON_NAME][EMAIL_ADDRESS][DOMAIN_N…" at bounding box center [724, 436] width 1449 height 490
copy link "[PERSON_NAME][EMAIL_ADDRESS][DOMAIN_NAME]"
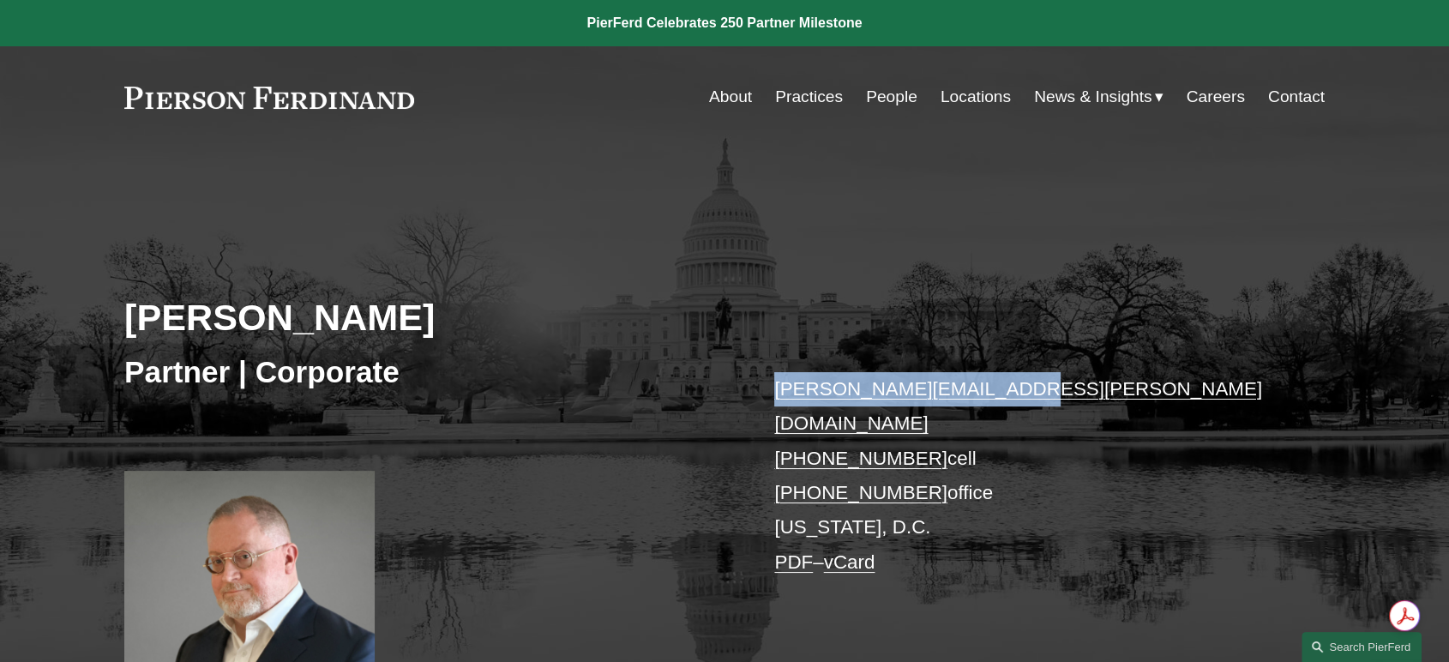
drag, startPoint x: 773, startPoint y: 393, endPoint x: 1006, endPoint y: 388, distance: 232.4
click at [1006, 388] on div "Tom C. Vincent Partner | Corporate tom.vincent@pierferd.com +1.918.398.1831 cel…" at bounding box center [724, 449] width 1449 height 517
copy link "tom.vincent@pierferd.com"
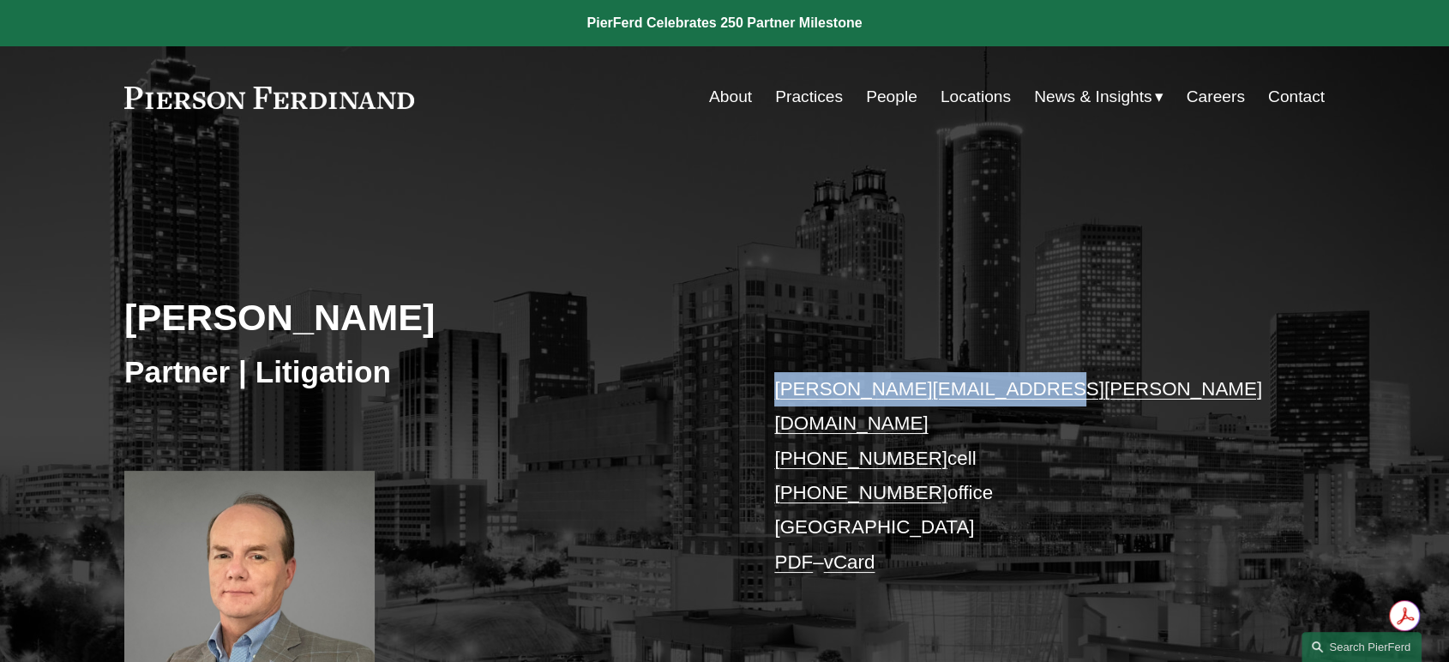
drag, startPoint x: 758, startPoint y: 385, endPoint x: 1018, endPoint y: 384, distance: 259.8
click at [1018, 384] on div "Thomas Walker Partner | Litigation thomas.walker@pierferd.com +1.678.357.9086 c…" at bounding box center [724, 449] width 1449 height 517
copy link "thomas.walker@pierferd.com"
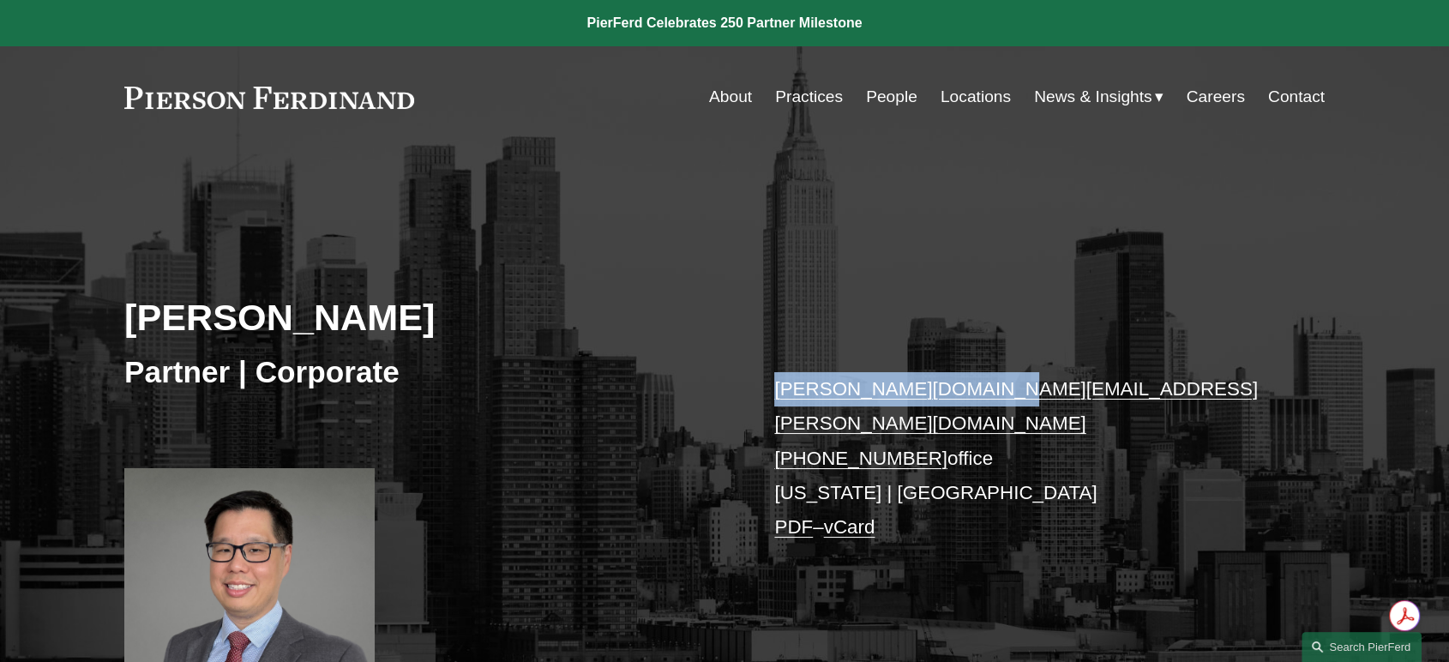
drag, startPoint x: 755, startPoint y: 391, endPoint x: 1000, endPoint y: 392, distance: 245.2
click at [1000, 392] on div "[PERSON_NAME] Partner | Corporate [PERSON_NAME][DOMAIN_NAME][EMAIL_ADDRESS][PER…" at bounding box center [724, 445] width 1449 height 508
copy link "[PERSON_NAME][DOMAIN_NAME][EMAIL_ADDRESS][PERSON_NAME][DOMAIN_NAME]"
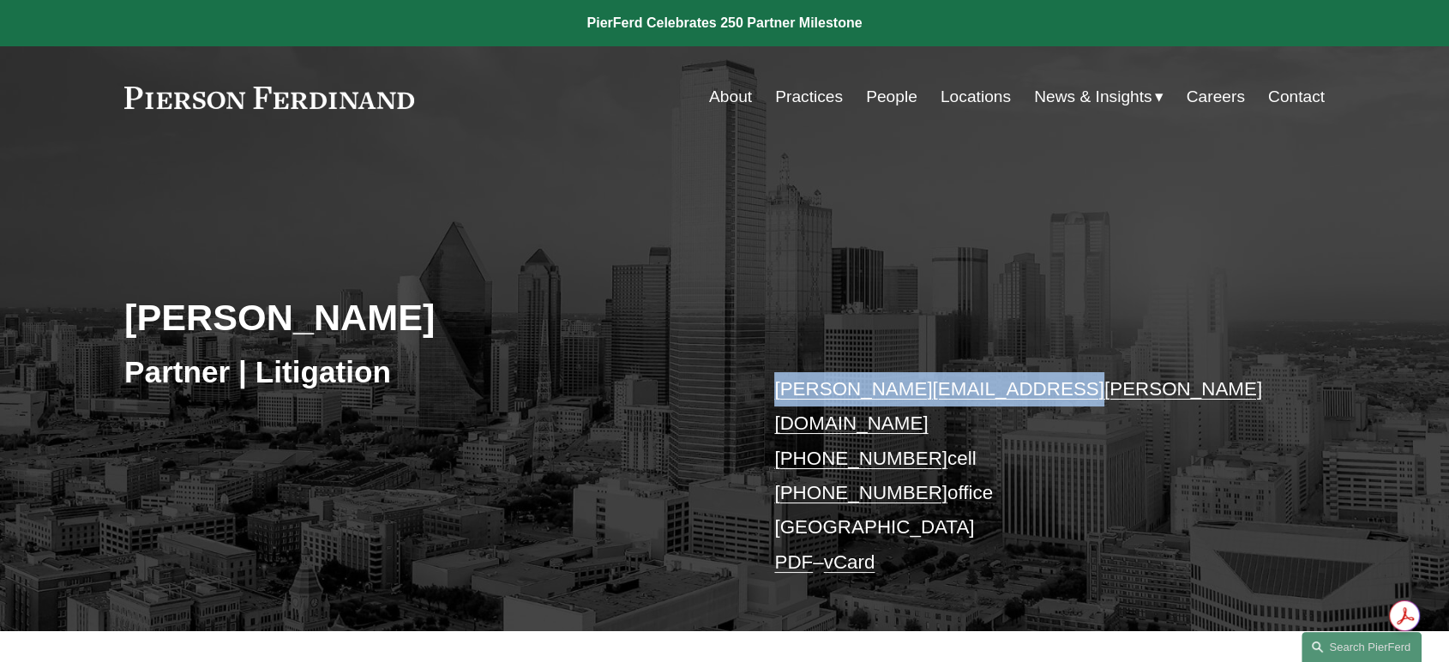
drag, startPoint x: 755, startPoint y: 382, endPoint x: 1038, endPoint y: 387, distance: 283.0
click at [1038, 387] on div "Lynnette Warman Partner | Litigation lynnette.warman@pierferd.com +1.214.693.65…" at bounding box center [724, 411] width 1449 height 440
copy link "lynnette.warman@pierferd.com"
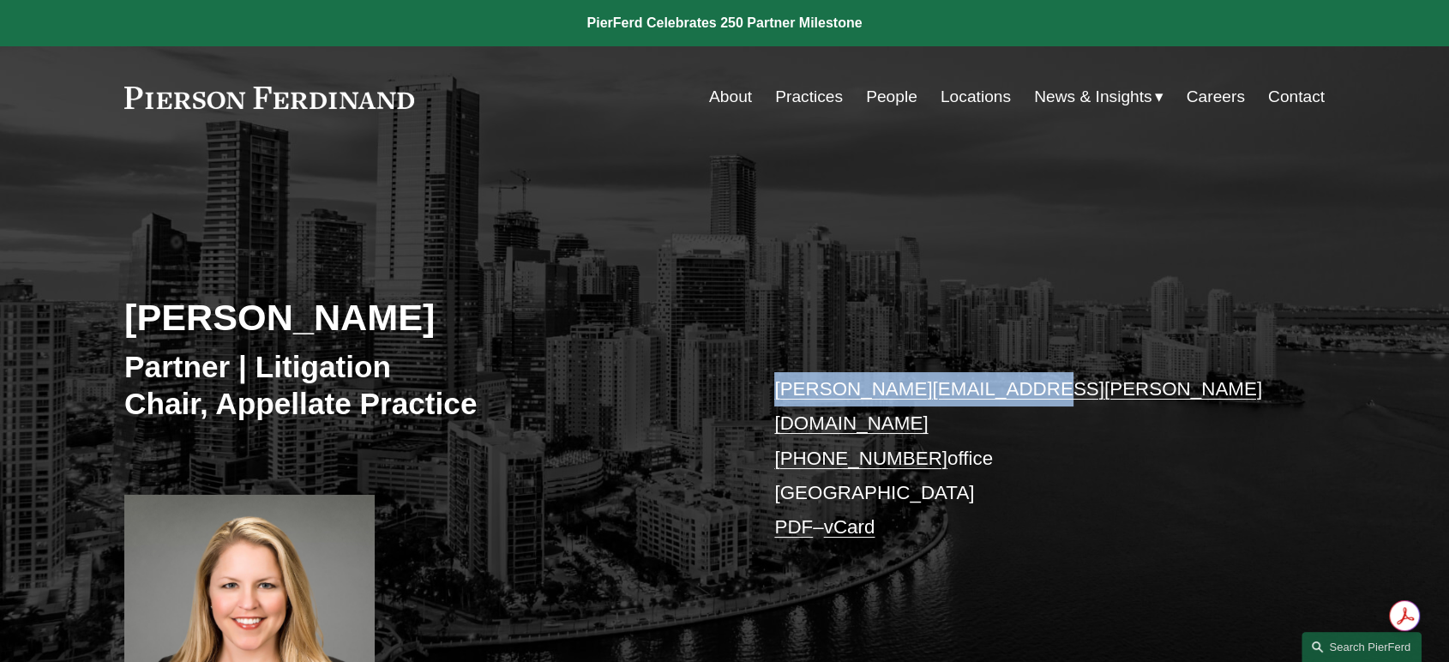
drag, startPoint x: 761, startPoint y: 389, endPoint x: 1011, endPoint y: 396, distance: 250.5
click at [1011, 396] on div "Susan V. Warner Partner | Litigation Chair, Appellate Practice susan.warner@pie…" at bounding box center [724, 458] width 1449 height 534
copy link "susan.warner@pierferd.com"
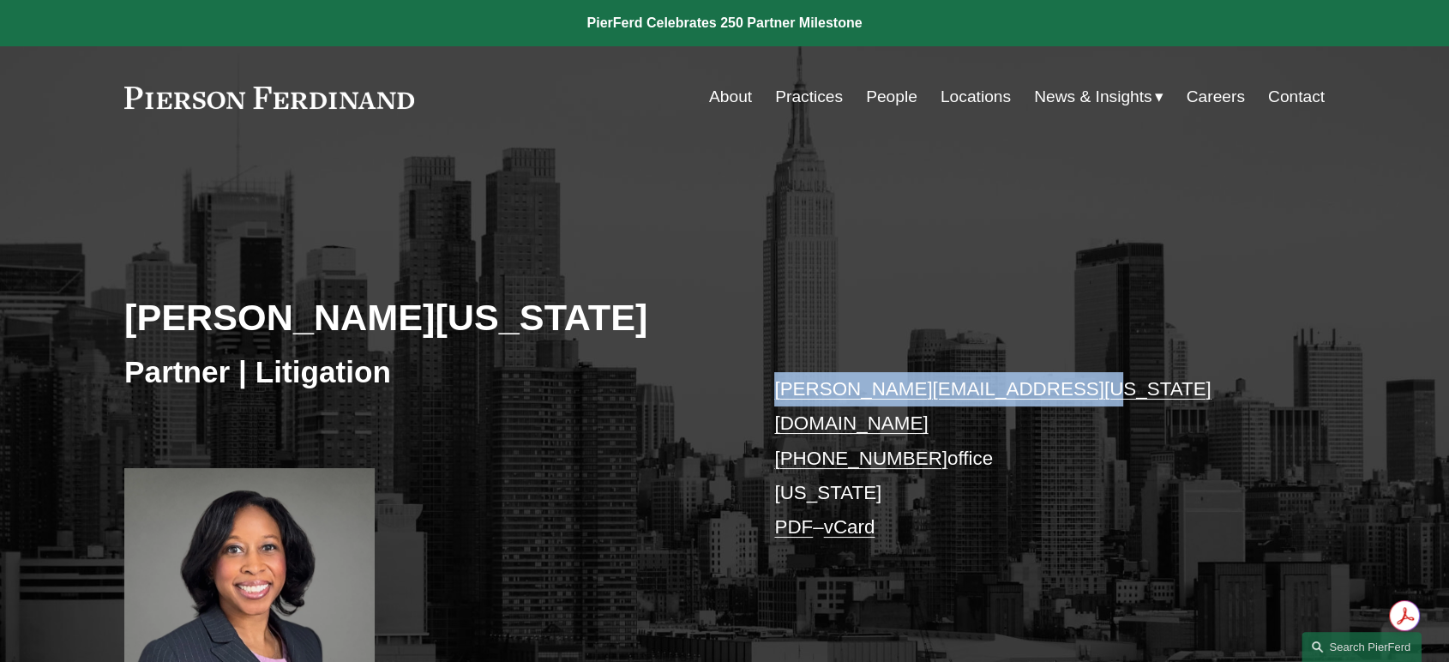
drag, startPoint x: 765, startPoint y: 394, endPoint x: 1043, endPoint y: 393, distance: 277.8
click at [1043, 393] on div "[PERSON_NAME][US_STATE] Partner | Litigation [PERSON_NAME][EMAIL_ADDRESS][US_ST…" at bounding box center [724, 445] width 1449 height 508
copy link "[PERSON_NAME][EMAIL_ADDRESS][US_STATE][DOMAIN_NAME]"
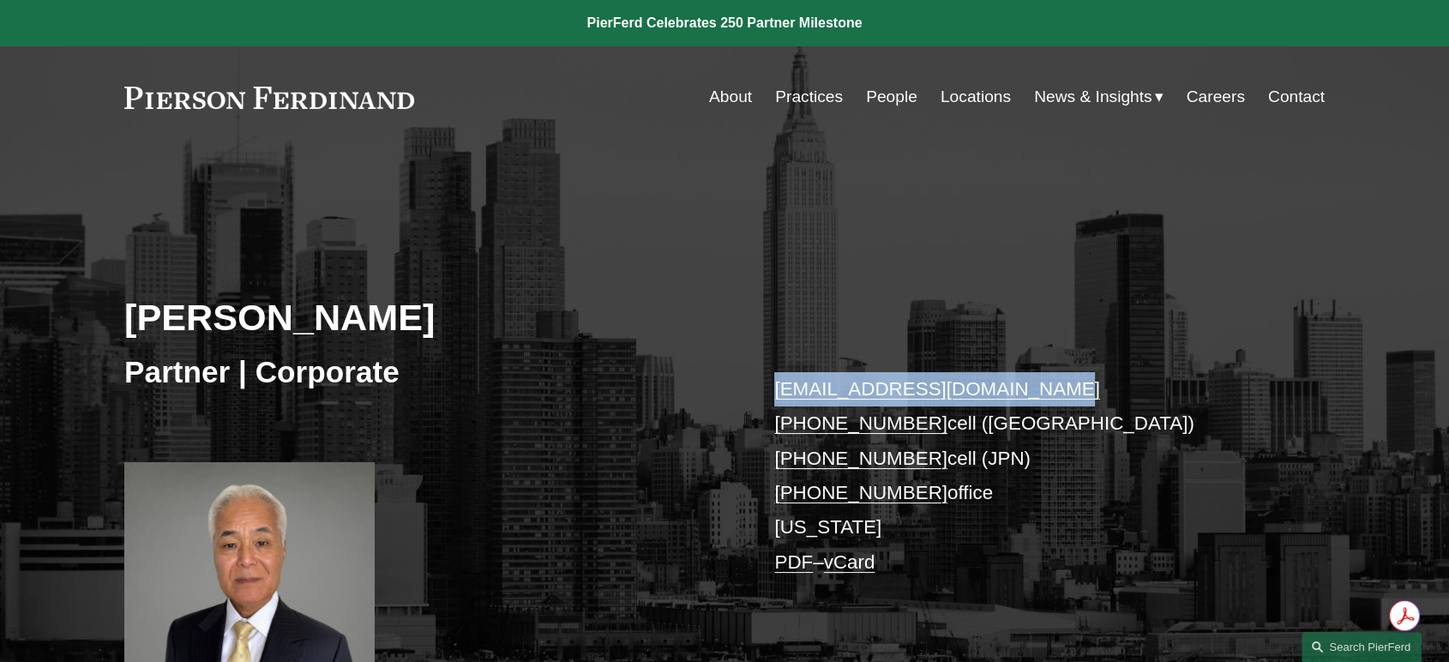
drag, startPoint x: 757, startPoint y: 389, endPoint x: 1032, endPoint y: 389, distance: 274.4
click at [1032, 389] on div "Kenju Watanabe Partner | Corporate kenju.watanabe@pierferd.com +1.646.785.5191 …" at bounding box center [724, 436] width 1449 height 490
copy link "kenju.watanabe@pierferd.com"
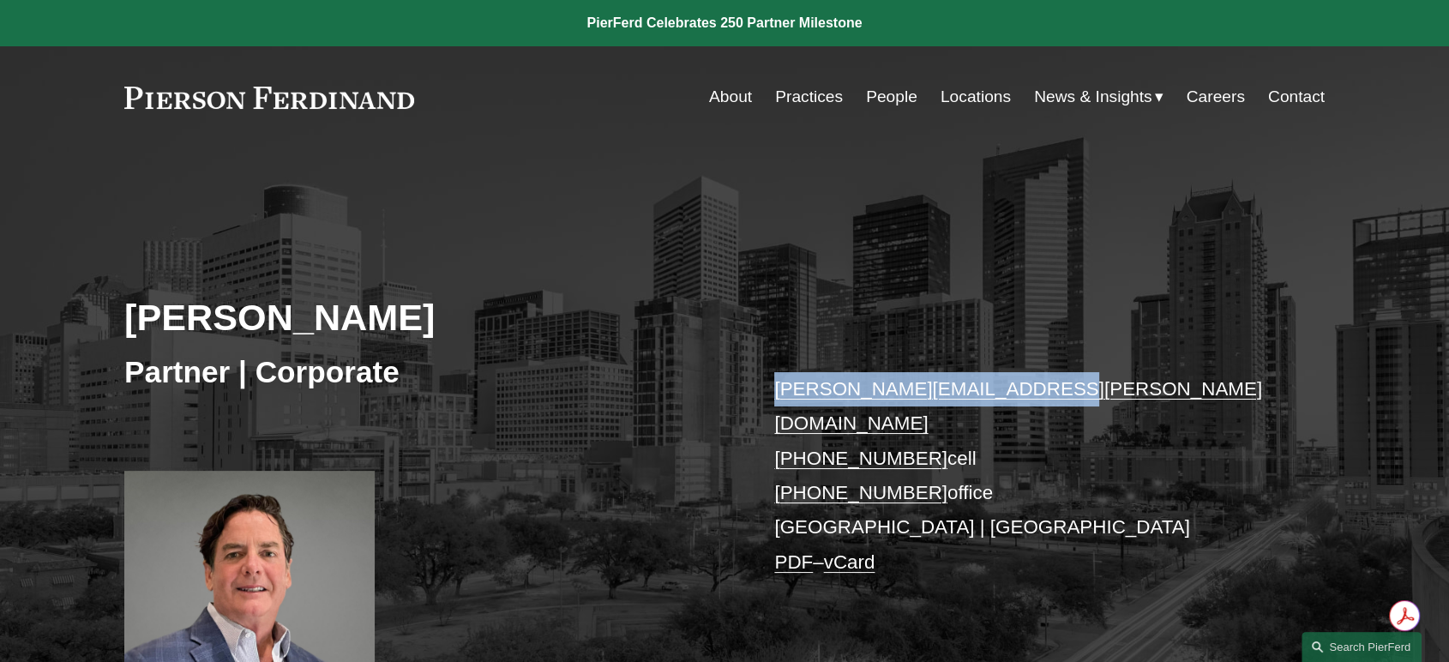
drag, startPoint x: 770, startPoint y: 391, endPoint x: 1032, endPoint y: 388, distance: 261.5
click at [1032, 388] on div "Andrew Webster Partner | Corporate andrew.webster@pierferd.com +1.713.384.4544 …" at bounding box center [724, 449] width 1449 height 517
copy link "andrew.webster@pierferd.com"
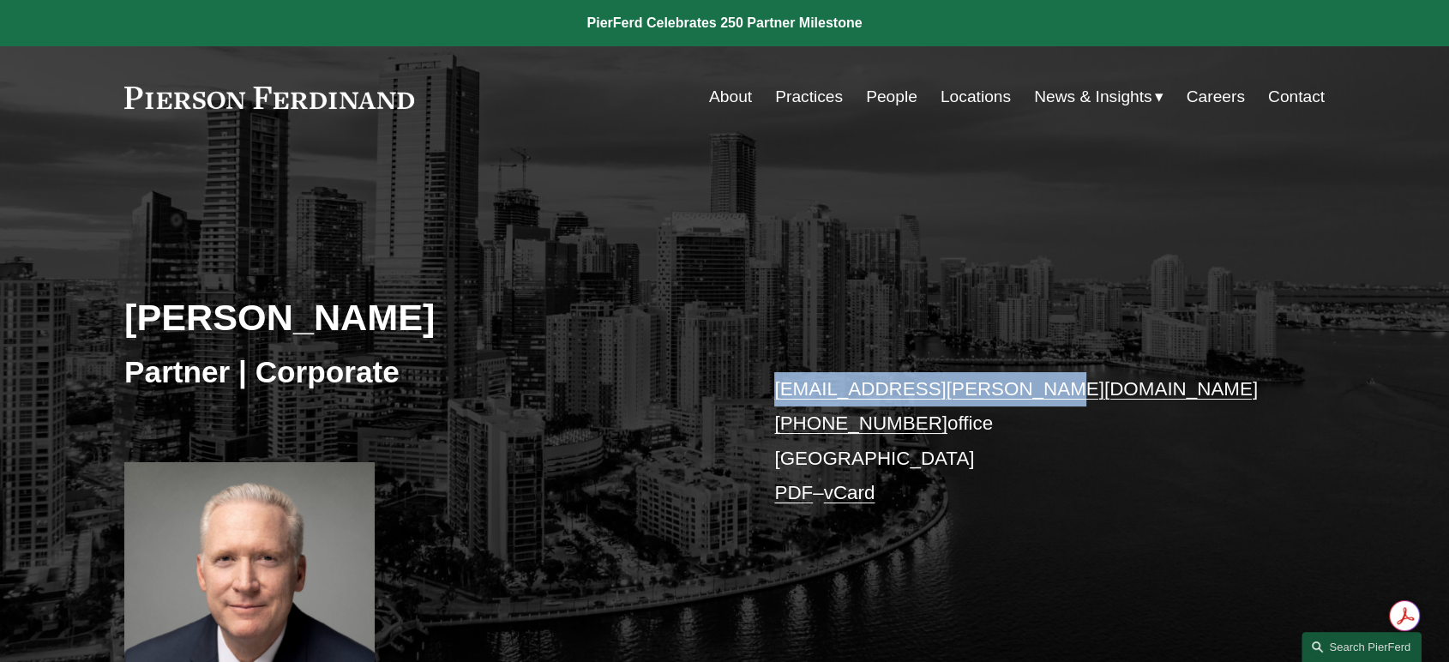
drag, startPoint x: 755, startPoint y: 393, endPoint x: 1020, endPoint y: 388, distance: 265.9
click at [1020, 388] on div "[PERSON_NAME] Partner | Corporate [EMAIL_ADDRESS][PERSON_NAME][DOMAIN_NAME] [PH…" at bounding box center [724, 436] width 1449 height 490
copy link "[EMAIL_ADDRESS][PERSON_NAME][DOMAIN_NAME]"
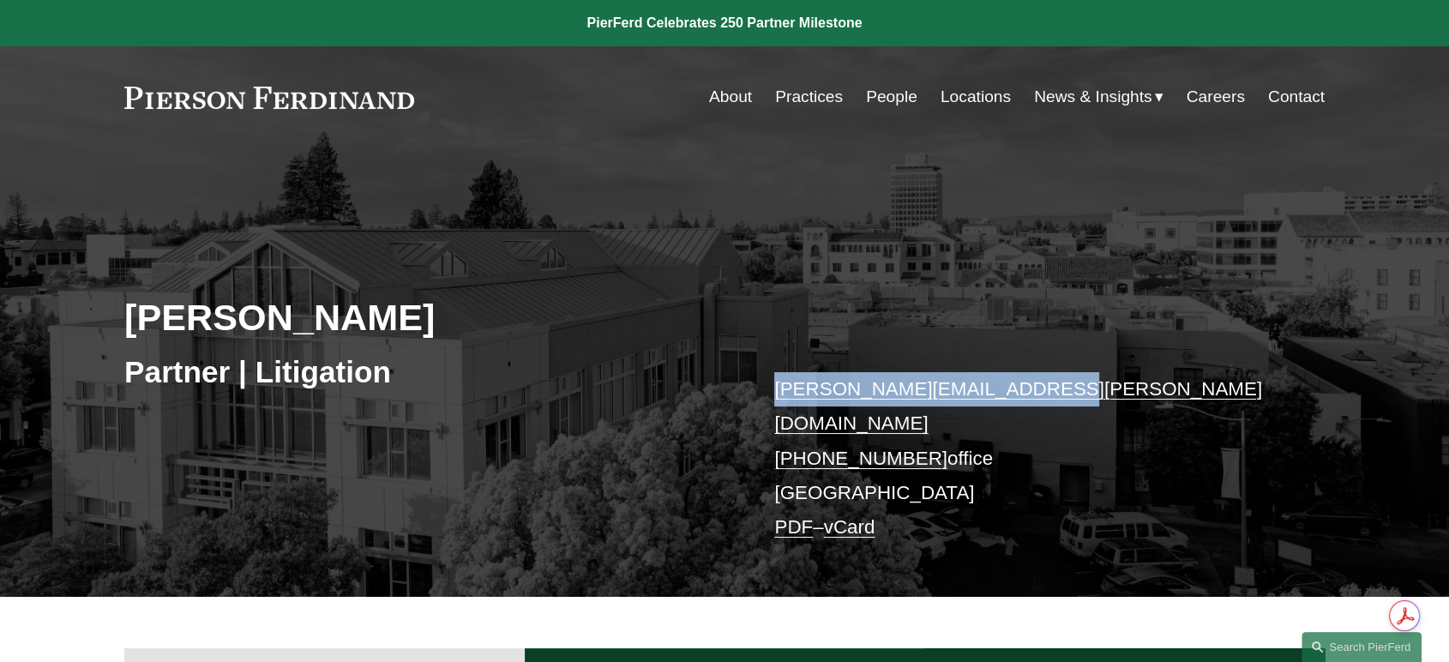
drag, startPoint x: 768, startPoint y: 396, endPoint x: 1031, endPoint y: 386, distance: 262.6
click at [1031, 386] on div "[PERSON_NAME] Partner | Litigation [PERSON_NAME][EMAIL_ADDRESS][PERSON_NAME][DO…" at bounding box center [724, 393] width 1449 height 405
copy link "[PERSON_NAME][EMAIL_ADDRESS][PERSON_NAME][DOMAIN_NAME]"
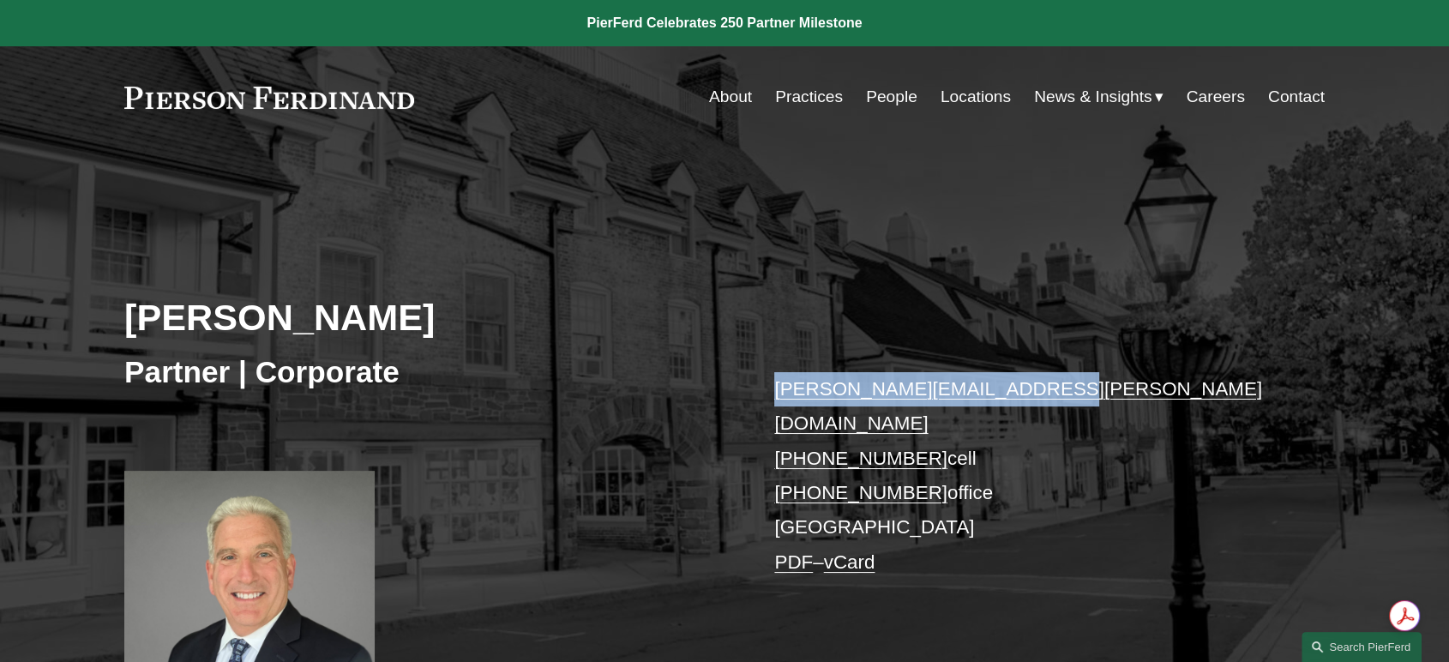
drag, startPoint x: 768, startPoint y: 393, endPoint x: 1041, endPoint y: 393, distance: 272.7
click at [1041, 393] on div "Michael Weiner Partner | Corporate michael.weiner@pierferd.com +1.609.464.3833 …" at bounding box center [724, 449] width 1449 height 517
copy link "michael.weiner@pierferd.com"
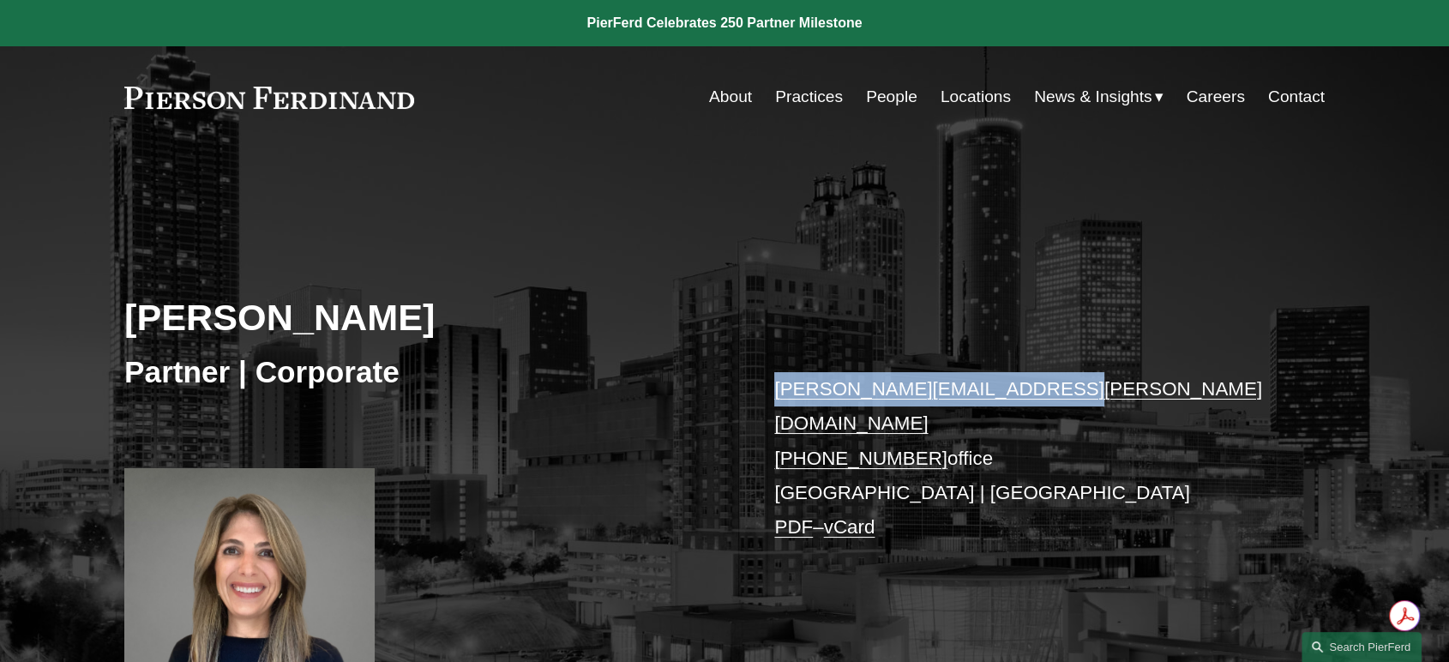
drag, startPoint x: 761, startPoint y: 396, endPoint x: 1041, endPoint y: 394, distance: 279.6
click at [1041, 394] on div "[PERSON_NAME] Partner | Corporate [PERSON_NAME][EMAIL_ADDRESS][PERSON_NAME][DOM…" at bounding box center [724, 445] width 1449 height 508
copy link "[PERSON_NAME][EMAIL_ADDRESS][PERSON_NAME][DOMAIN_NAME]"
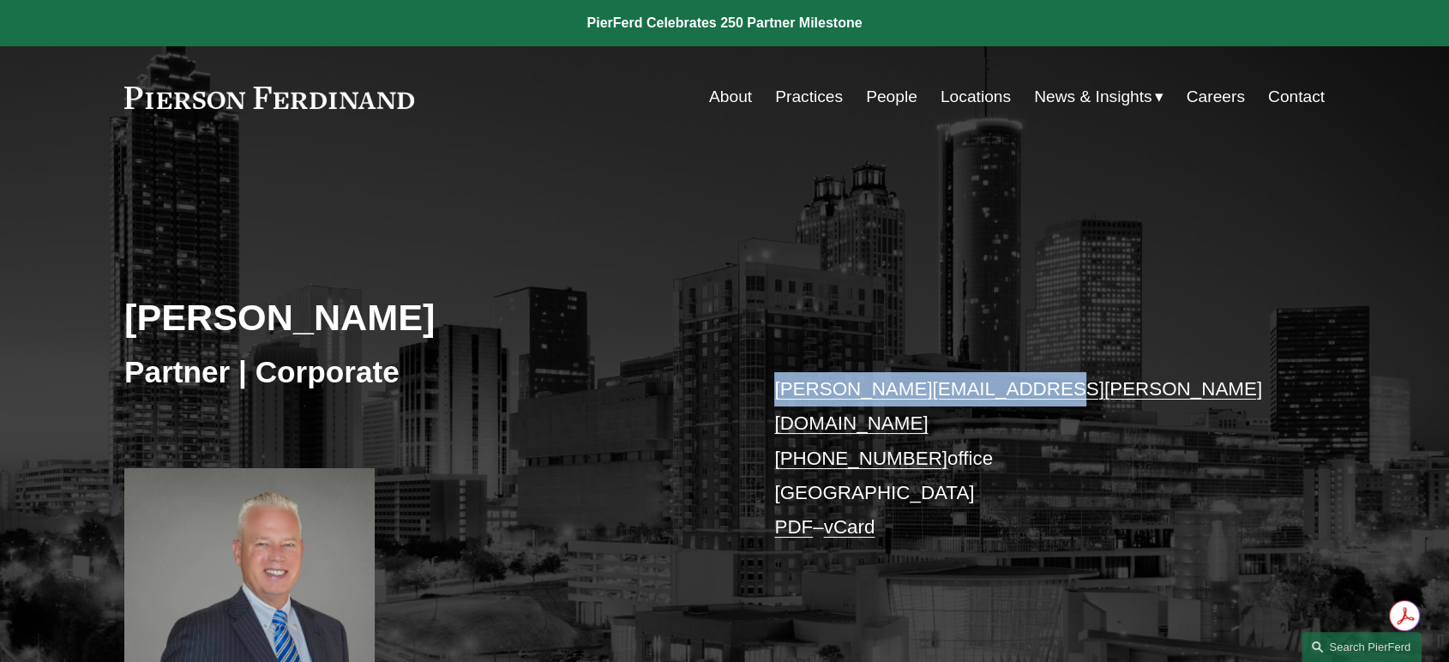
drag, startPoint x: 762, startPoint y: 396, endPoint x: 1022, endPoint y: 394, distance: 259.8
click at [1022, 394] on div "[PERSON_NAME] Partner | Corporate [PERSON_NAME][EMAIL_ADDRESS][PERSON_NAME][DOM…" at bounding box center [724, 445] width 1449 height 508
copy link "[PERSON_NAME][EMAIL_ADDRESS][PERSON_NAME][DOMAIN_NAME]"
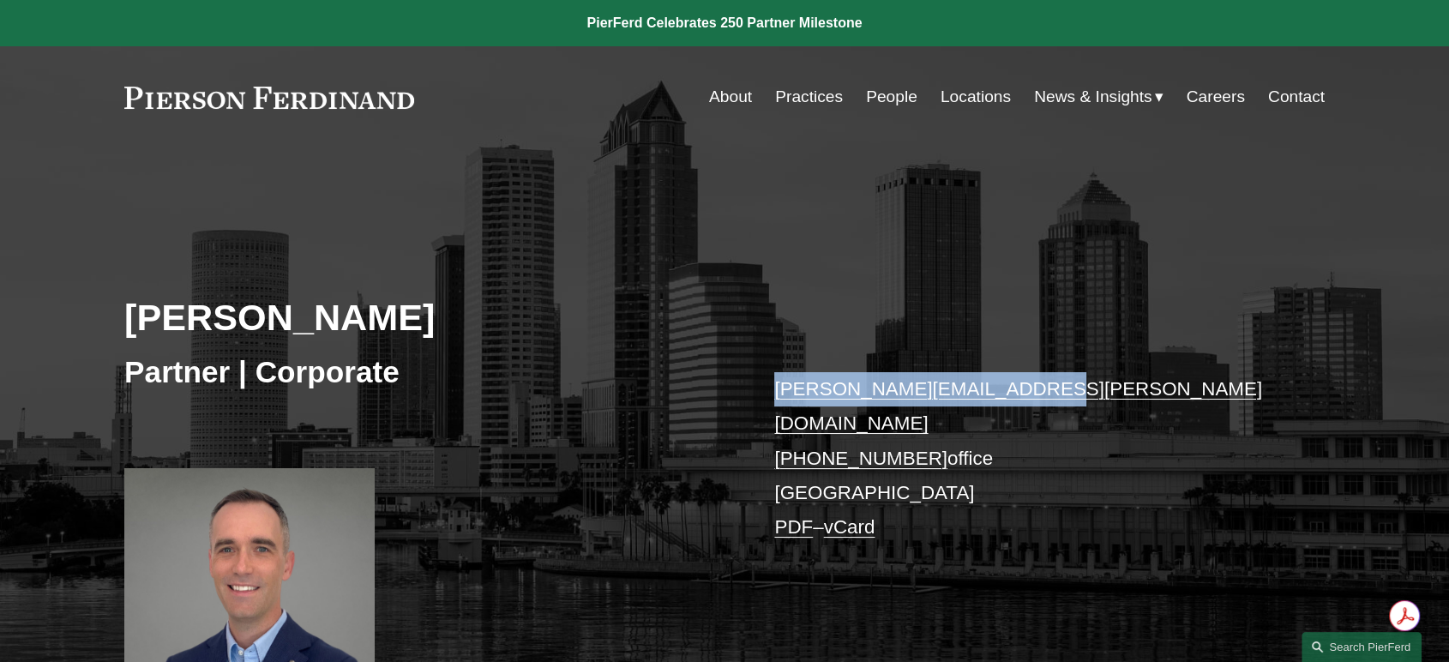
drag, startPoint x: 756, startPoint y: 370, endPoint x: 1016, endPoint y: 381, distance: 260.1
click at [1016, 381] on div "Ryan Wierenga Partner | Corporate ryan.wierenga@pierferd.com +1.813.444.2007 of…" at bounding box center [724, 445] width 1449 height 508
copy link "ryan.wierenga@pierferd.com"
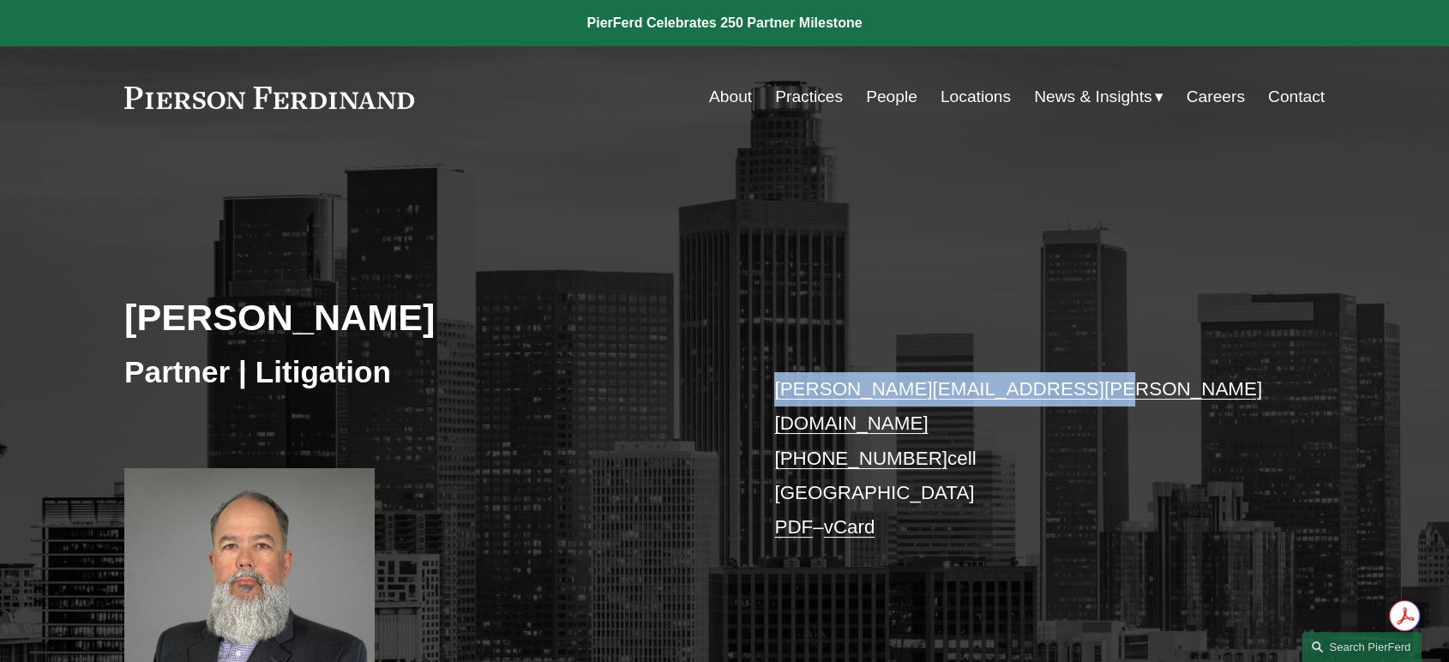
drag, startPoint x: 752, startPoint y: 387, endPoint x: 1062, endPoint y: 385, distance: 310.4
click at [1062, 385] on div "Brandon T. Willenberg Partner | Litigation brandon.willenberg@pierferd.com +1.7…" at bounding box center [724, 445] width 1449 height 508
copy link "brandon.willenberg@pierferd.com"
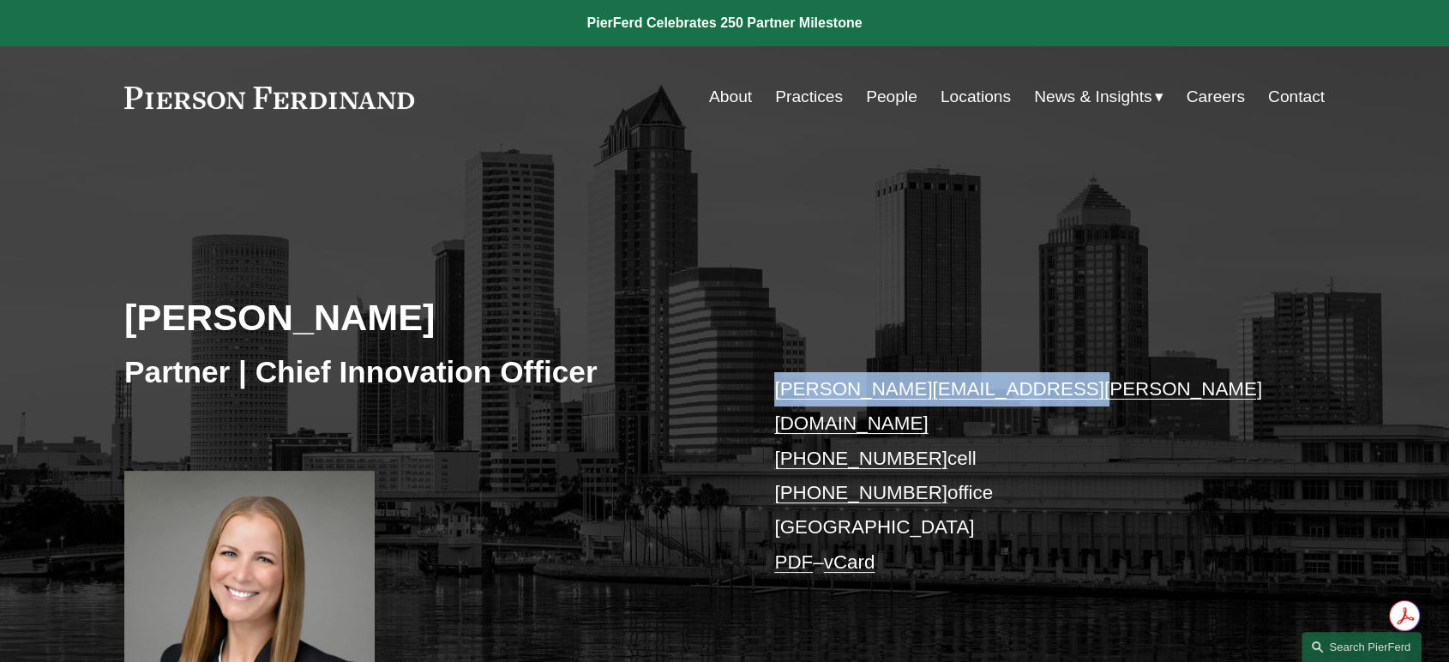
drag, startPoint x: 769, startPoint y: 393, endPoint x: 1026, endPoint y: 393, distance: 257.2
click at [1026, 393] on div "Christina Wojcik Partner | Chief Innovation Officer christina.wojcik@pierferd.c…" at bounding box center [724, 449] width 1449 height 517
copy link "christina.wojcik@pierferd.com"
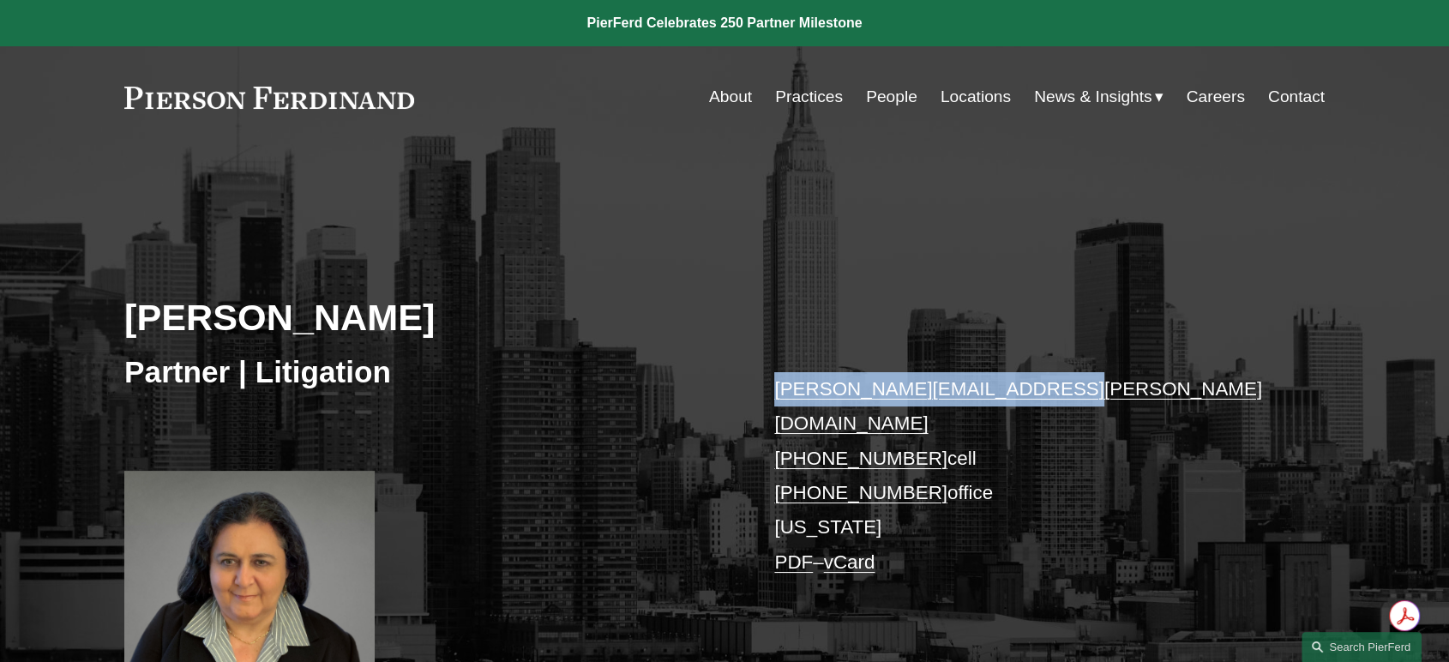
drag, startPoint x: 759, startPoint y: 389, endPoint x: 1027, endPoint y: 389, distance: 268.4
click at [1027, 389] on div "[PERSON_NAME] Partner | Litigation [PERSON_NAME][EMAIL_ADDRESS][PERSON_NAME][DO…" at bounding box center [724, 449] width 1449 height 517
copy link "[PERSON_NAME][EMAIL_ADDRESS][PERSON_NAME][DOMAIN_NAME]"
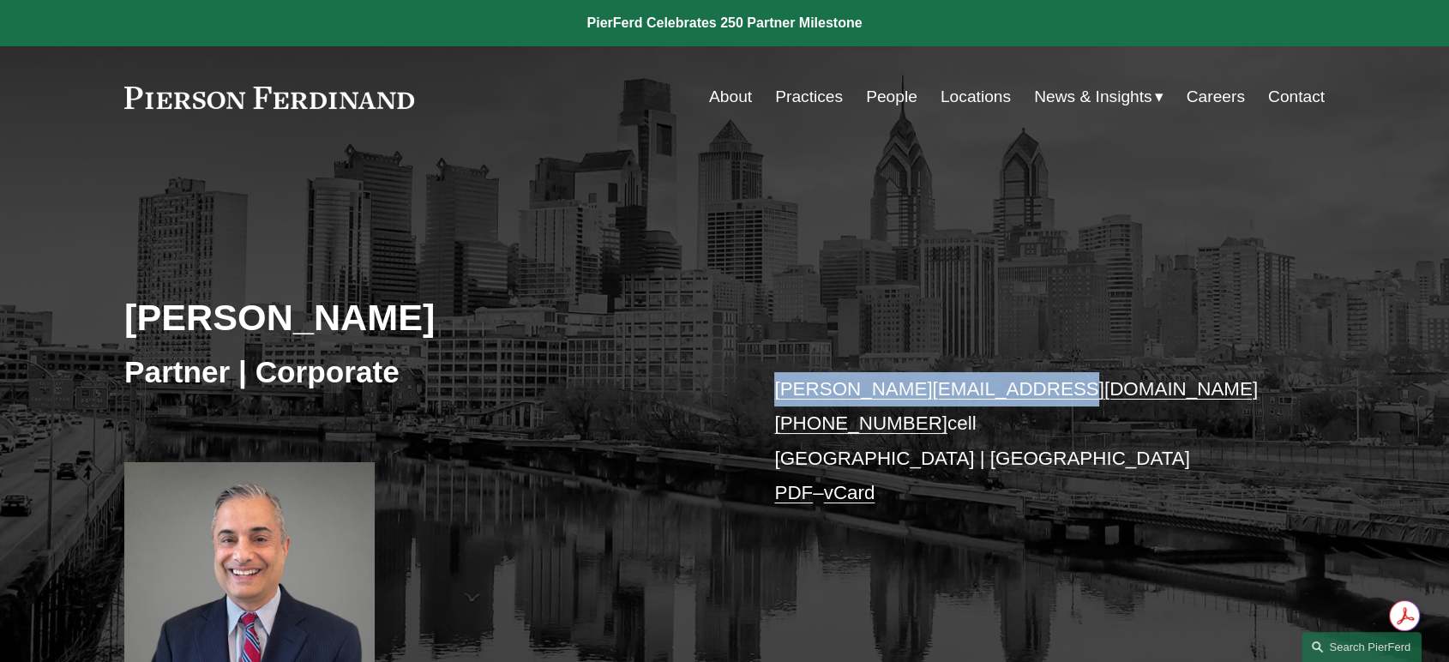
drag, startPoint x: 749, startPoint y: 389, endPoint x: 1008, endPoint y: 388, distance: 259.0
click at [1008, 388] on div "Craig F. Zappetti Partner | Corporate craig.zappetti@pierferd.com +1.609.922.04…" at bounding box center [724, 436] width 1449 height 490
copy link "craig.zappetti@pierferd.com"
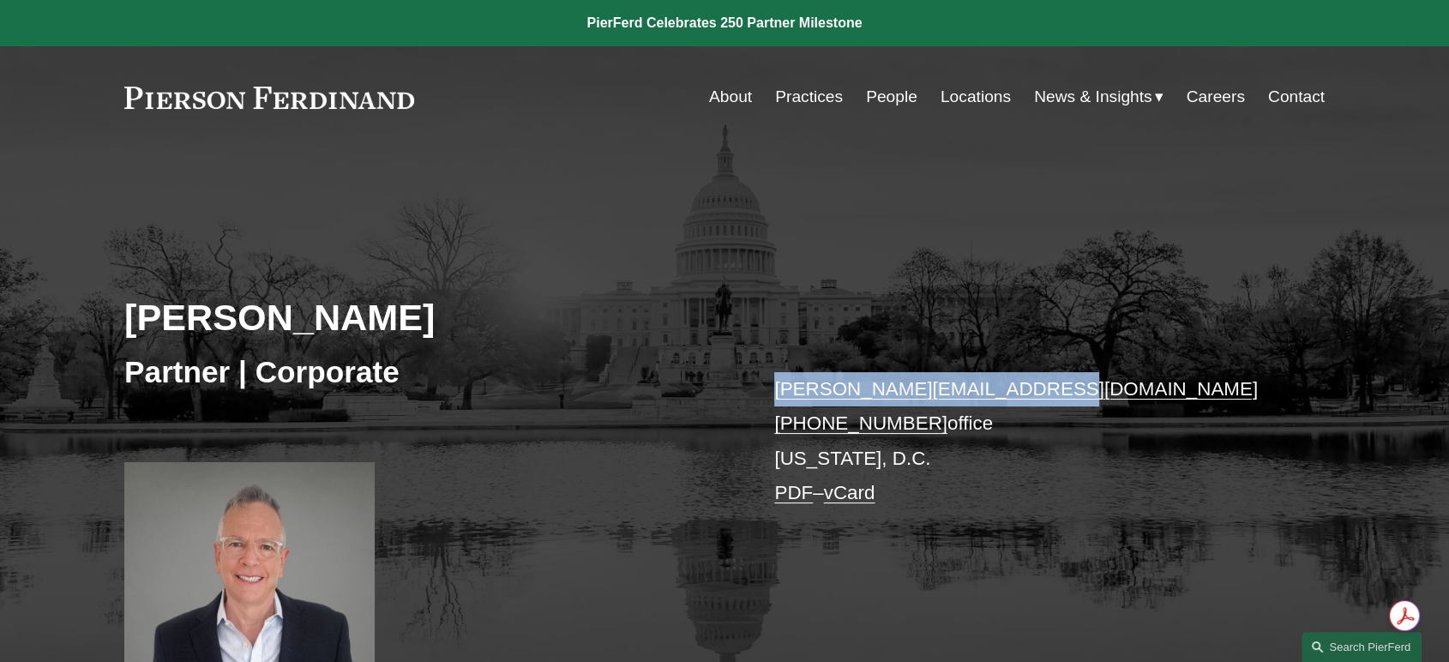
drag, startPoint x: 772, startPoint y: 396, endPoint x: 1055, endPoint y: 396, distance: 283.0
click at [1055, 396] on div "Edward Zughaib Partner | Corporate edward.zughaib@pierferd.com +1.202.997.4669 …" at bounding box center [724, 436] width 1449 height 490
copy link "edward.zughaib@pierferd.com"
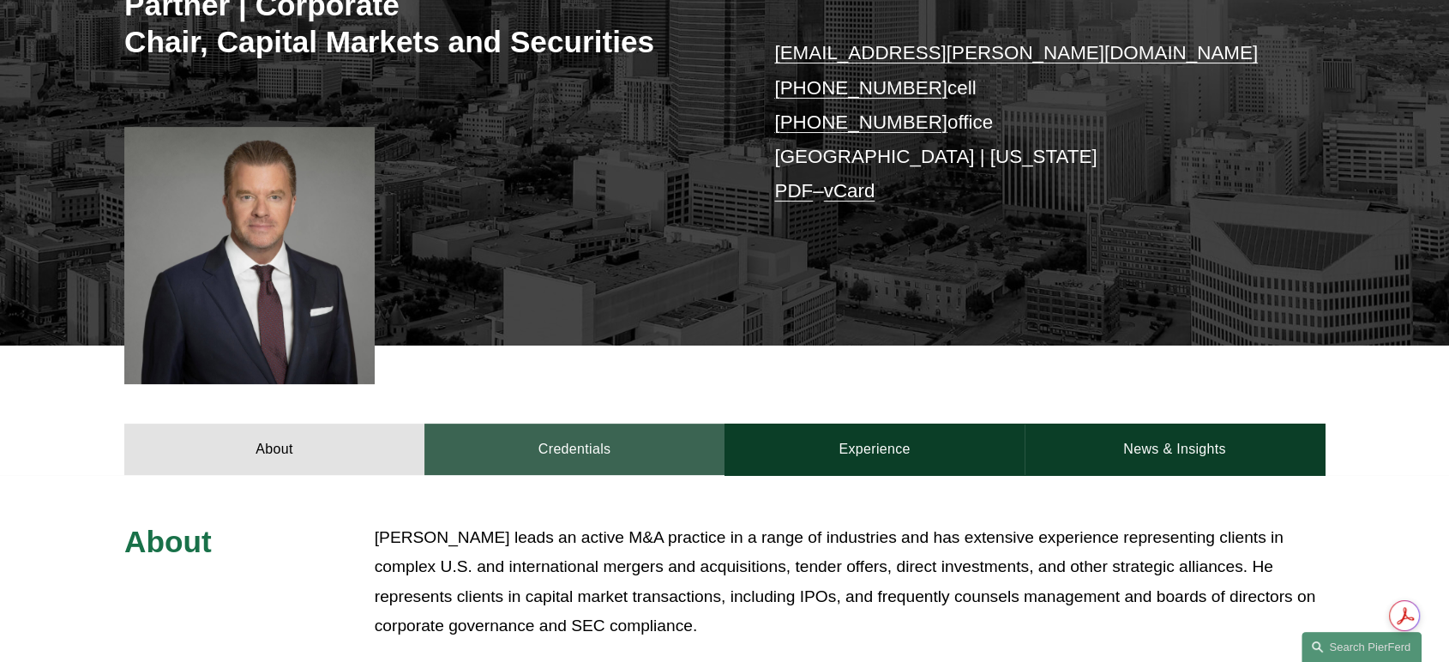
scroll to position [381, 0]
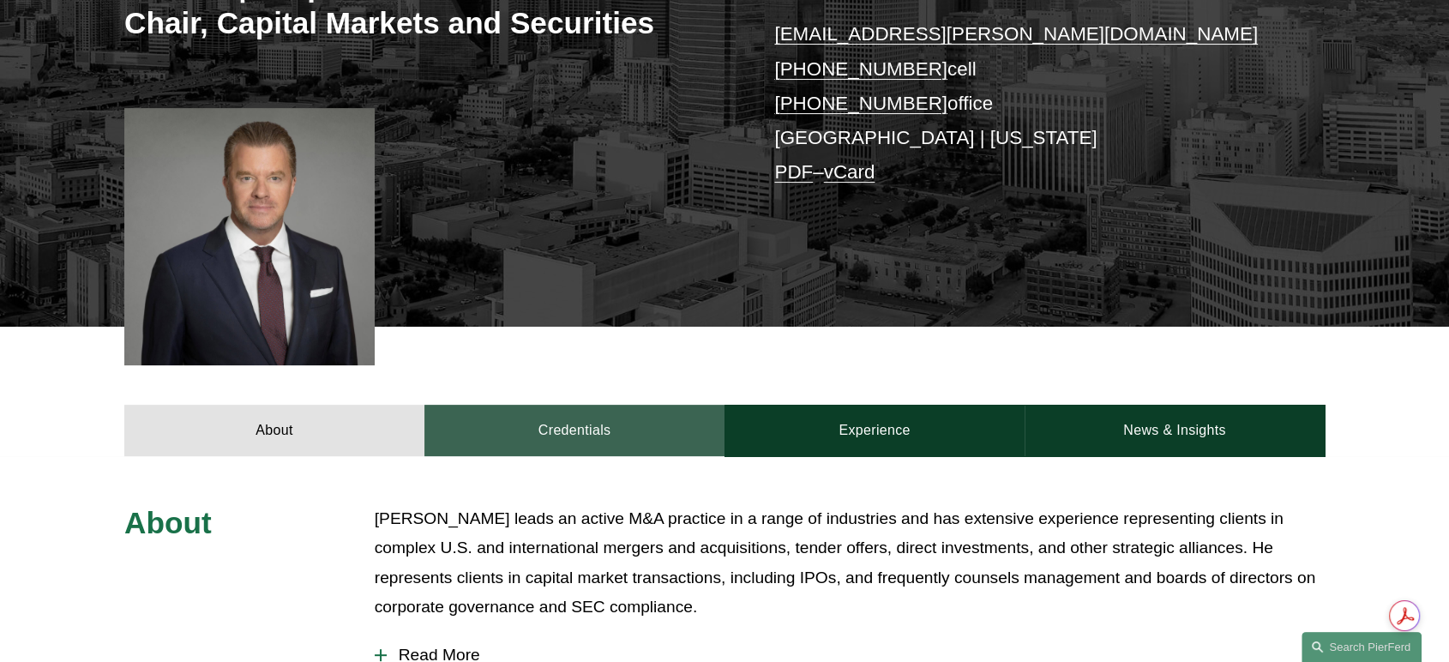
click at [550, 436] on link "Credentials" at bounding box center [574, 430] width 300 height 51
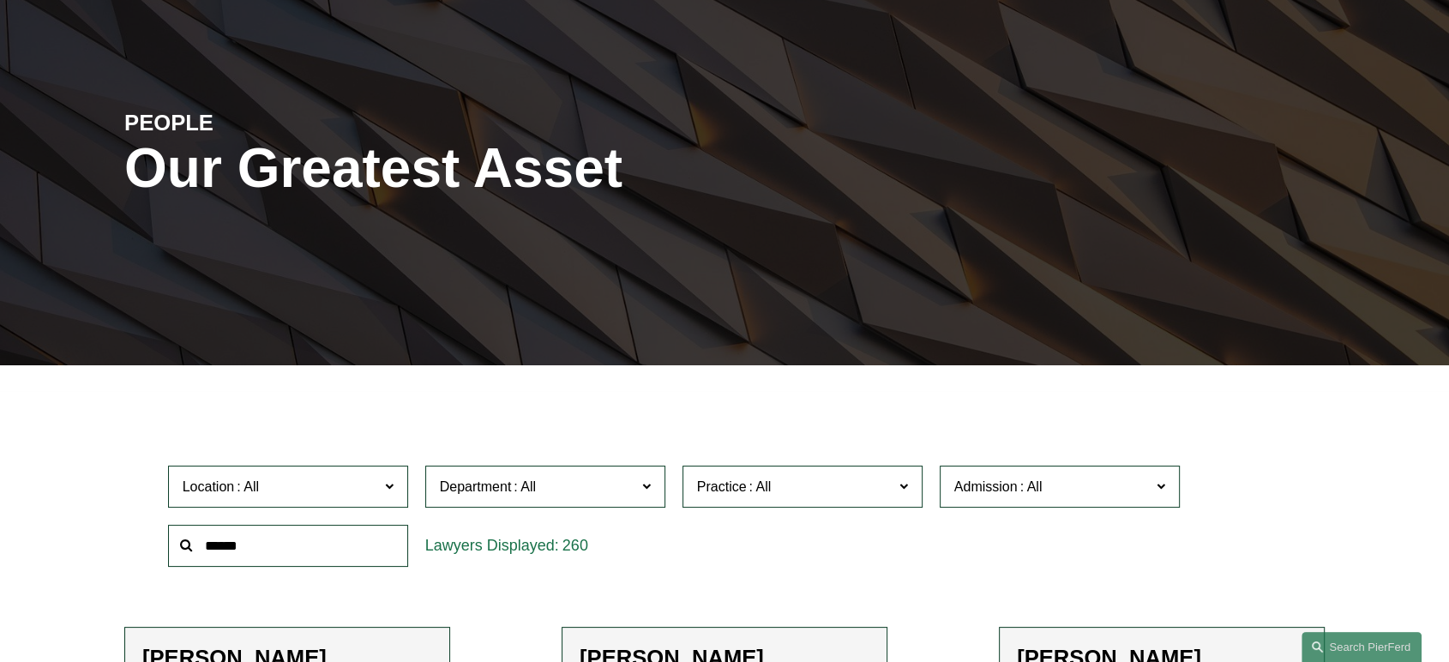
scroll to position [165, 0]
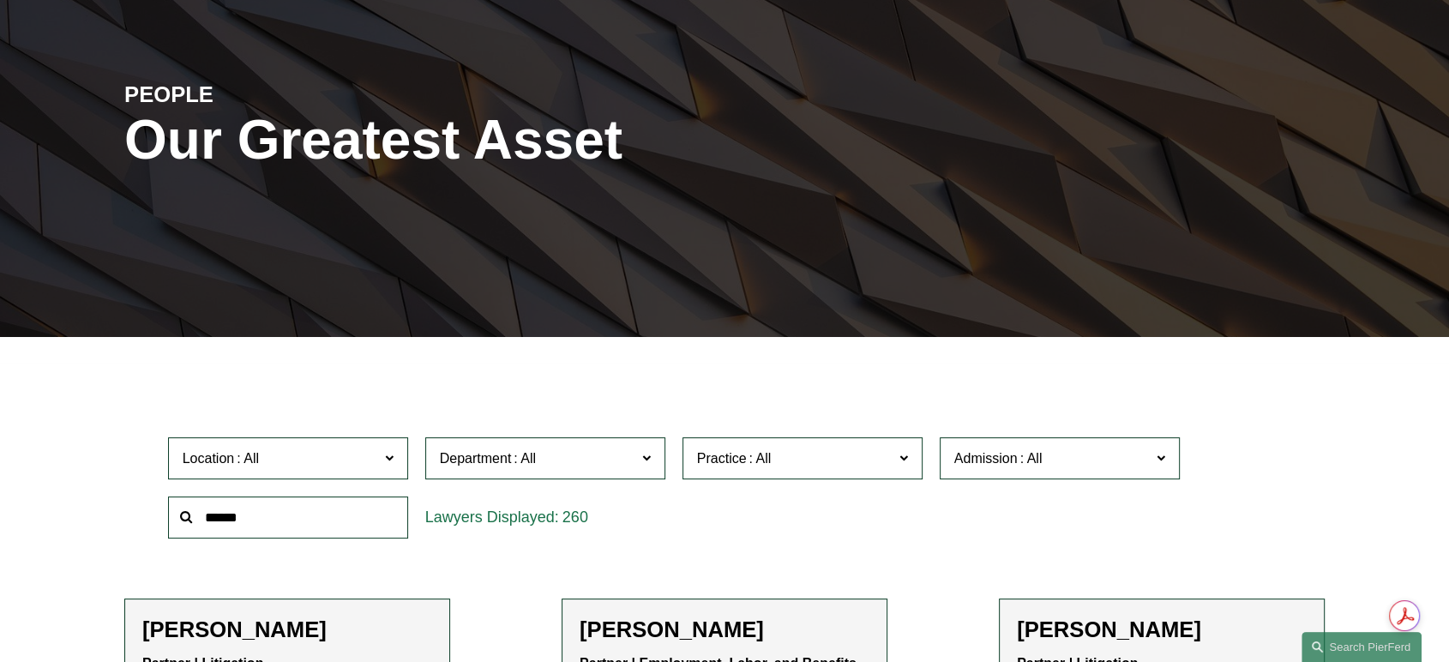
click at [290, 462] on span "Location" at bounding box center [281, 458] width 196 height 23
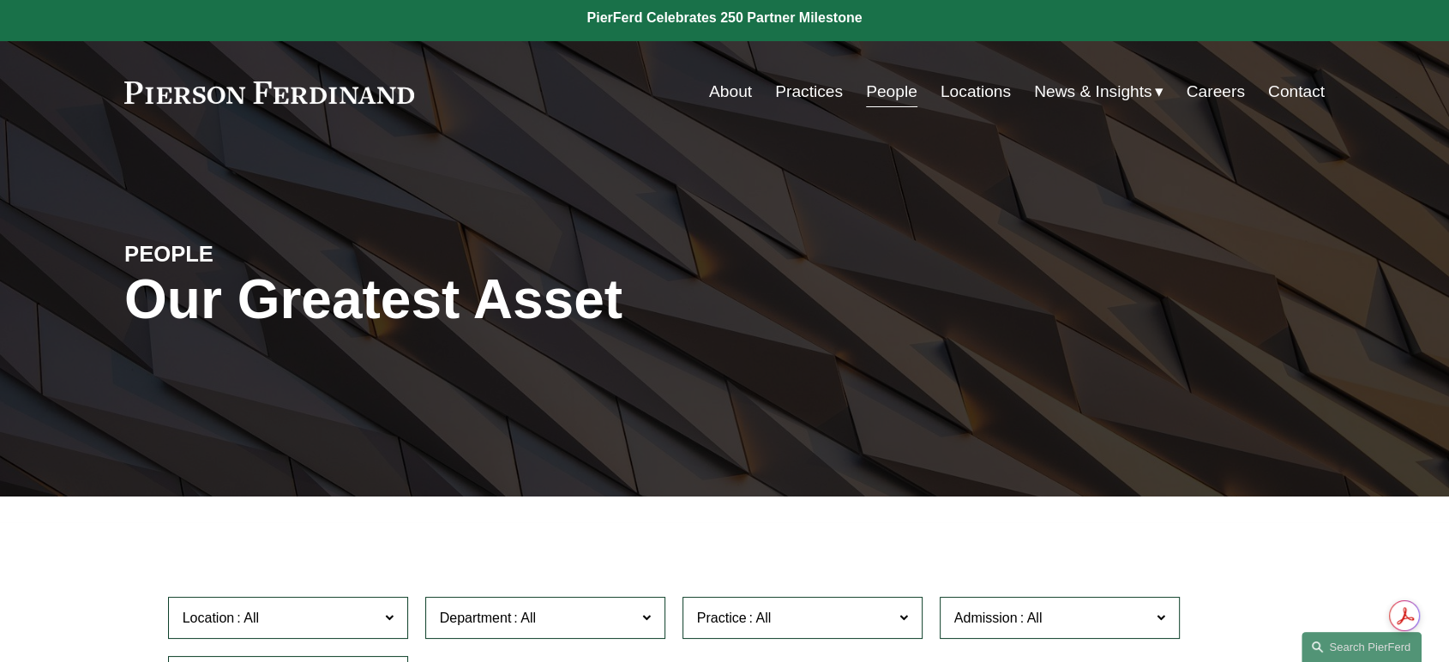
scroll to position [0, 0]
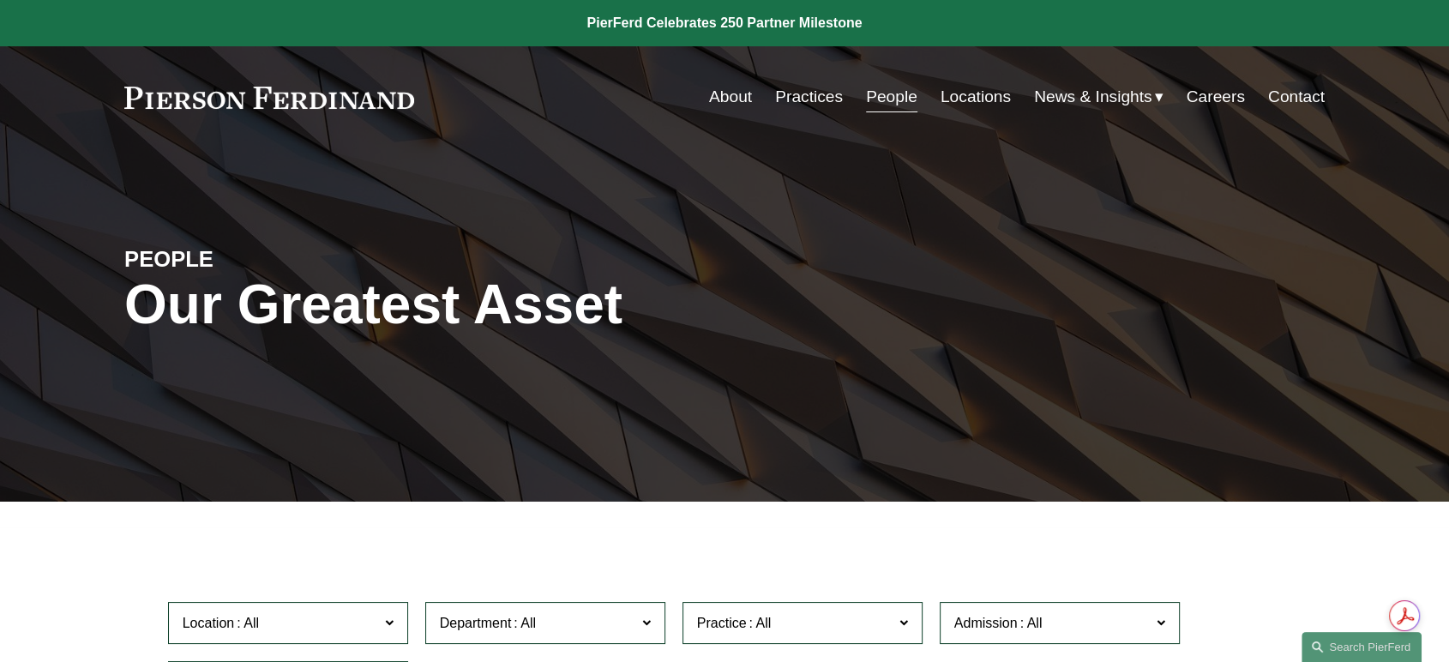
click at [967, 89] on link "Locations" at bounding box center [976, 97] width 70 height 33
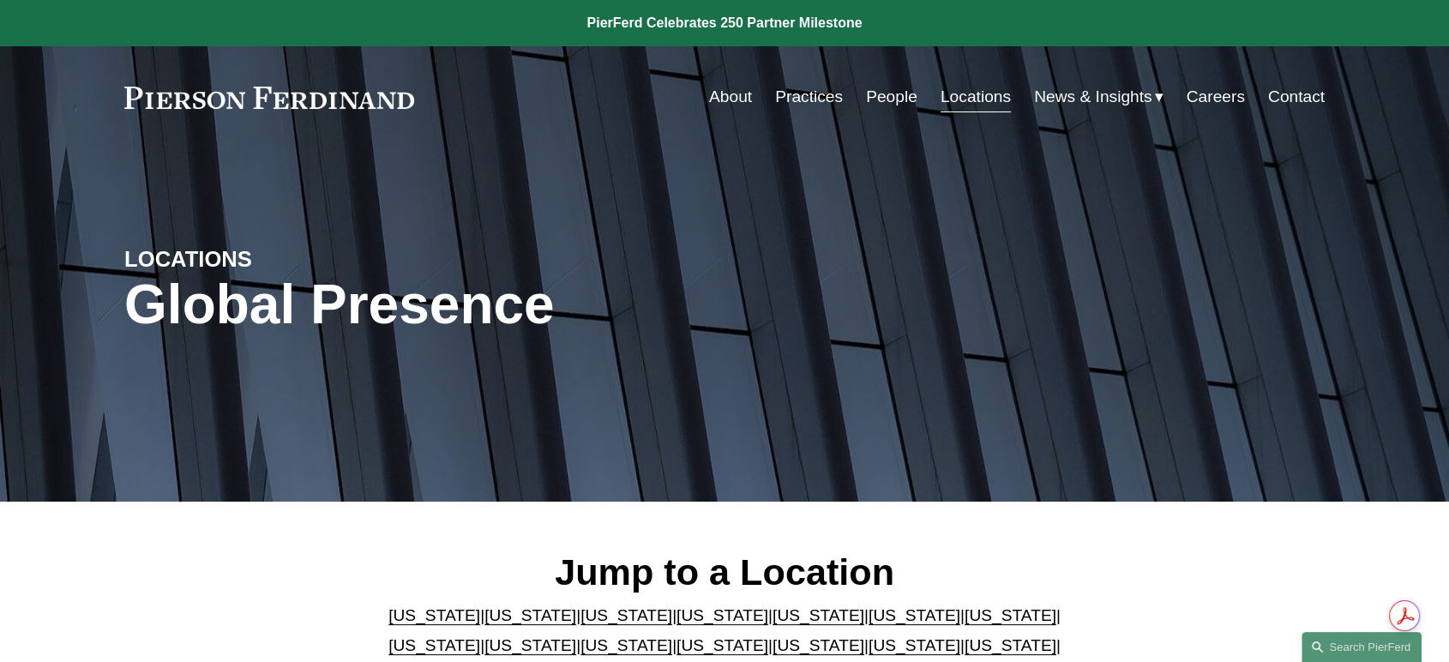
click at [488, 622] on link "[US_STATE]" at bounding box center [530, 615] width 92 height 18
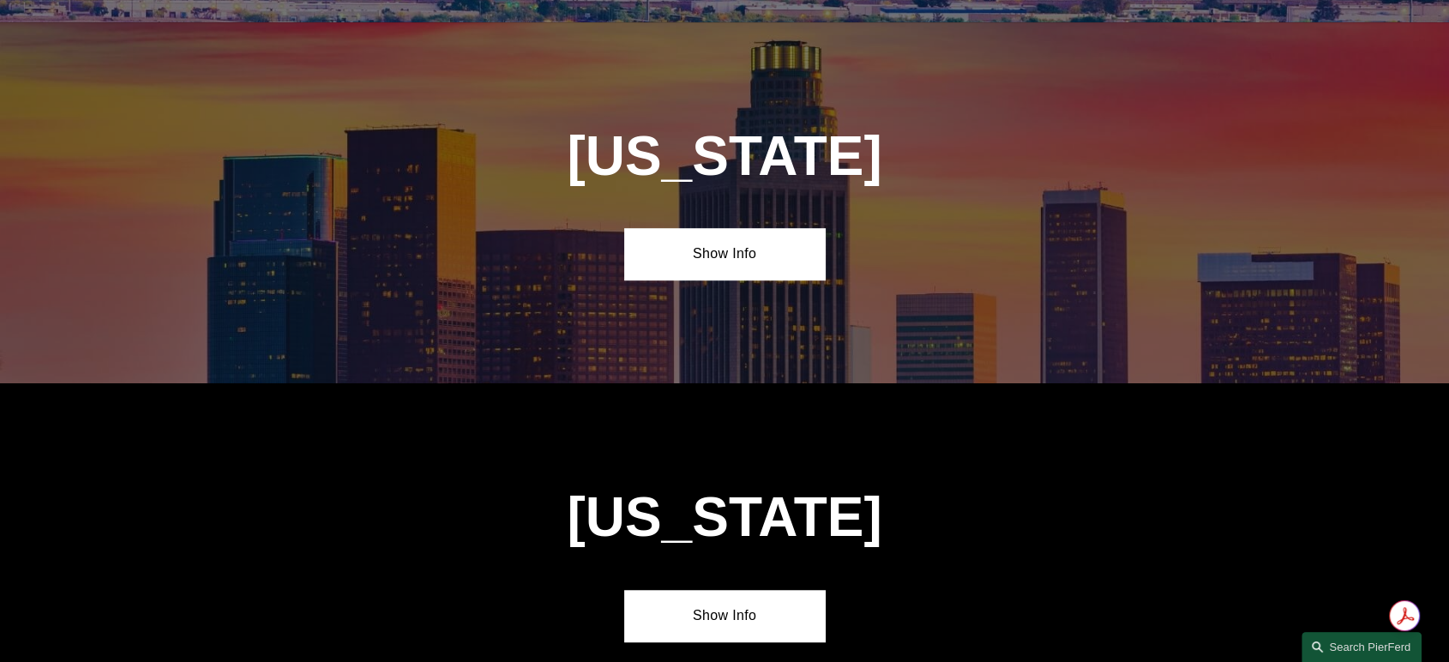
scroll to position [1116, 0]
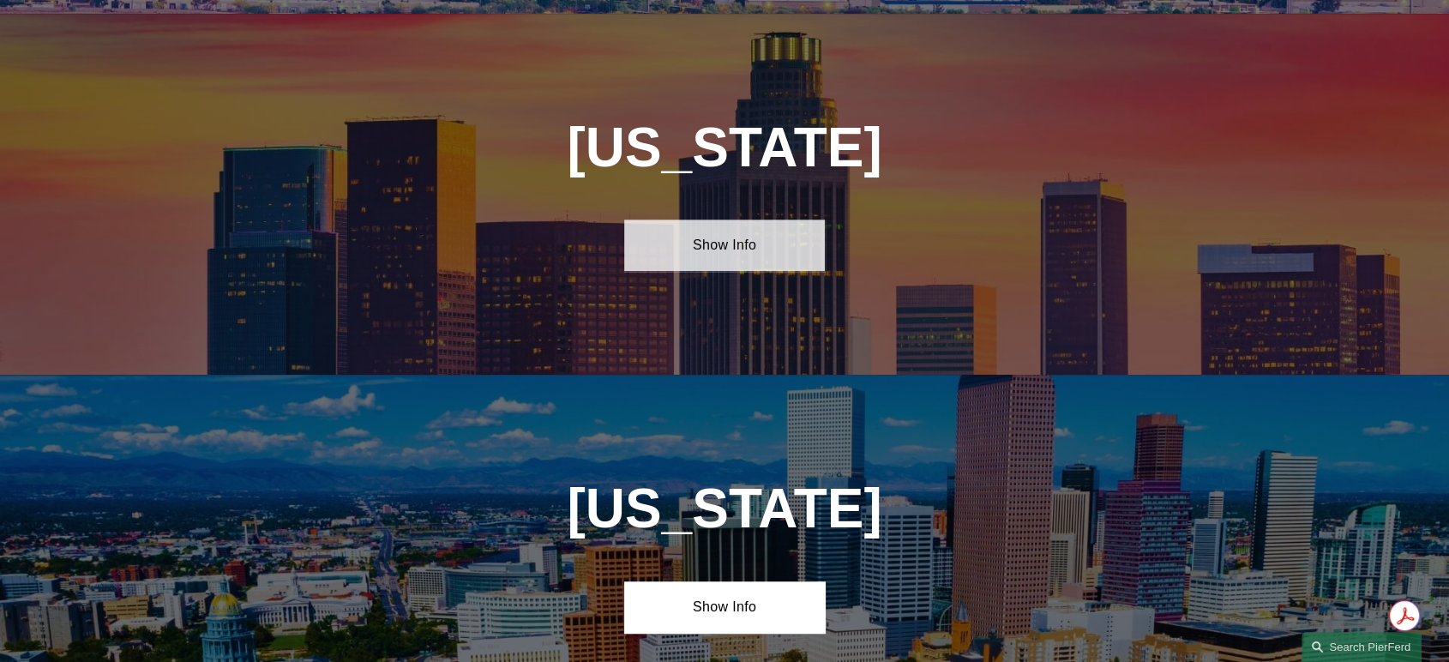
click at [759, 243] on link "Show Info" at bounding box center [724, 245] width 200 height 51
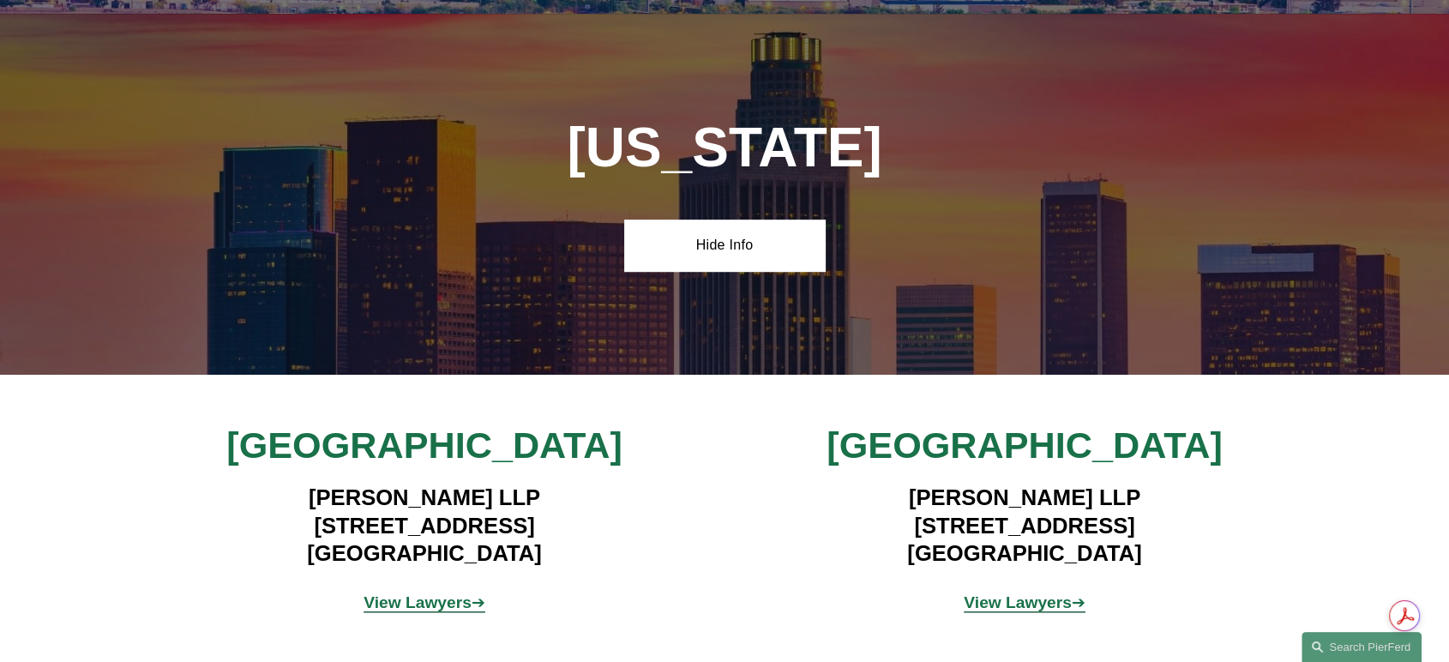
click at [414, 593] on strong "View Lawyers" at bounding box center [418, 602] width 108 height 18
click at [968, 593] on strong "View Lawyers" at bounding box center [1018, 602] width 108 height 18
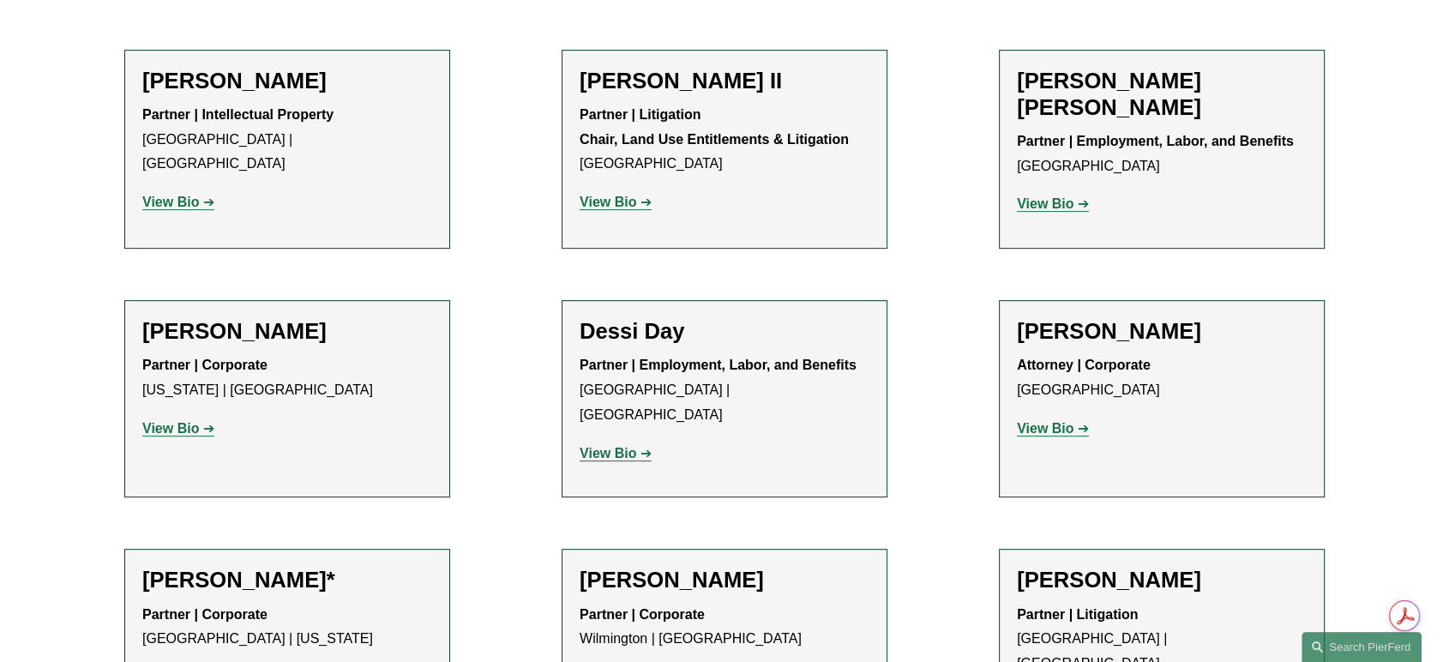
scroll to position [190, 0]
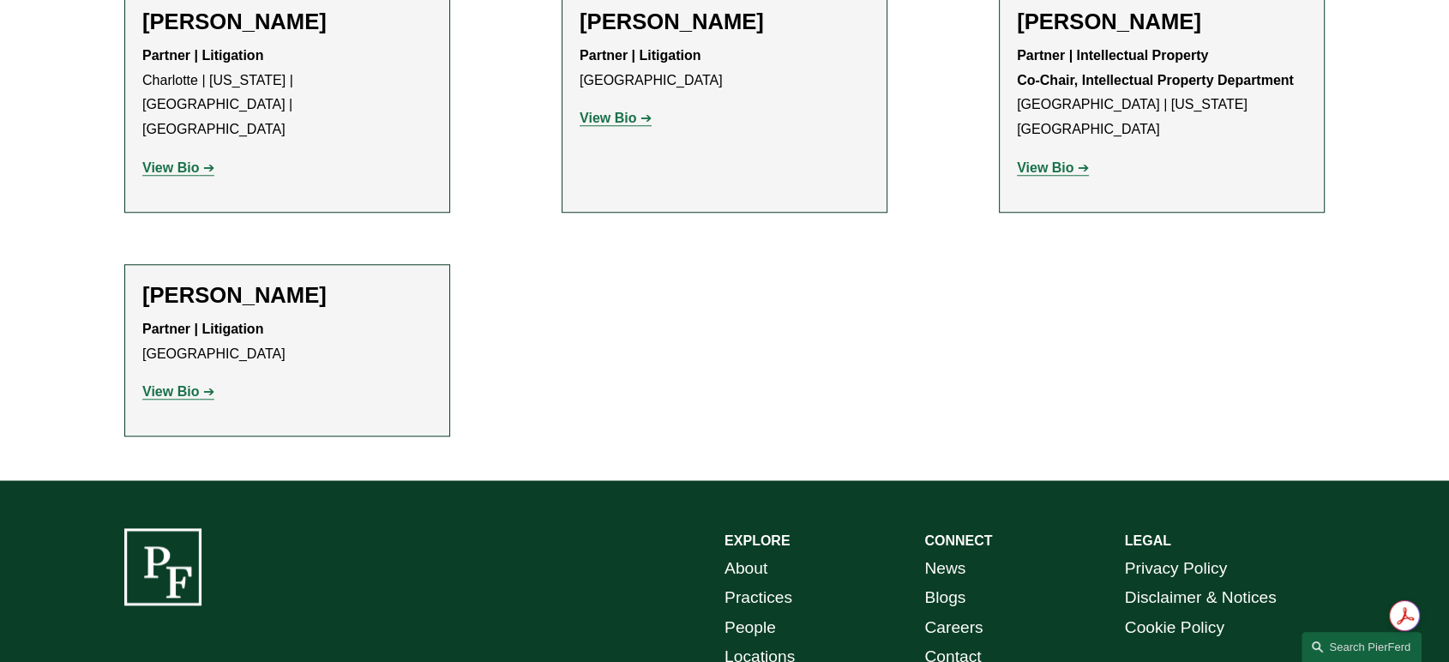
scroll to position [1524, 0]
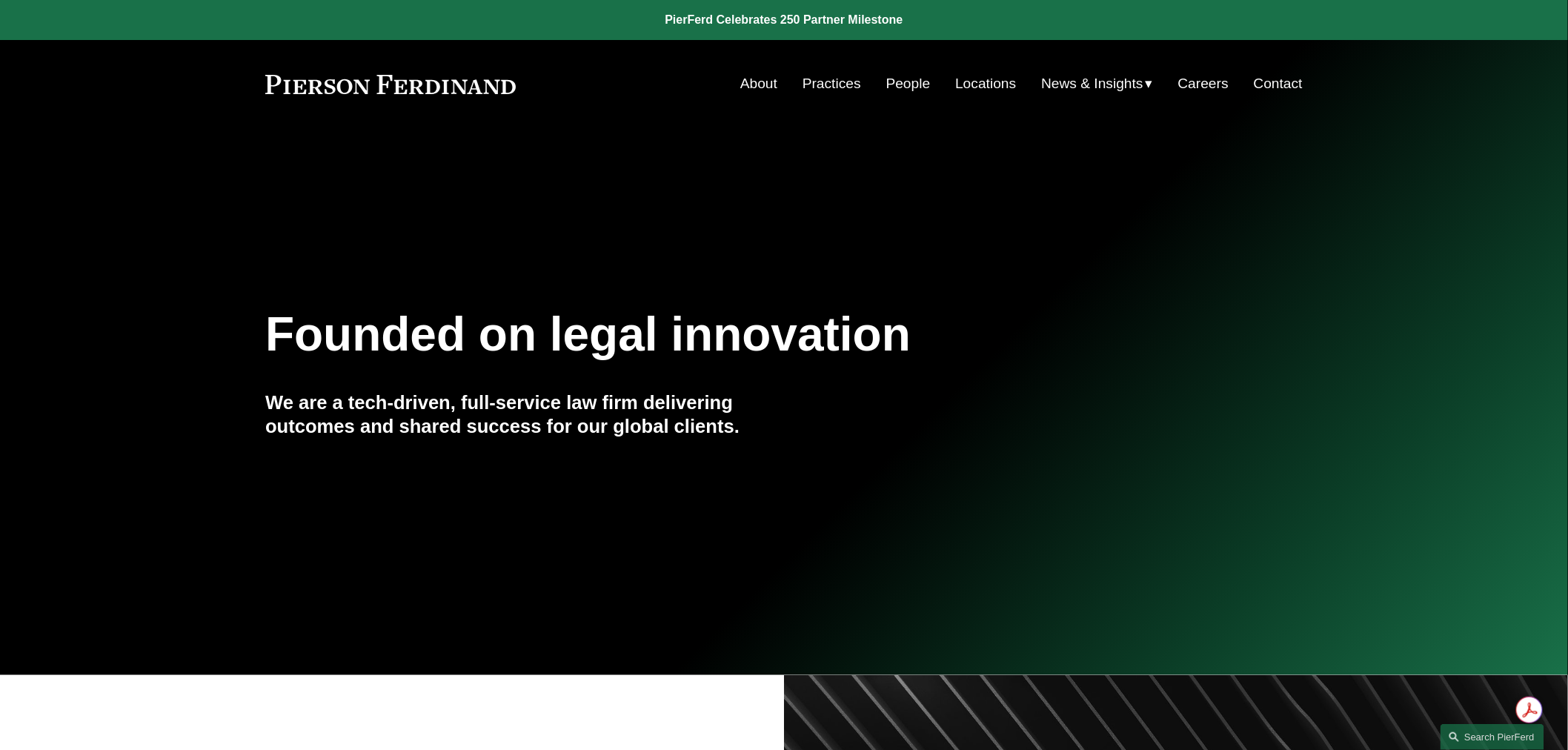
click at [902, 85] on link "People" at bounding box center [908, 84] width 44 height 29
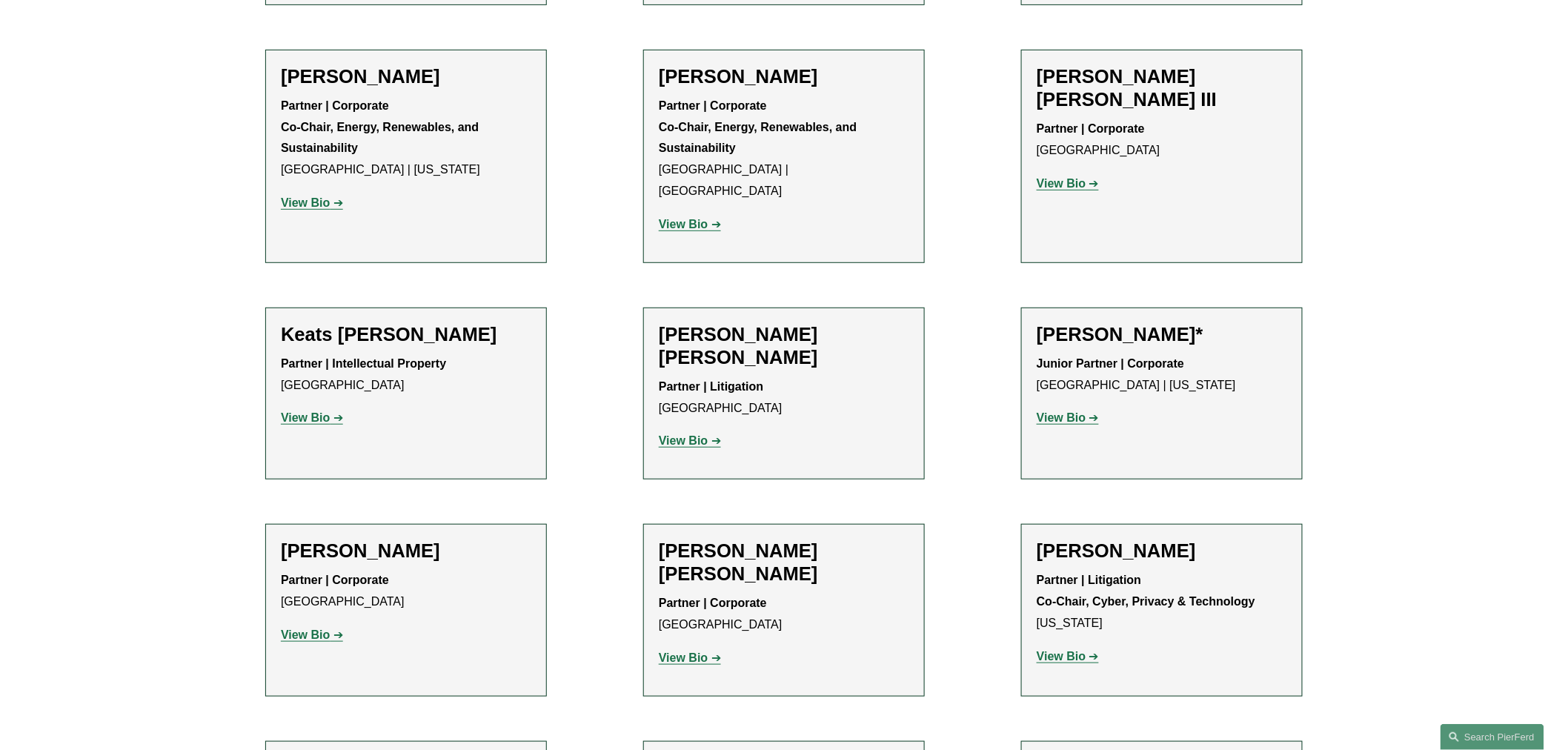
scroll to position [14355, 0]
